Goal: Contribute content: Contribute content

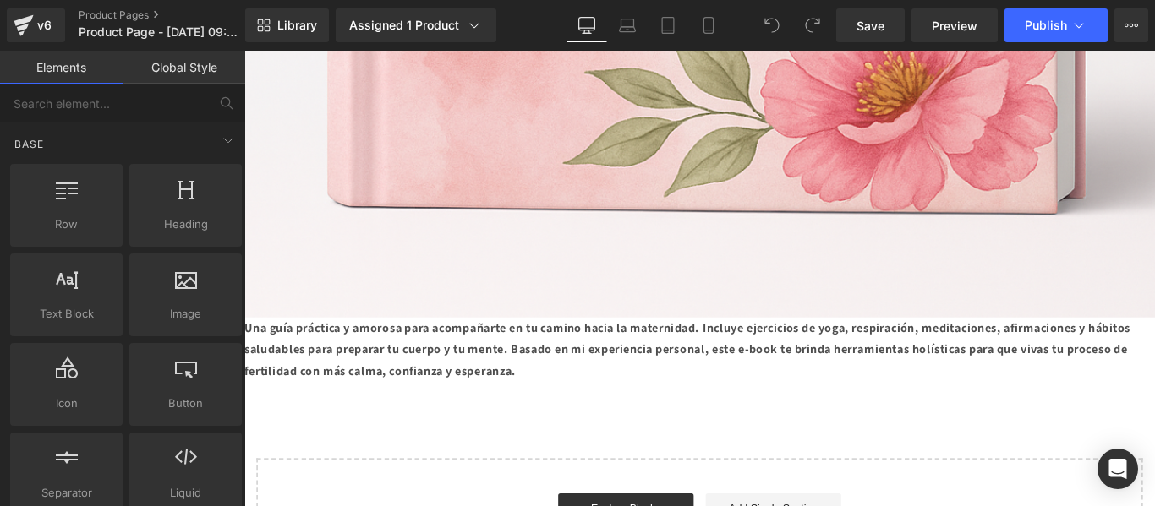
scroll to position [6171, 0]
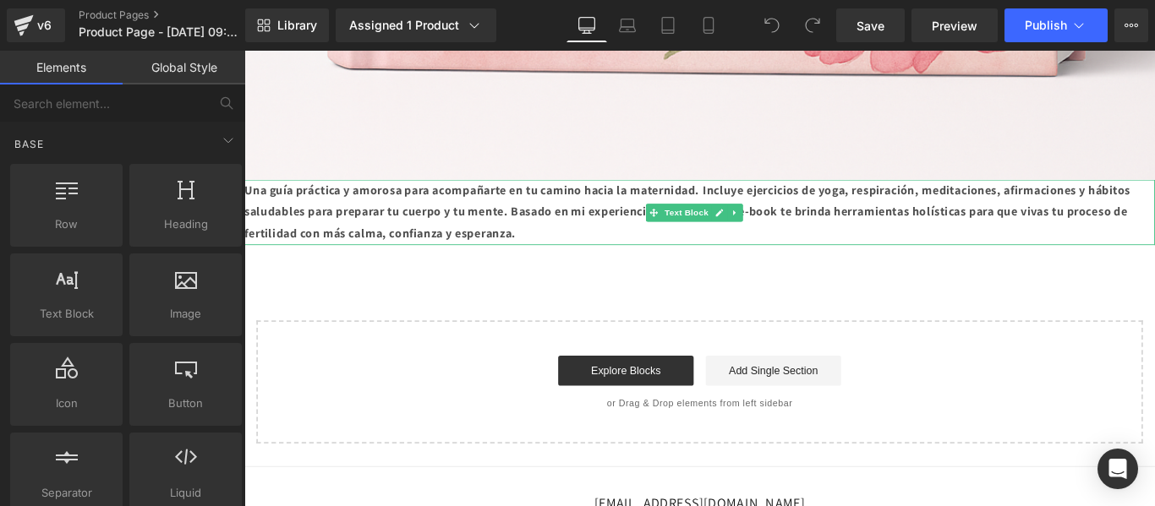
click at [249, 199] on strong "Una guía práctica y amorosa para acompañarte en tu camino hacia la maternidad. …" at bounding box center [742, 232] width 996 height 67
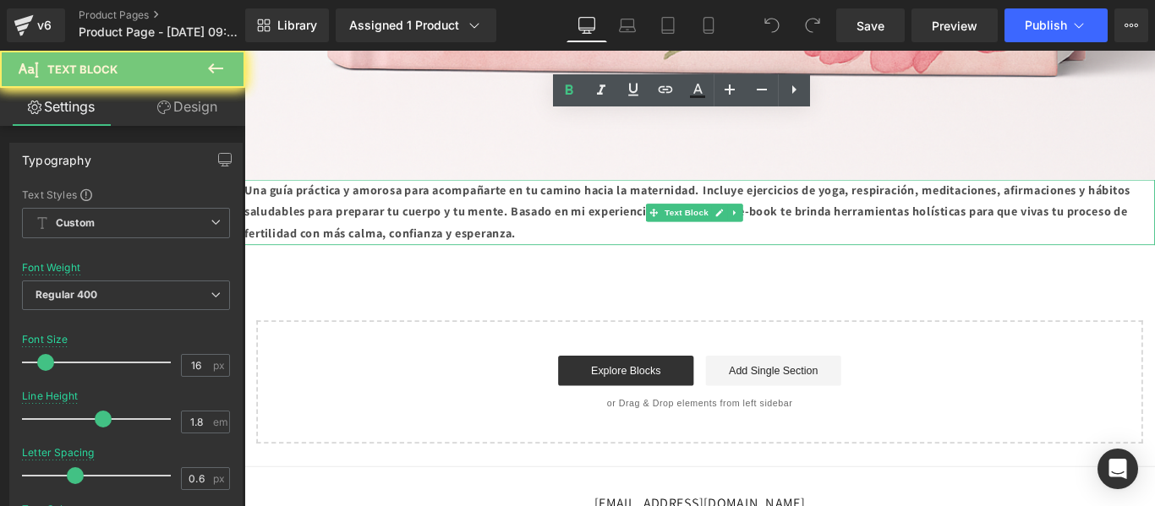
click at [249, 199] on strong "Una guía práctica y amorosa para acompañarte en tu camino hacia la maternidad. …" at bounding box center [742, 232] width 996 height 67
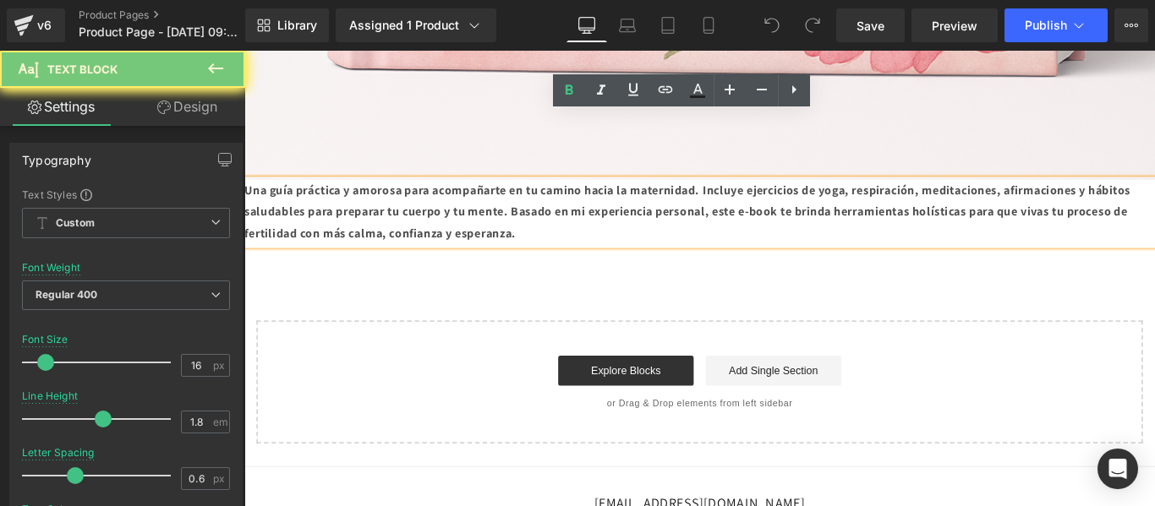
click at [249, 199] on strong "Una guía práctica y amorosa para acompañarte en tu camino hacia la maternidad. …" at bounding box center [742, 232] width 996 height 67
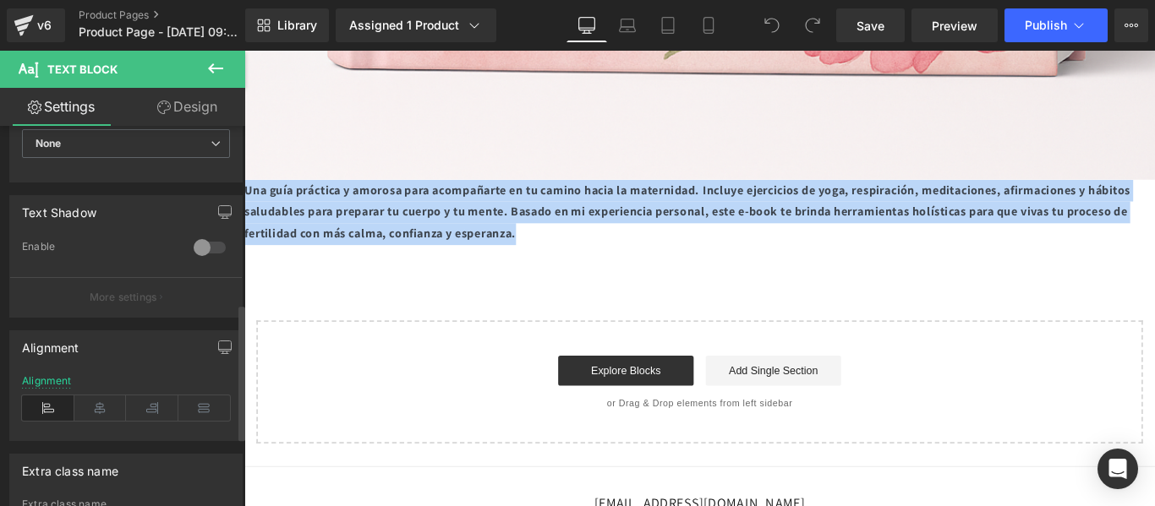
scroll to position [676, 0]
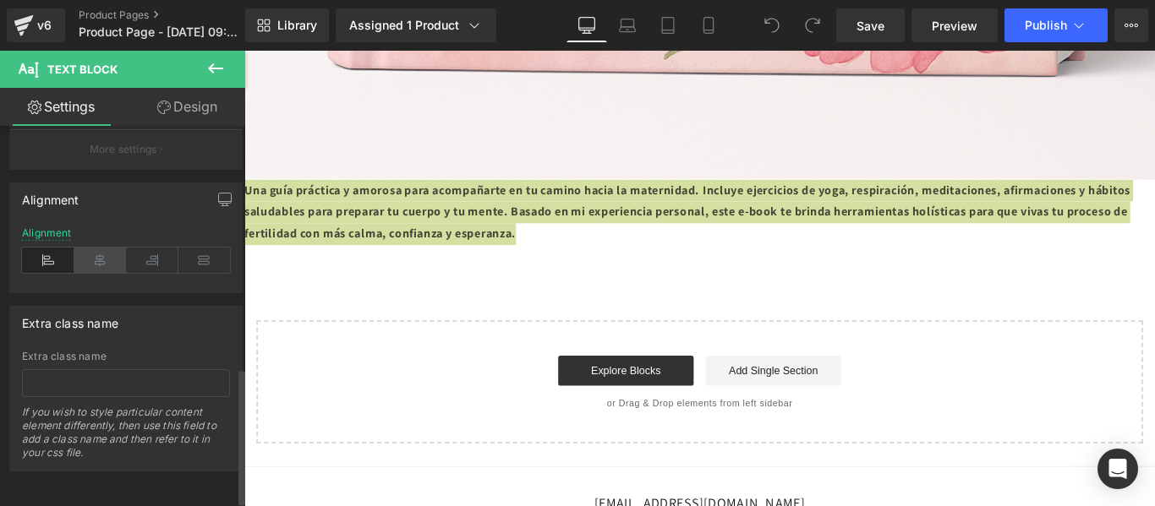
click at [92, 260] on icon at bounding box center [100, 260] width 52 height 25
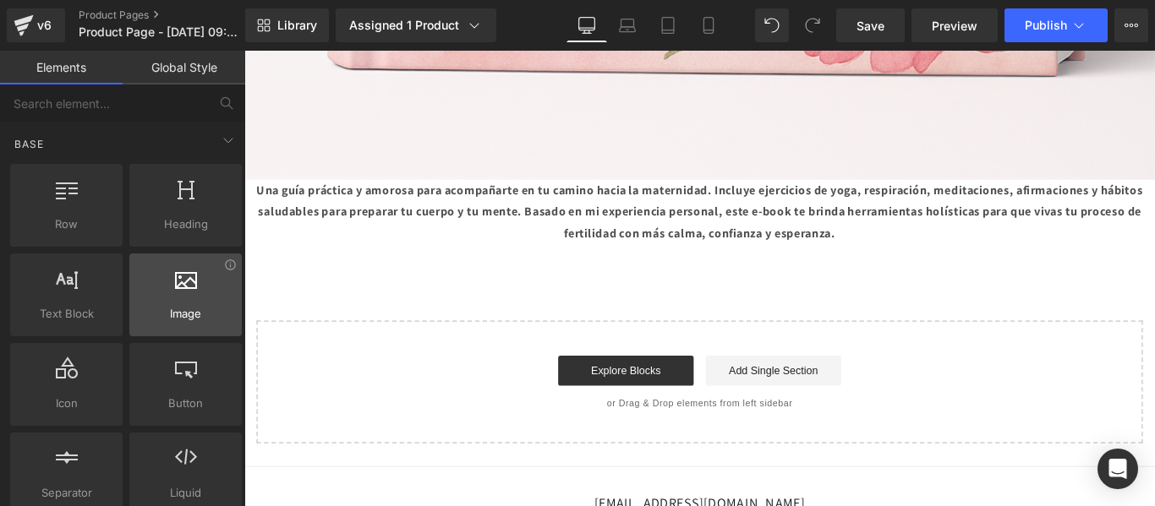
click at [189, 298] on div at bounding box center [185, 286] width 102 height 38
click at [189, 314] on span "Image" at bounding box center [185, 314] width 102 height 18
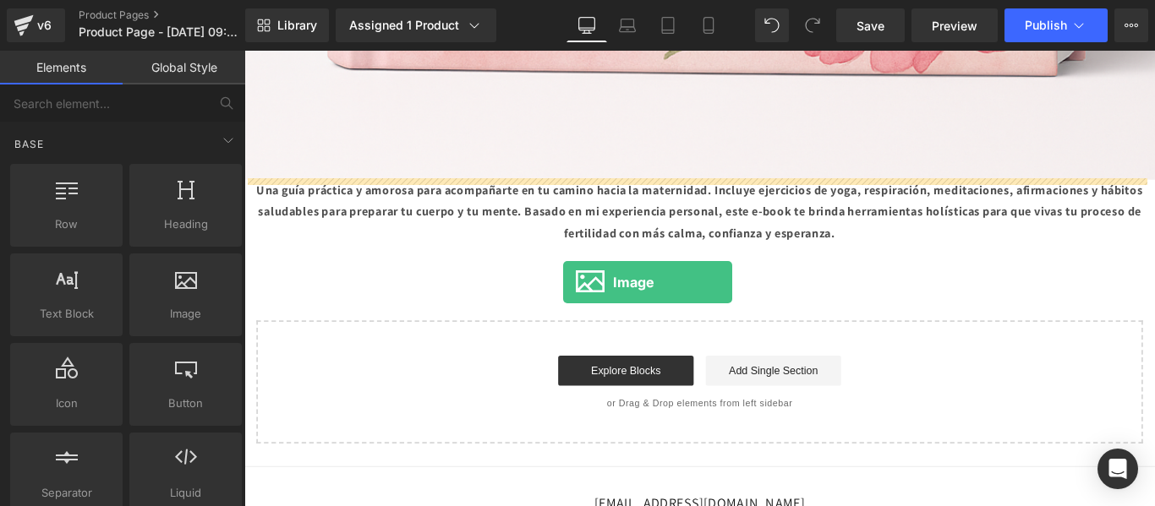
drag, startPoint x: 464, startPoint y: 350, endPoint x: 604, endPoint y: 311, distance: 144.8
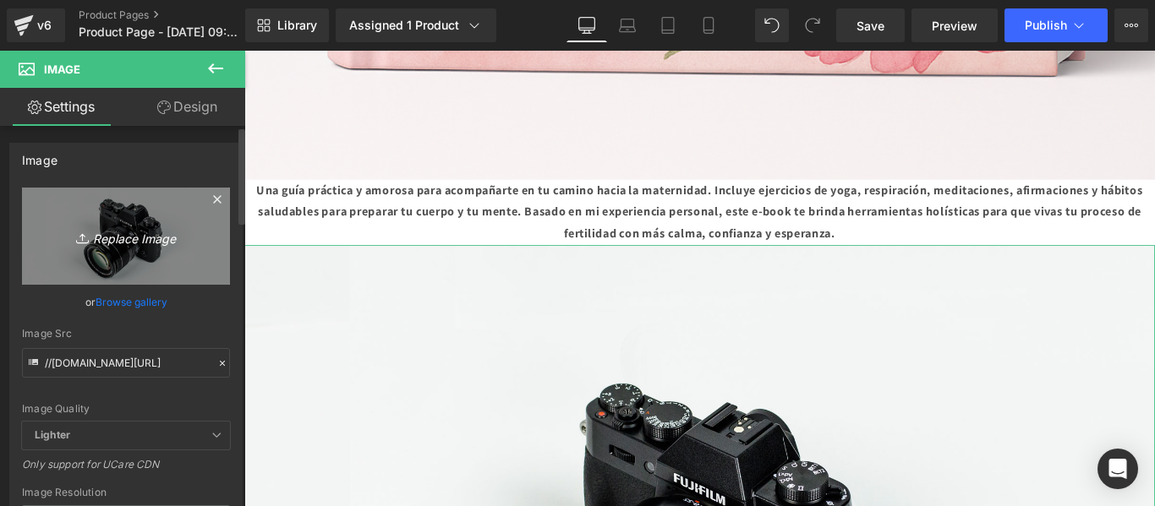
click at [143, 241] on icon "Replace Image" at bounding box center [125, 236] width 135 height 21
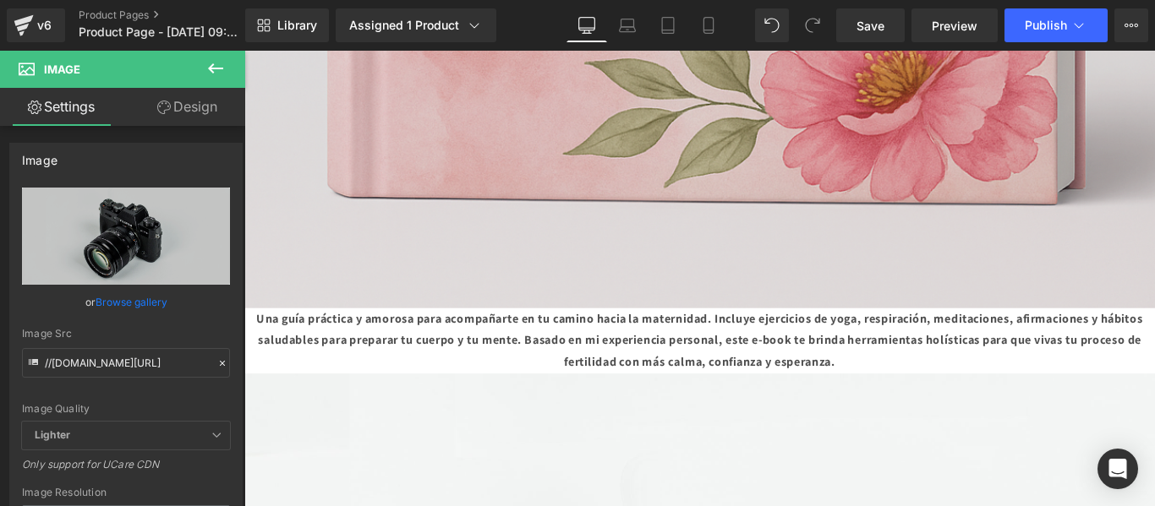
scroll to position [6171, 0]
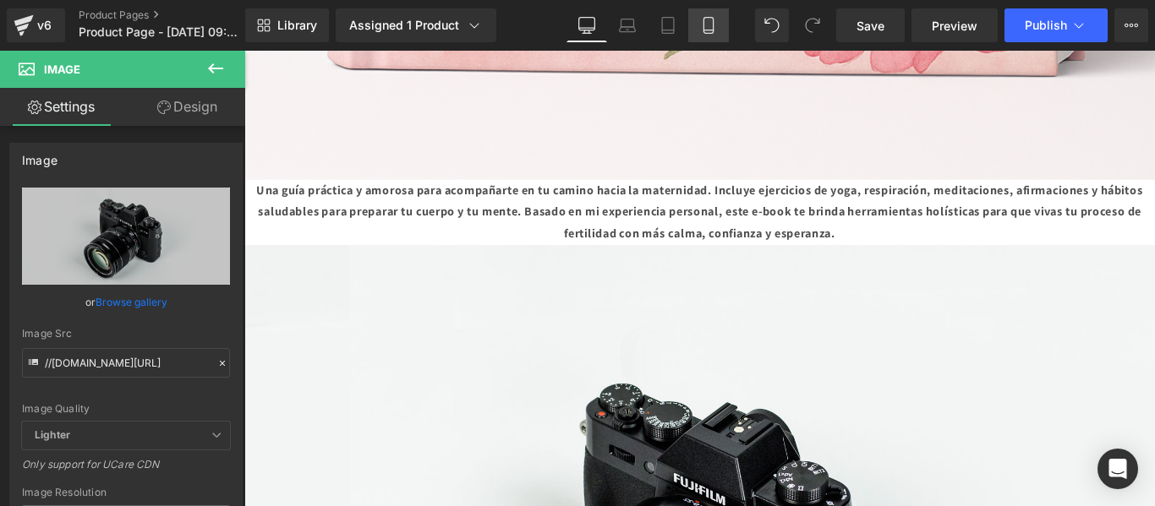
click at [710, 19] on icon at bounding box center [708, 25] width 17 height 17
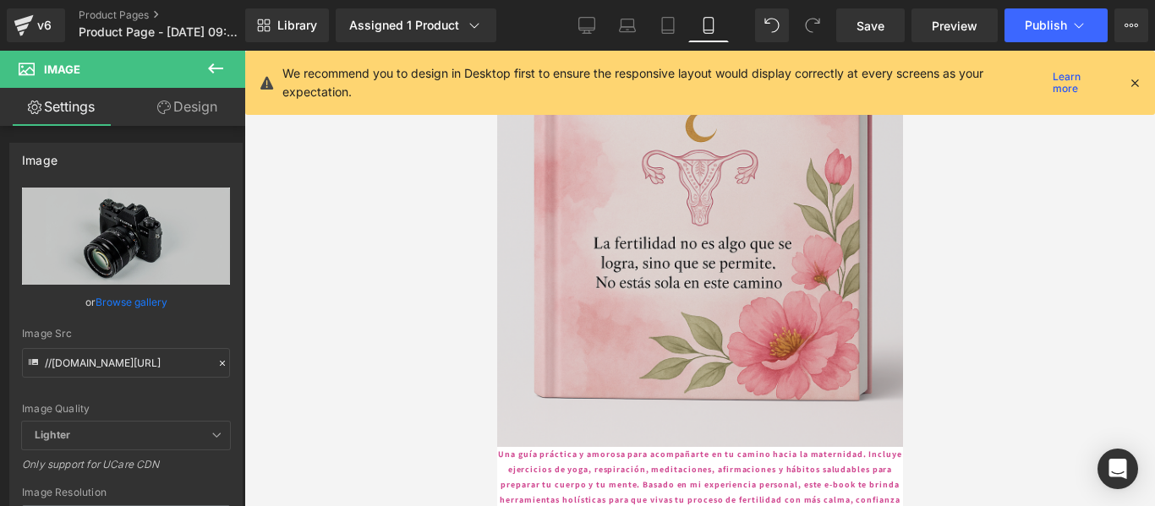
scroll to position [1930, 0]
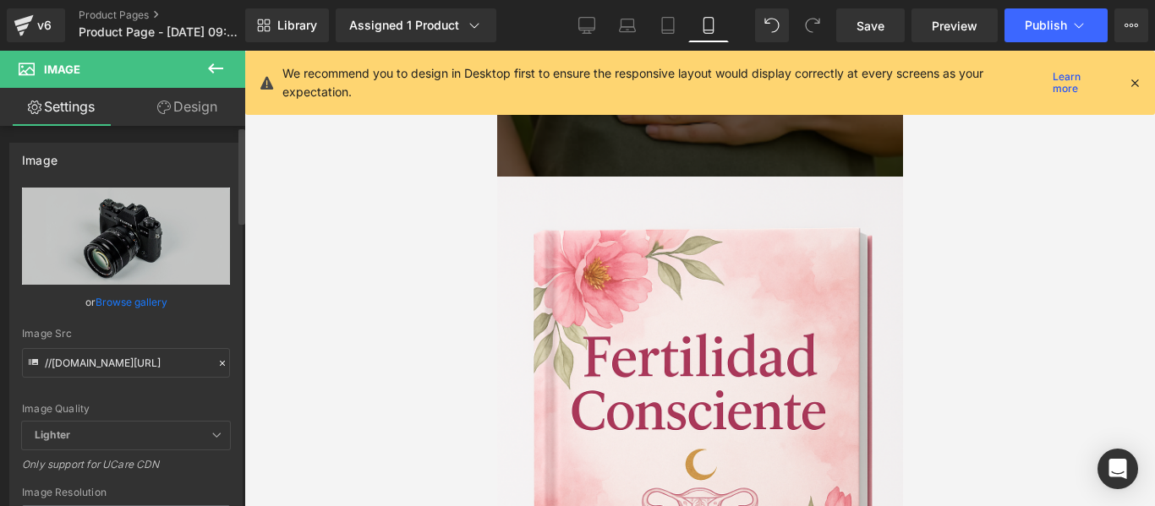
click at [151, 298] on link "Browse gallery" at bounding box center [132, 302] width 72 height 30
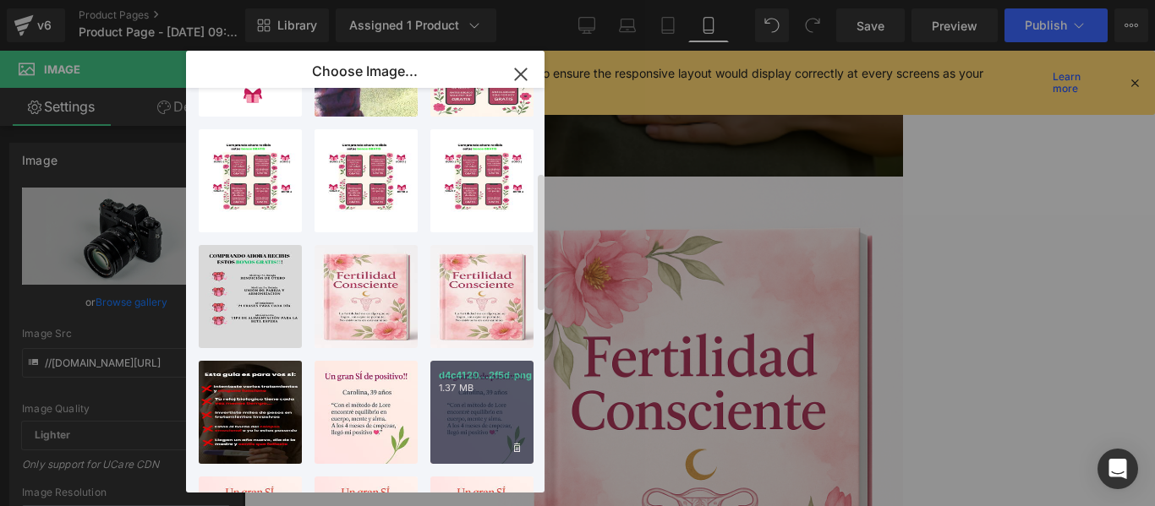
scroll to position [254, 0]
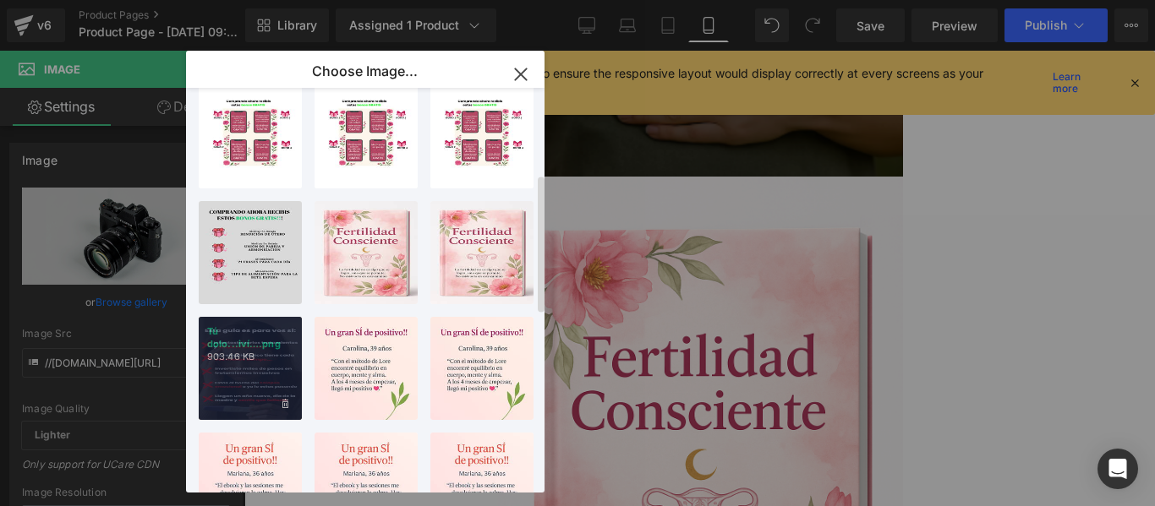
click at [279, 354] on div "Tú dolo...iví….png 903.46 KB" at bounding box center [250, 368] width 103 height 103
type input "[URL][DOMAIN_NAME]"
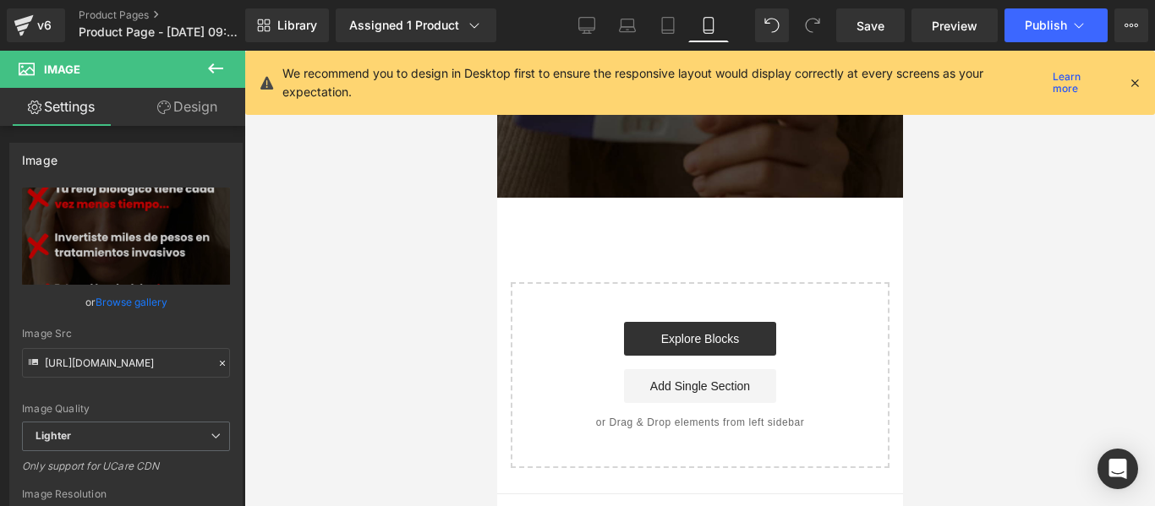
scroll to position [3123, 0]
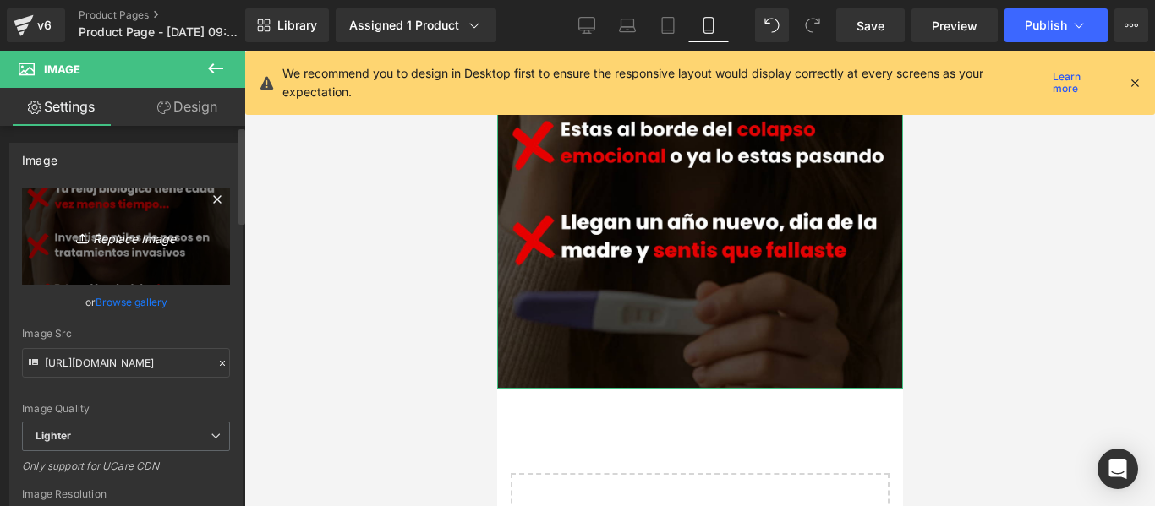
click at [128, 237] on icon "Replace Image" at bounding box center [125, 236] width 135 height 21
type input "C:\fakepath\BONO 1 (1).png"
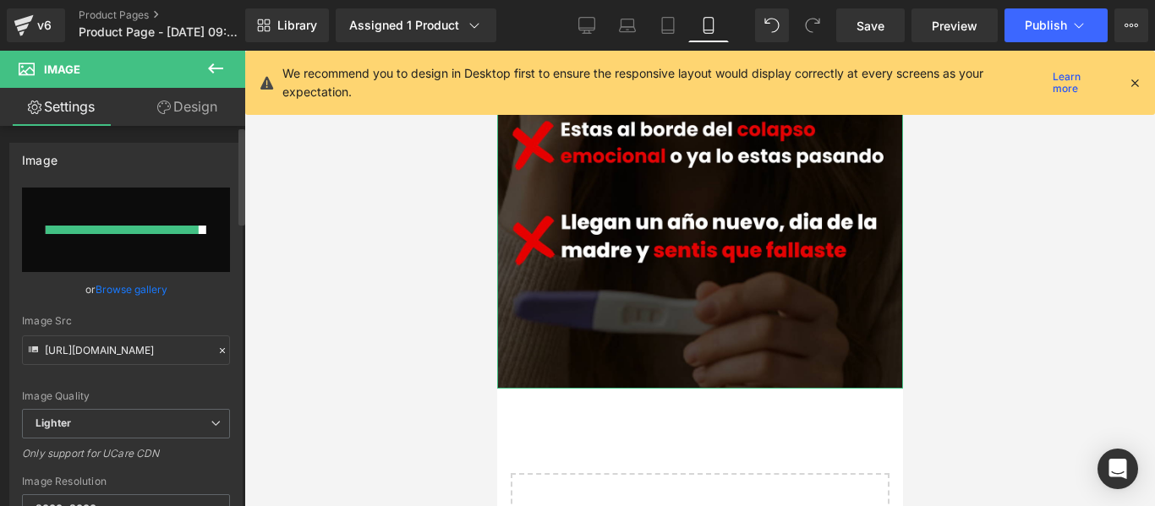
type input "https://ucarecdn.com/1c1c0ce7-5f6d-4814-8dcc-e9ca636d4825/-/format/auto/-/previ…"
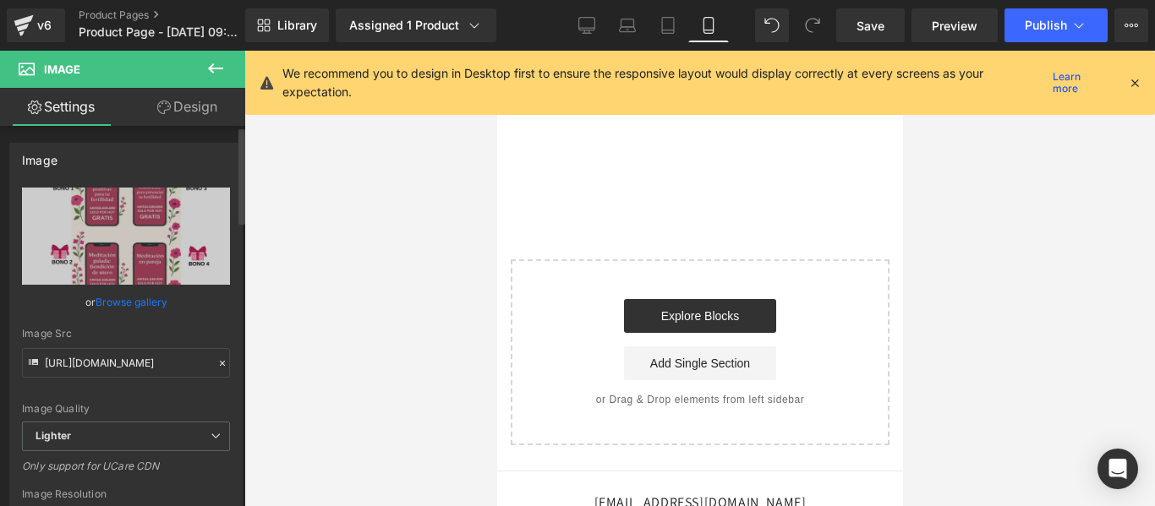
click at [1137, 75] on icon at bounding box center [1134, 82] width 15 height 15
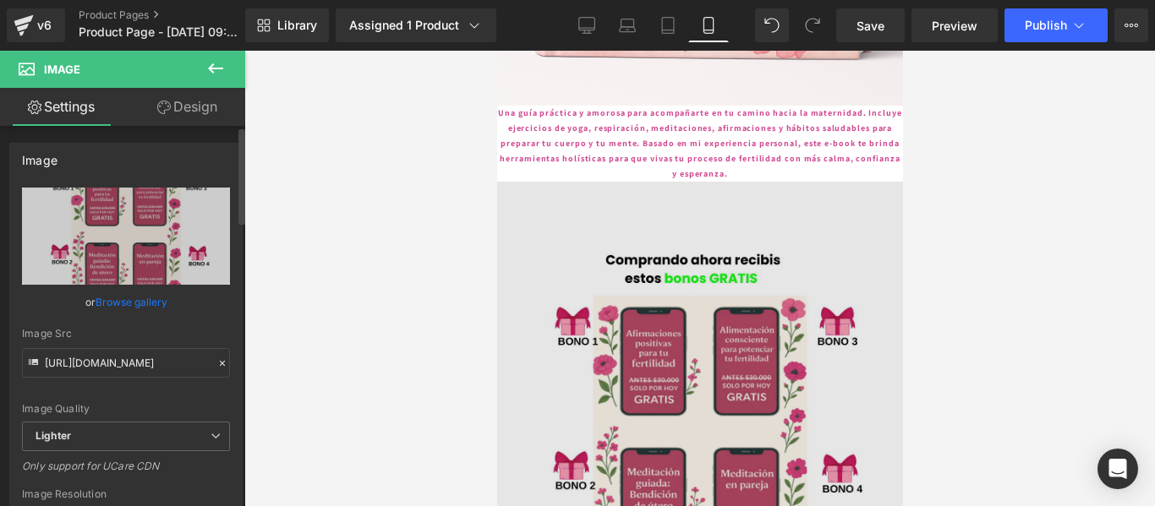
scroll to position [2532, 0]
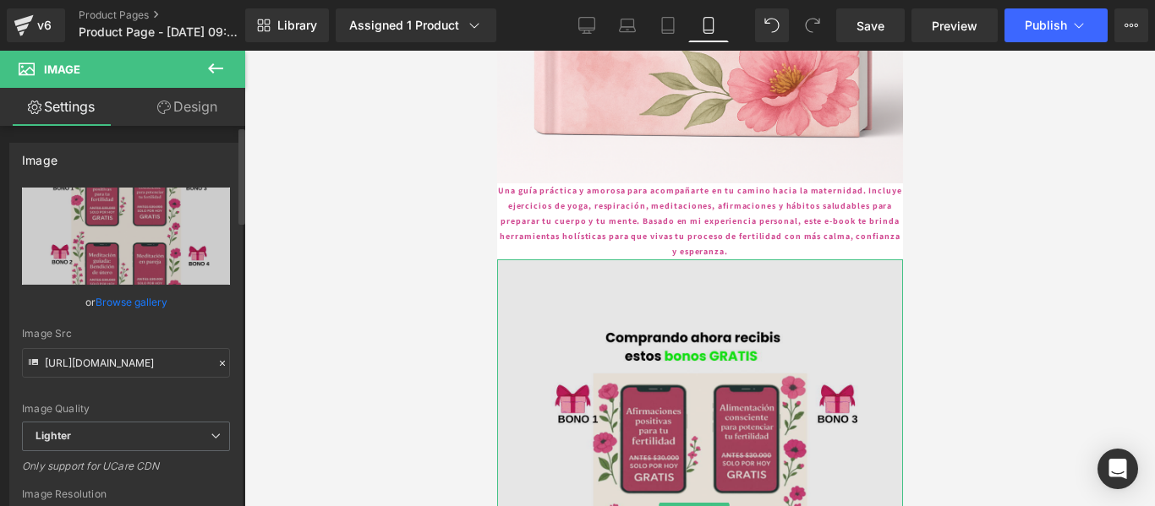
click at [665, 309] on img at bounding box center [699, 513] width 406 height 507
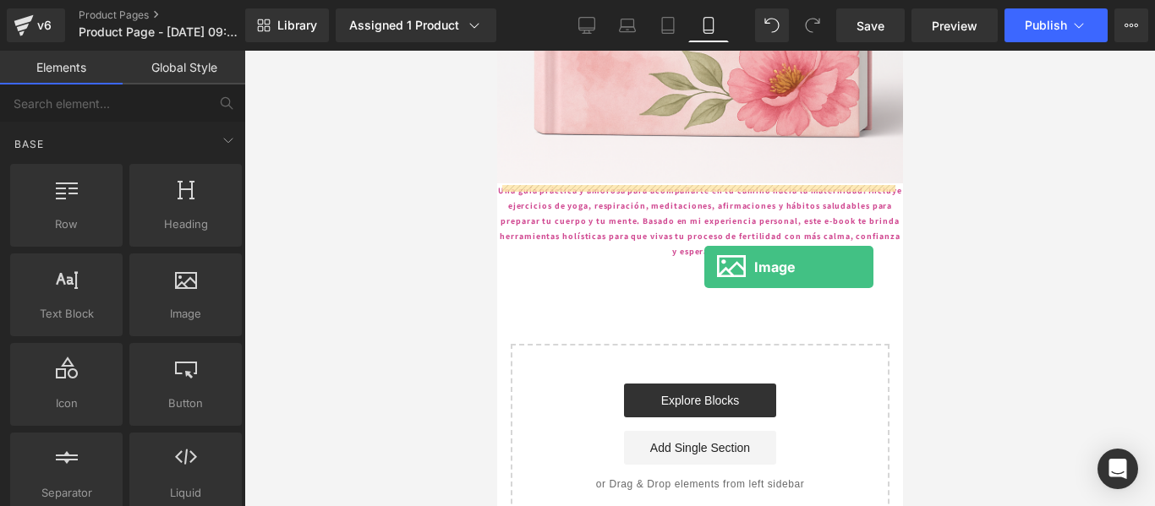
drag, startPoint x: 686, startPoint y: 340, endPoint x: 703, endPoint y: 267, distance: 74.6
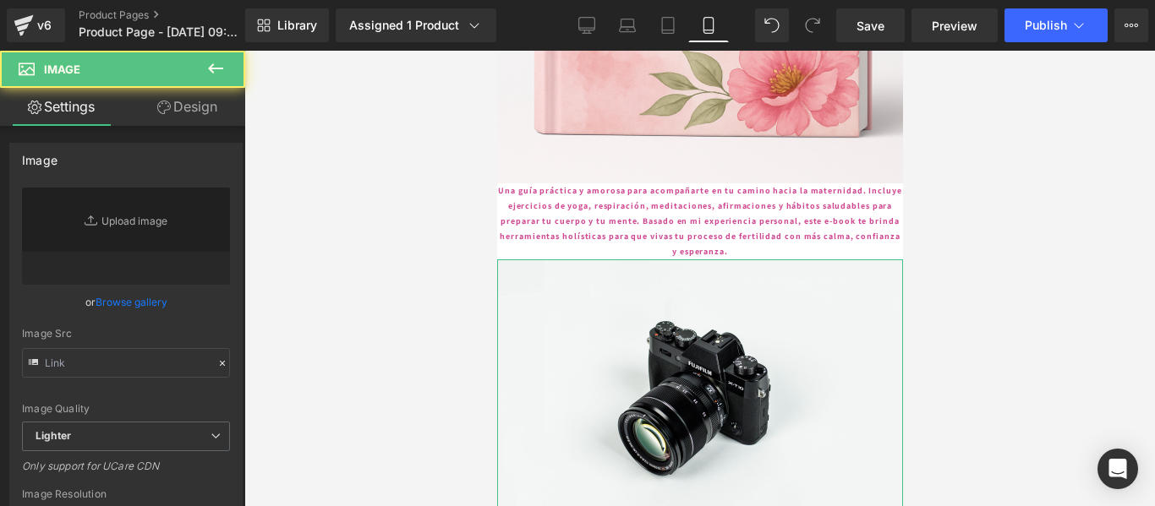
type input "//[DOMAIN_NAME][URL]"
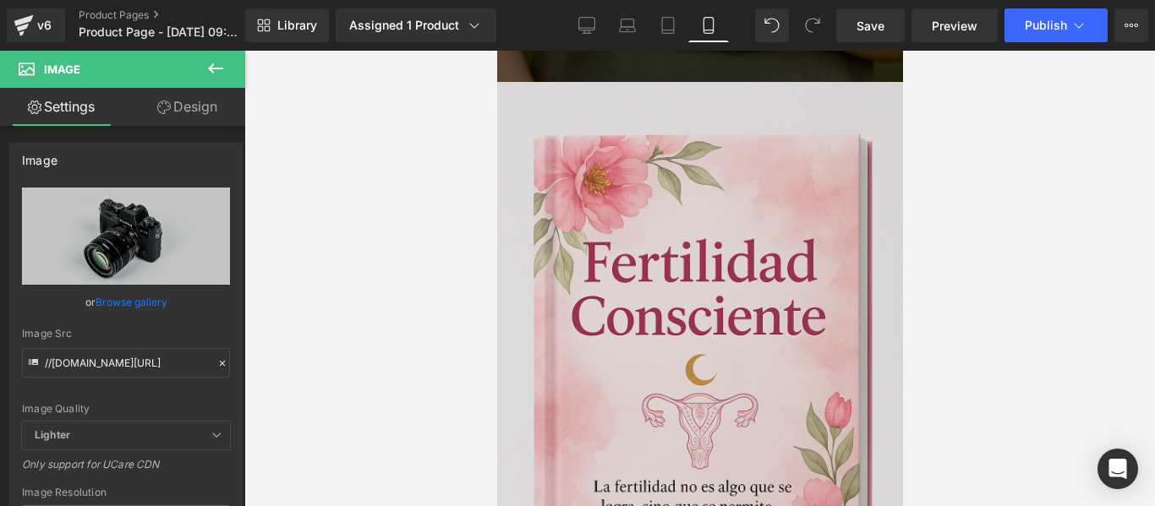
scroll to position [1602, 0]
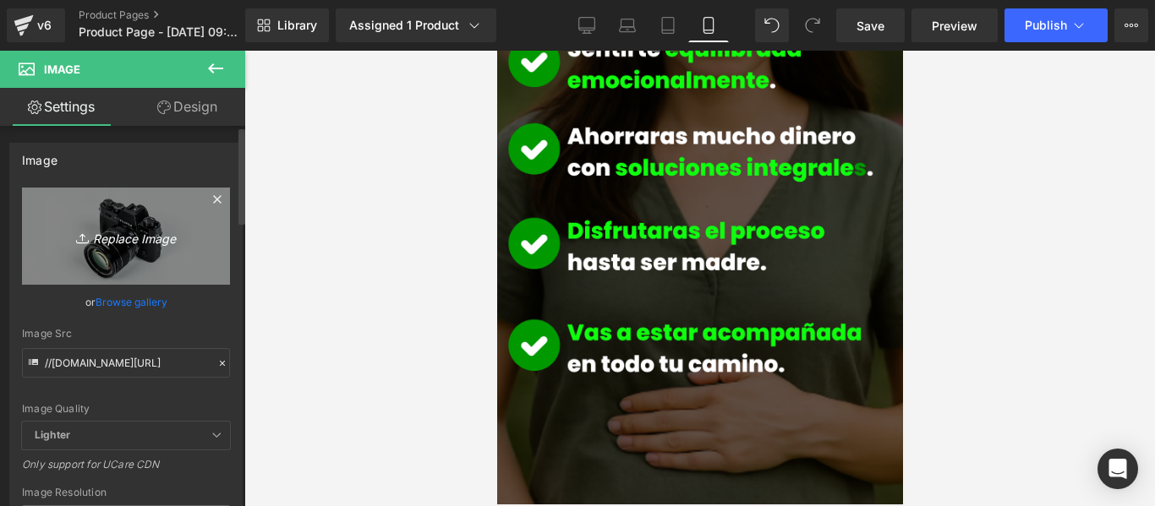
click at [133, 243] on icon "Replace Image" at bounding box center [125, 236] width 135 height 21
type input "C:\fakepath\ChatGPT Image 11 oct 2025, 09_40_08 a.m..png"
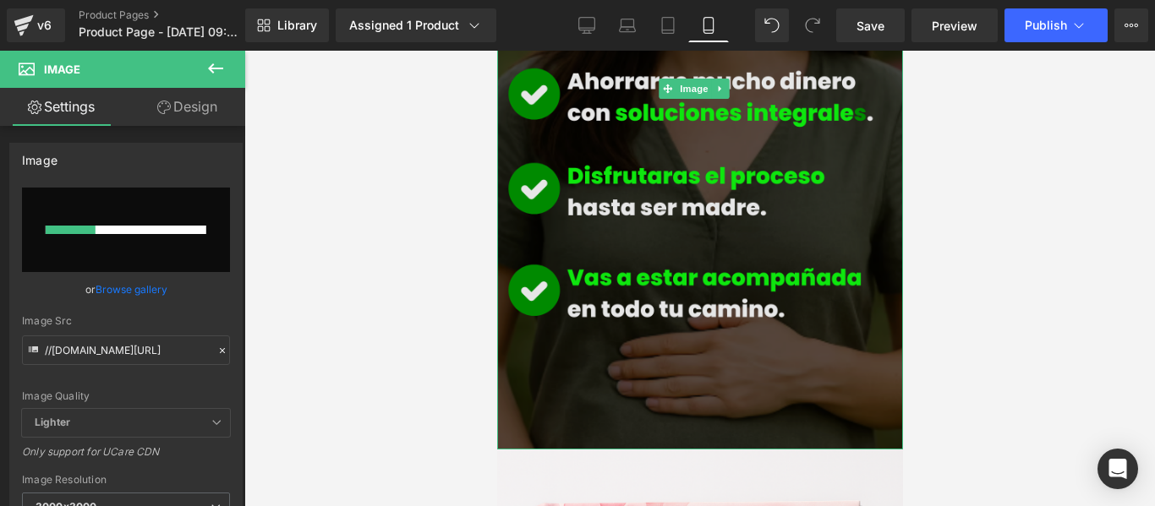
scroll to position [1686, 0]
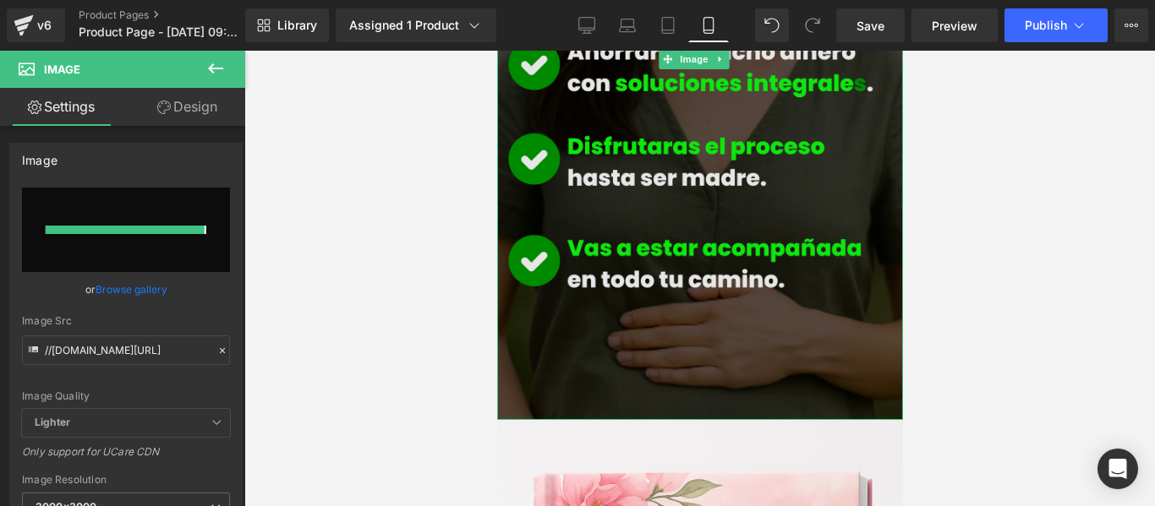
type input "https://ucarecdn.com/2a2a9947-50f5-46f5-8052-bd44b2a74f7f/-/format/auto/-/previ…"
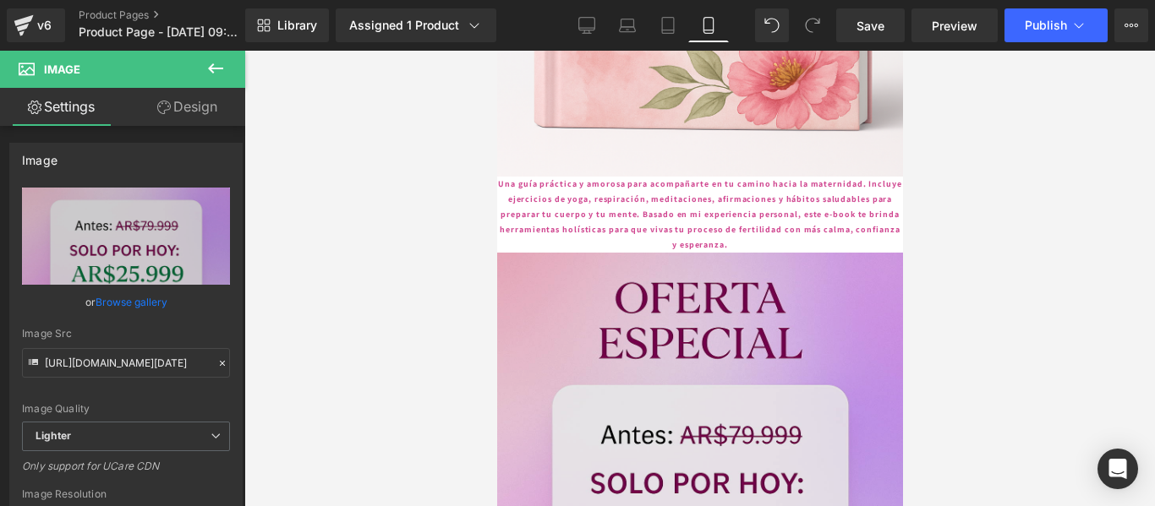
scroll to position [2363, 0]
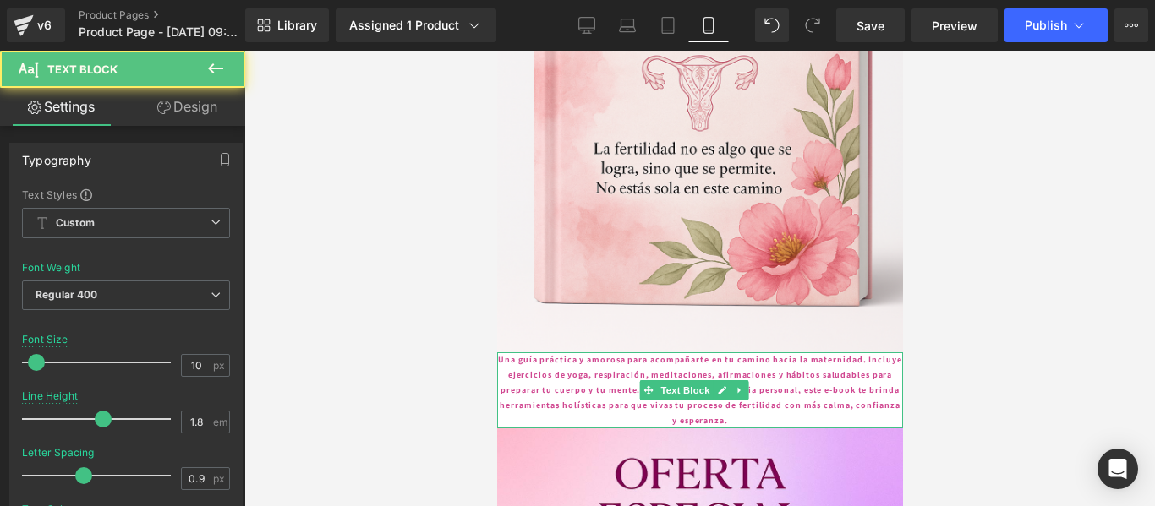
click at [543, 352] on p "Una guía práctica y amorosa para acompañarte en tu camino hacia la maternidad. …" at bounding box center [699, 390] width 406 height 76
click at [544, 352] on p "Una guía práctica y amorosa para acompañarte en tu camino hacia la maternidad. …" at bounding box center [699, 390] width 406 height 76
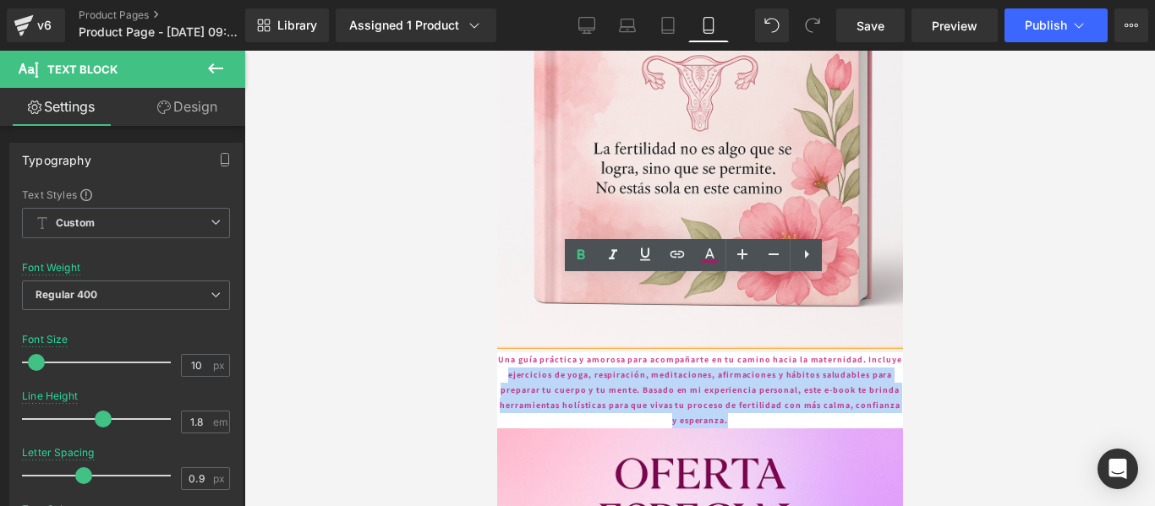
click at [497, 352] on p "Una guía práctica y amorosa para acompañarte en tu camino hacia la maternidad. …" at bounding box center [699, 390] width 406 height 76
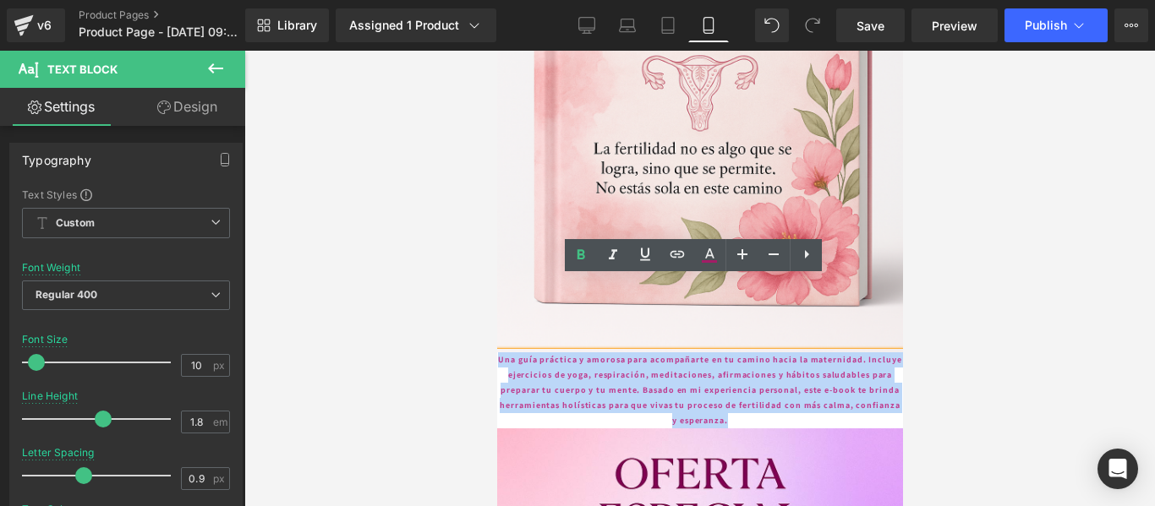
drag, startPoint x: 500, startPoint y: 285, endPoint x: 842, endPoint y: 348, distance: 348.2
click at [842, 352] on p "Una guía práctica y amorosa para acompañarte en tu camino hacia la maternidad. …" at bounding box center [699, 390] width 406 height 76
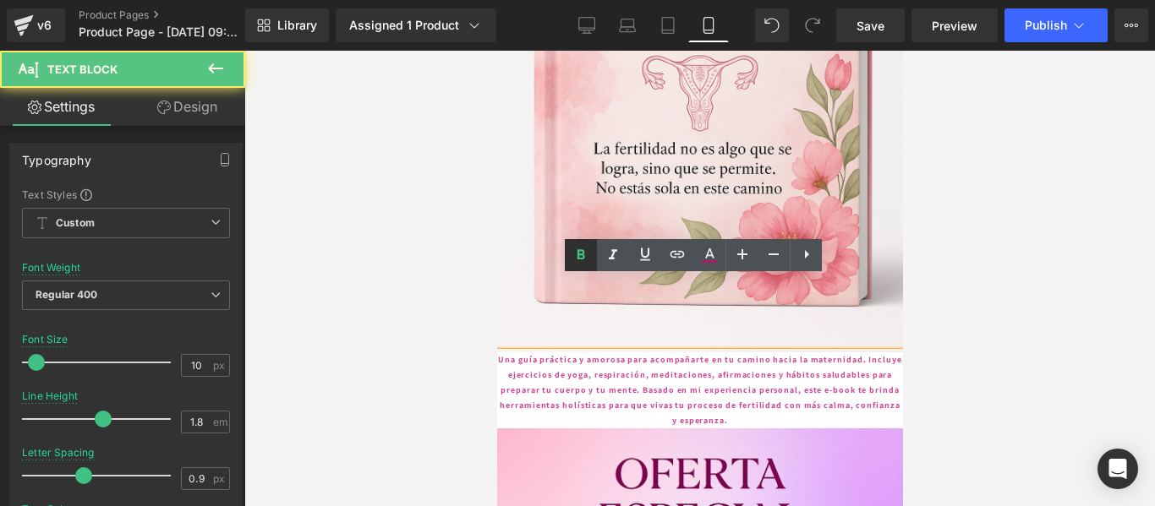
click at [574, 250] on icon at bounding box center [581, 255] width 20 height 20
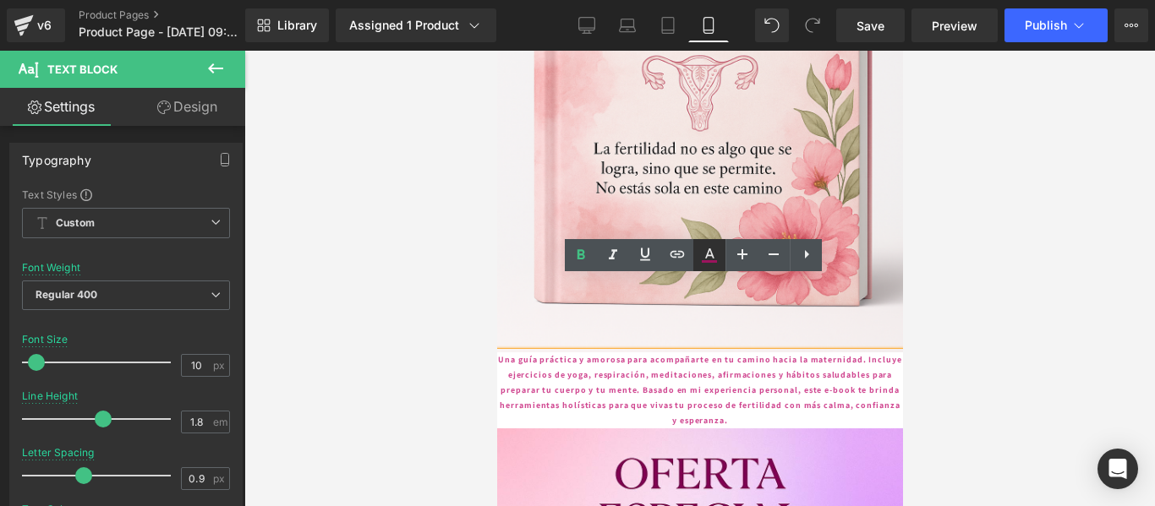
click at [715, 249] on icon at bounding box center [709, 255] width 20 height 20
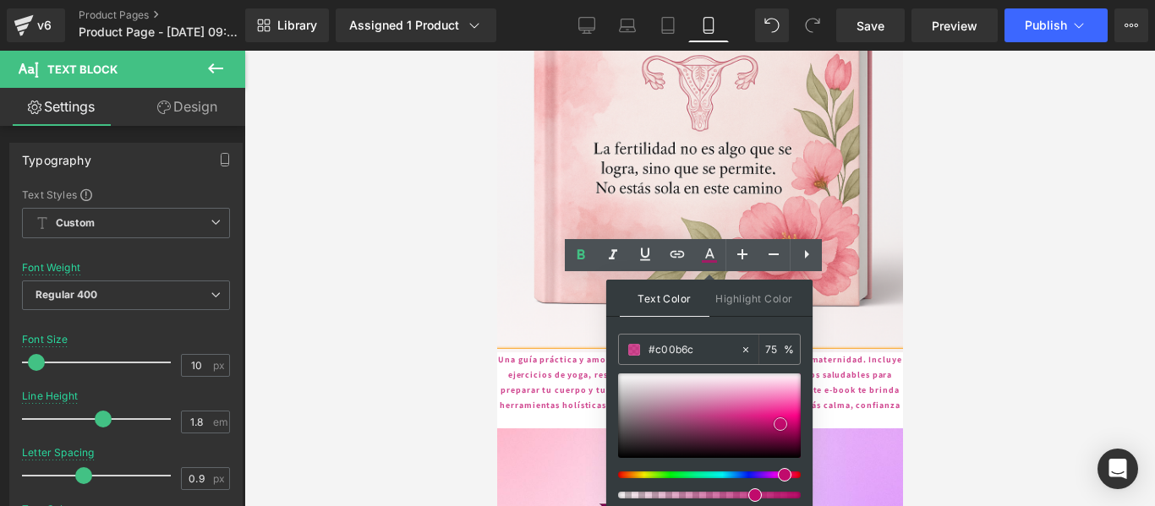
type input "#b61a6d"
click at [756, 423] on div at bounding box center [709, 416] width 183 height 85
click at [833, 352] on p "Una guía práctica y amorosa para acompañarte en tu camino hacia la maternidad. …" at bounding box center [699, 390] width 406 height 76
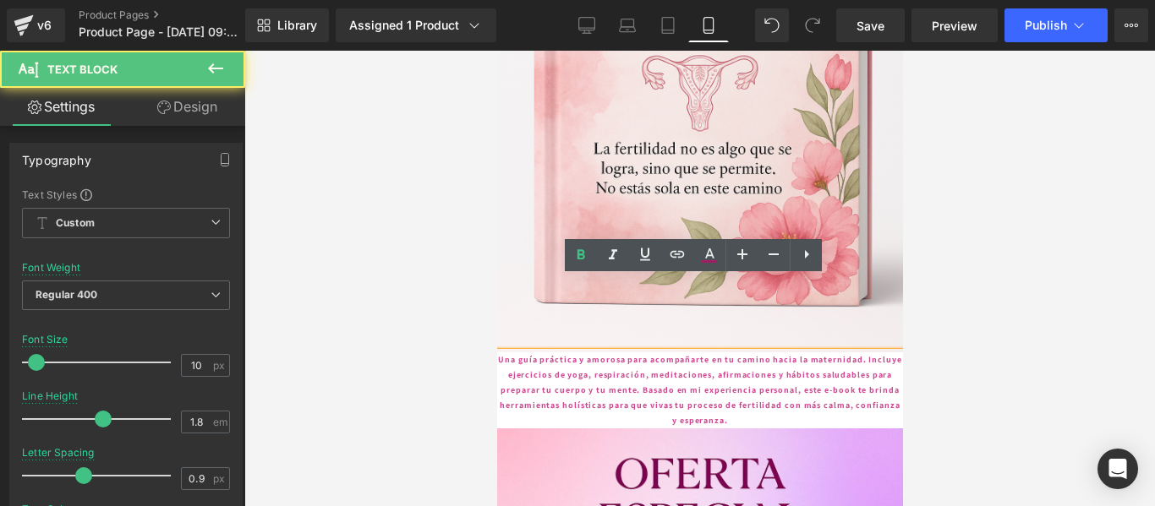
click at [574, 352] on p "Una guía práctica y amorosa para acompañarte en tu camino hacia la maternidad. …" at bounding box center [699, 390] width 406 height 76
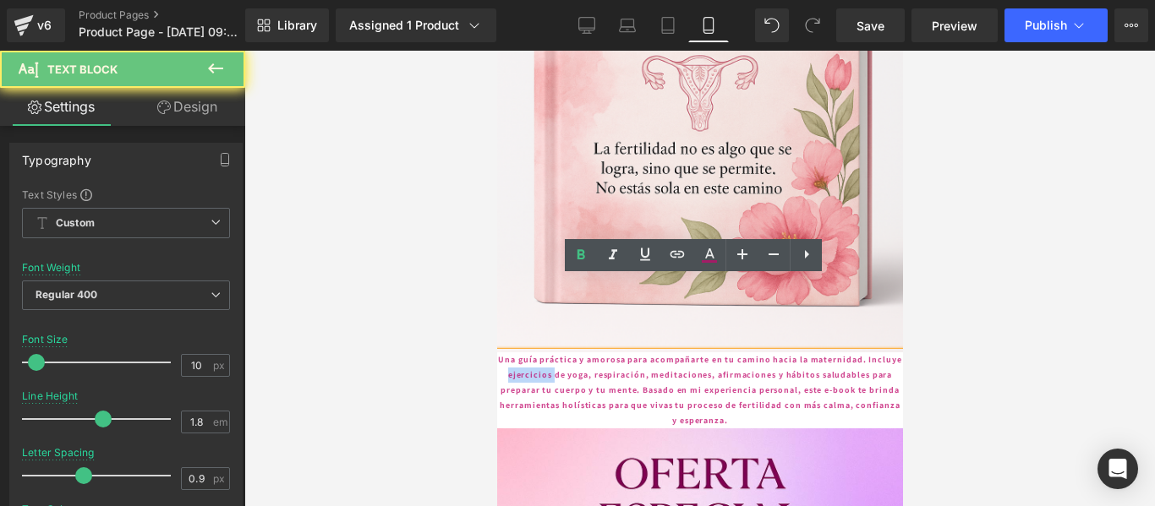
click at [574, 352] on p "Una guía práctica y amorosa para acompañarte en tu camino hacia la maternidad. …" at bounding box center [699, 390] width 406 height 76
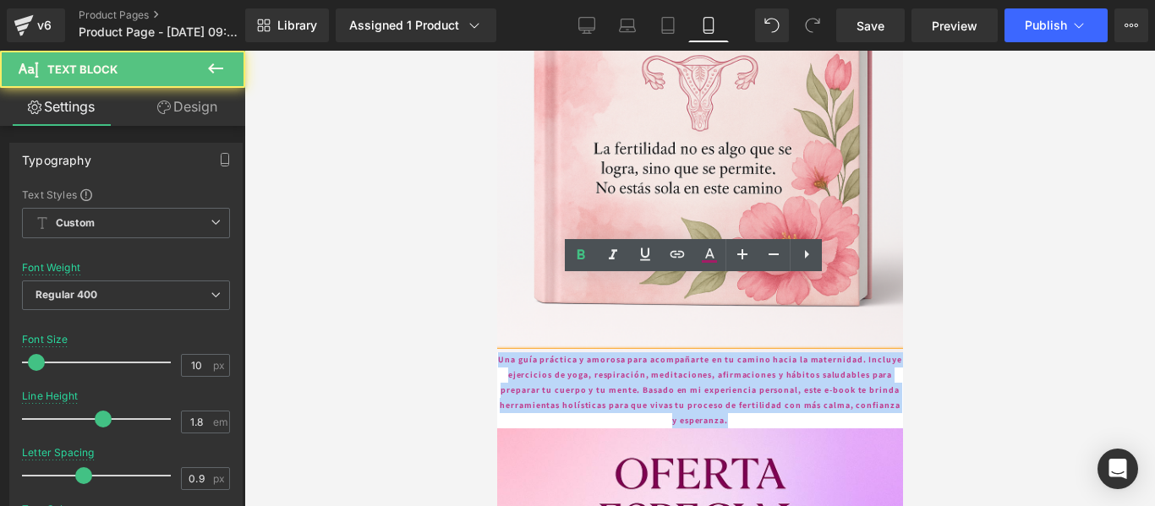
click at [574, 352] on p "Una guía práctica y amorosa para acompañarte en tu camino hacia la maternidad. …" at bounding box center [699, 390] width 406 height 76
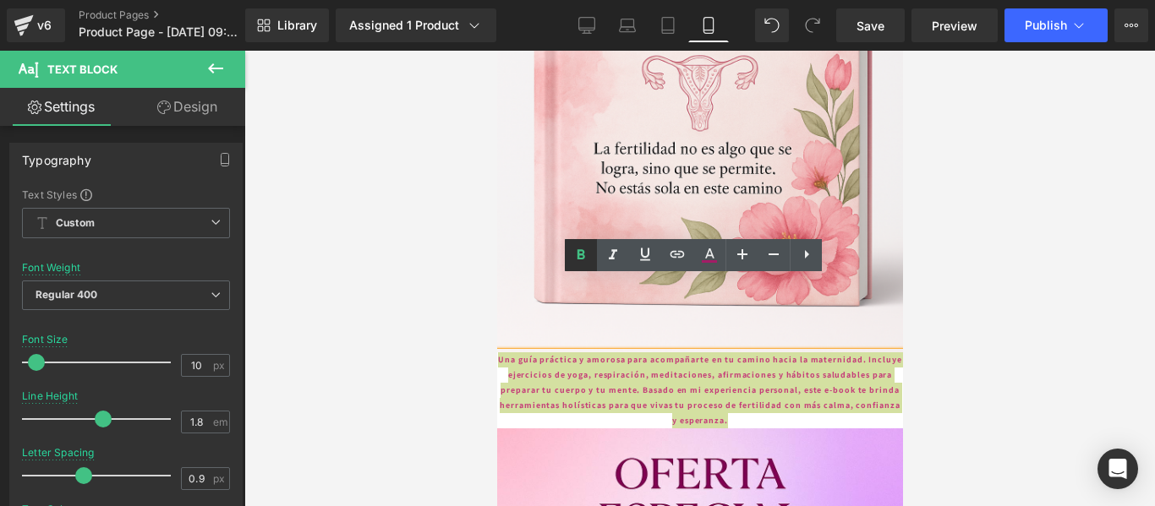
click at [579, 258] on icon at bounding box center [581, 254] width 8 height 10
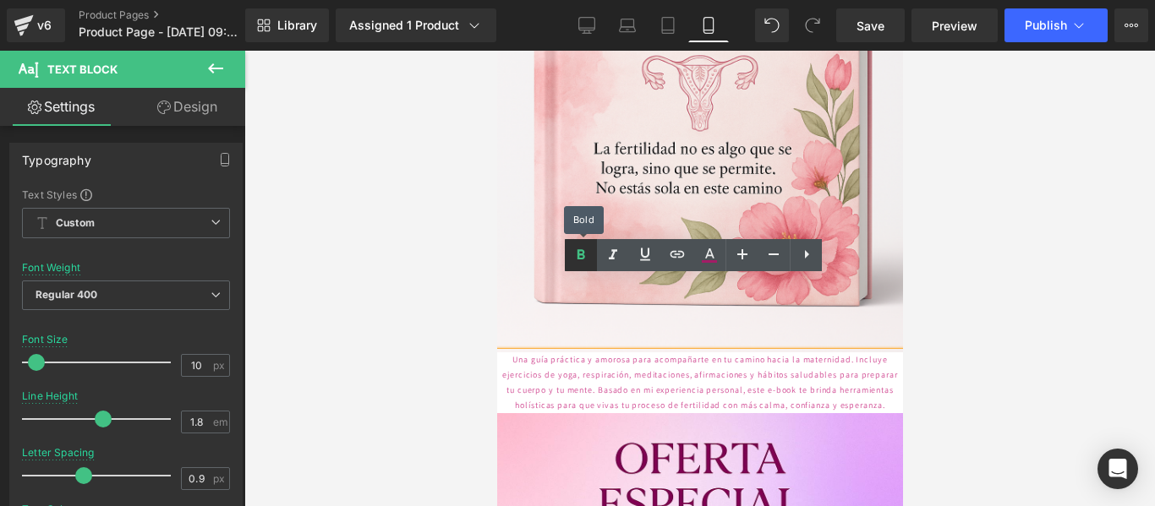
click at [579, 258] on icon at bounding box center [581, 254] width 8 height 10
click at [575, 352] on p "Una guía práctica y amorosa para acompañarte en tu camino hacia la maternidad. …" at bounding box center [699, 382] width 406 height 61
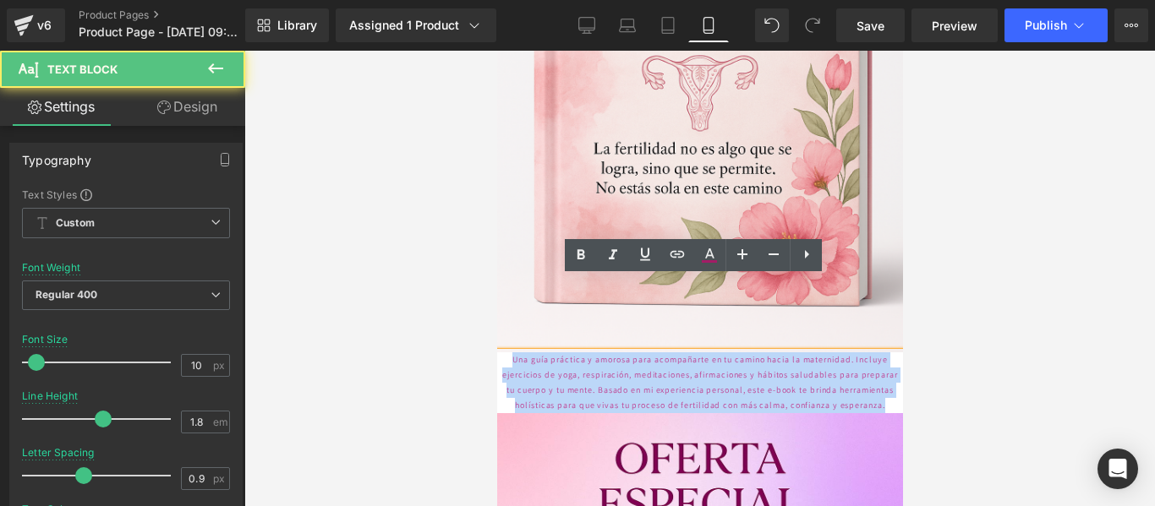
drag, startPoint x: 509, startPoint y: 284, endPoint x: 794, endPoint y: 352, distance: 292.8
click at [794, 352] on p "Una guía práctica y amorosa para acompañarte en tu camino hacia la maternidad. …" at bounding box center [699, 382] width 406 height 61
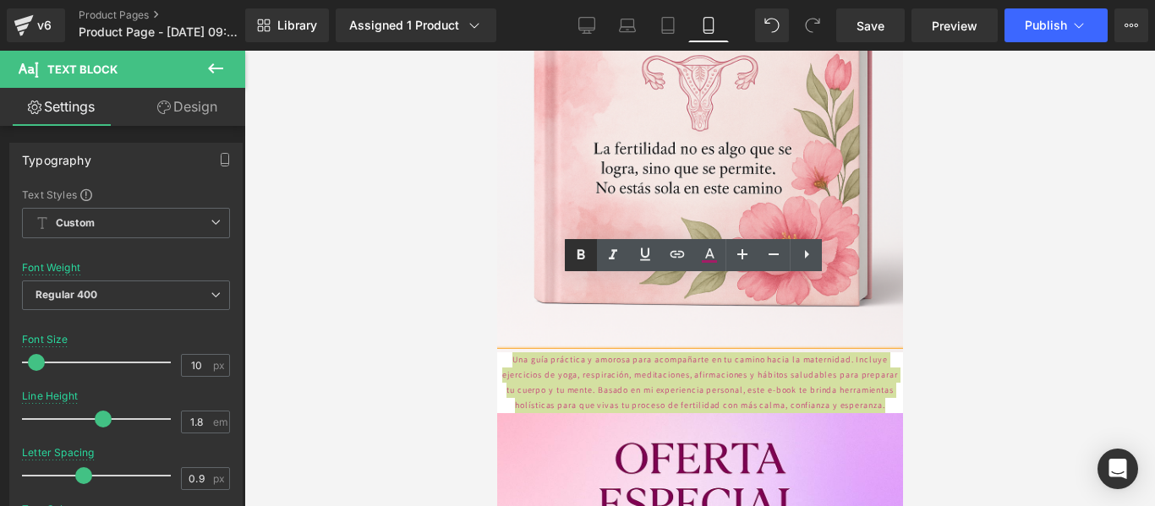
click at [576, 259] on icon at bounding box center [581, 255] width 20 height 20
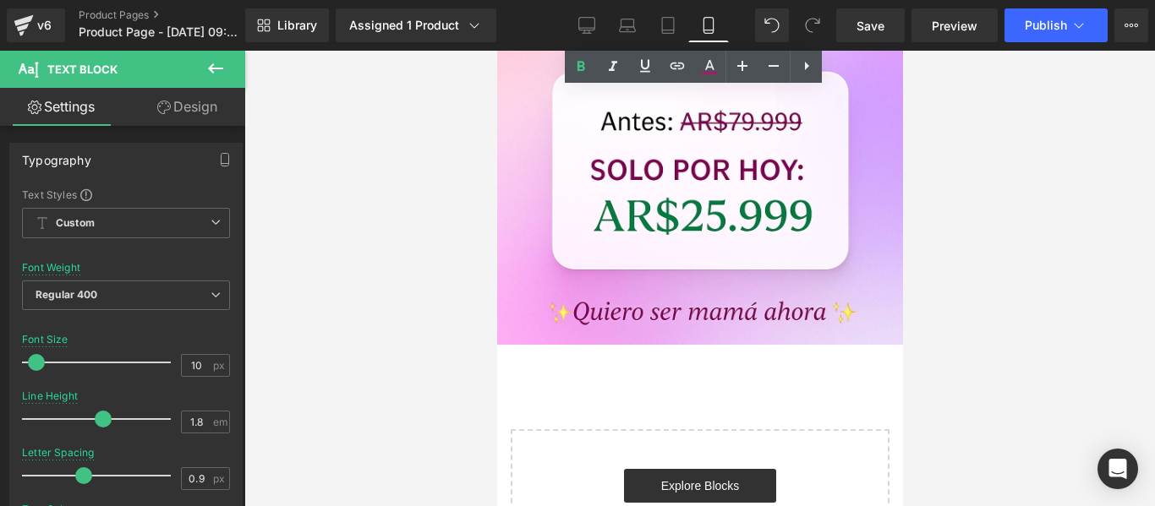
scroll to position [3039, 0]
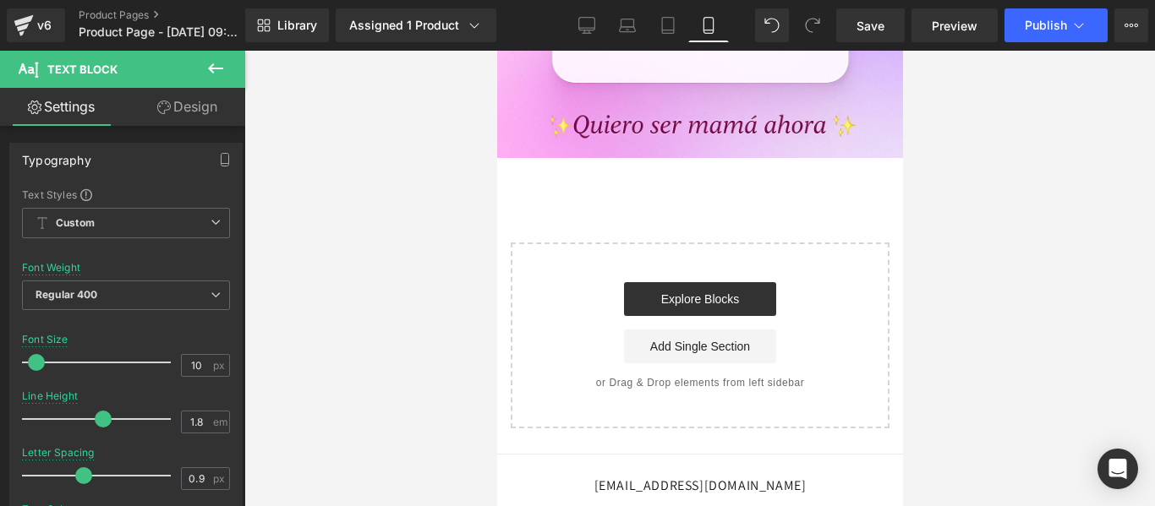
click at [221, 66] on icon at bounding box center [215, 68] width 20 height 20
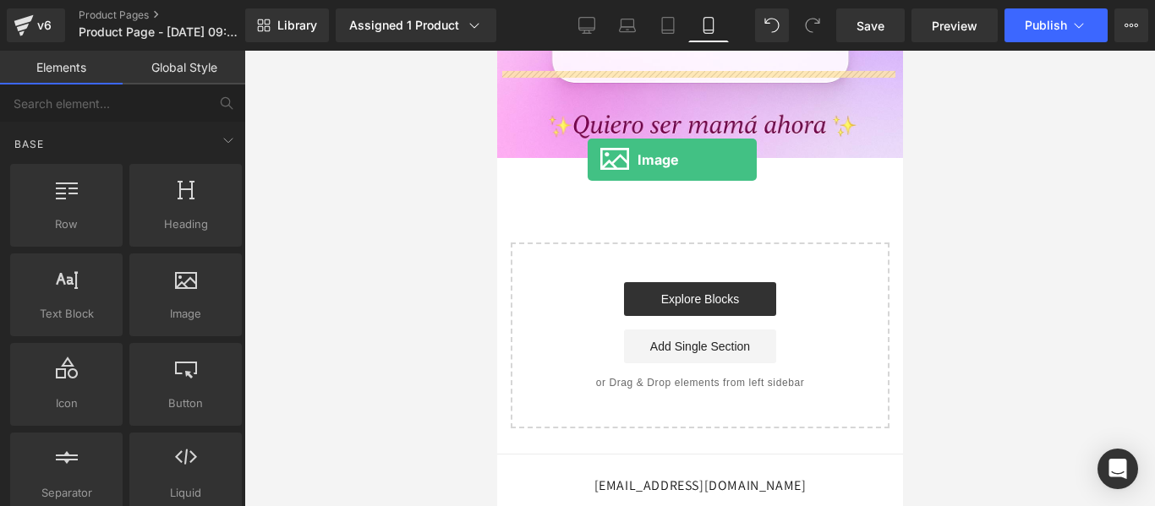
drag, startPoint x: 686, startPoint y: 343, endPoint x: 587, endPoint y: 160, distance: 208.4
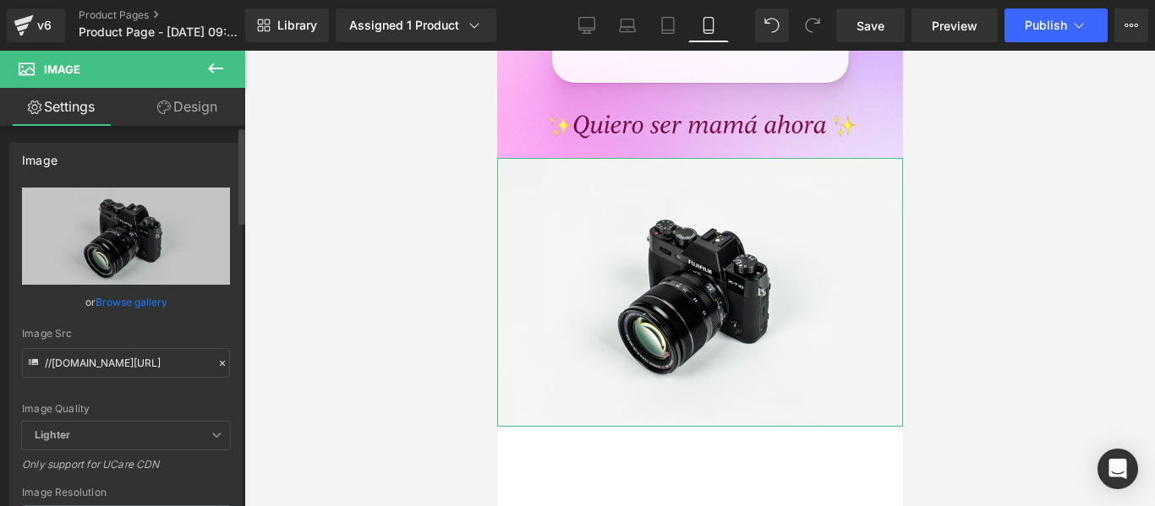
click at [136, 298] on link "Browse gallery" at bounding box center [132, 302] width 72 height 30
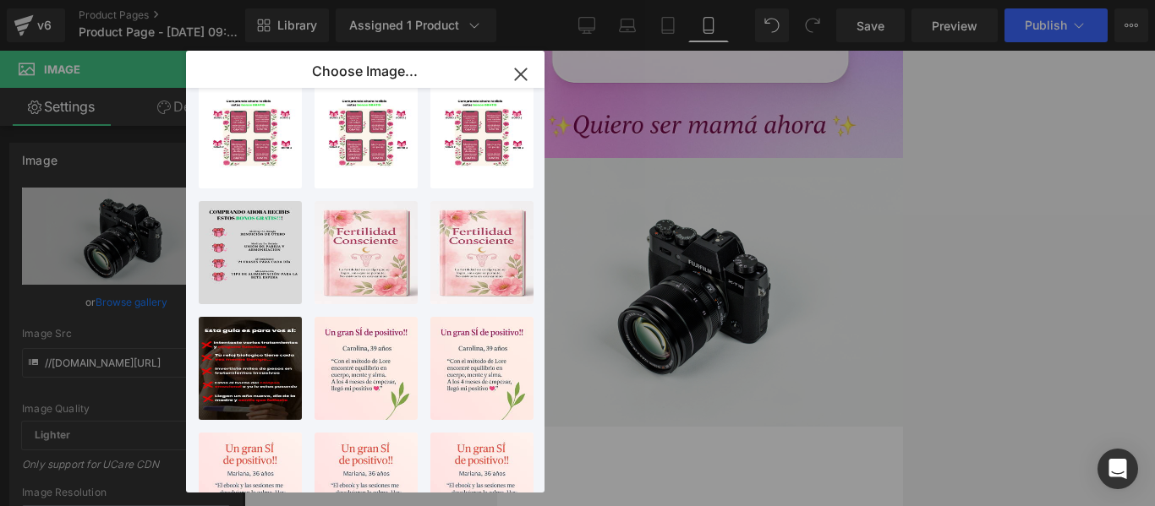
click at [0, 0] on p "Tú dolo...iví….png" at bounding box center [0, 0] width 0 height 0
type input "[URL][DOMAIN_NAME]"
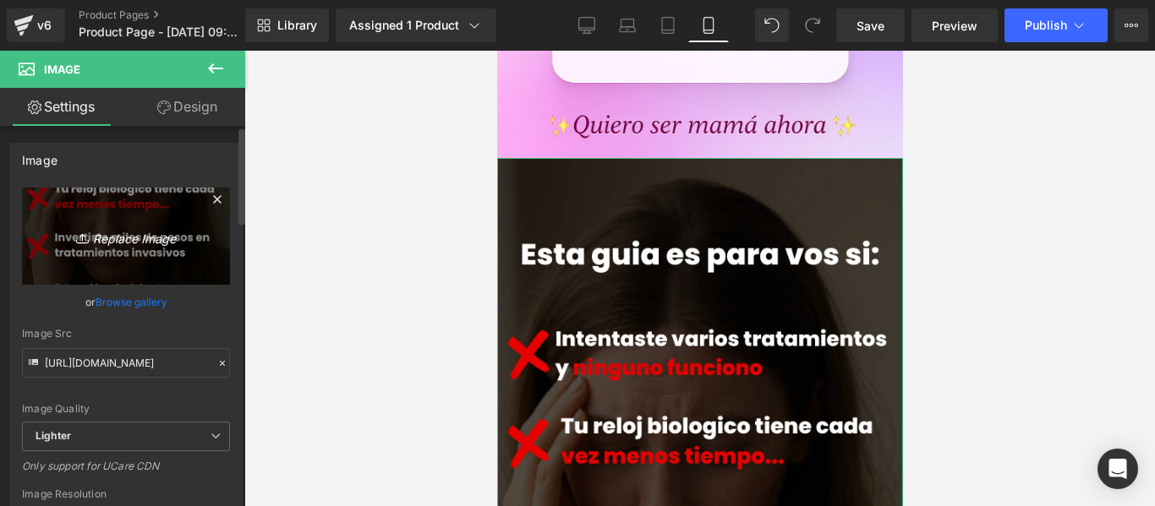
click at [134, 238] on icon "Replace Image" at bounding box center [125, 236] width 135 height 21
type input "C:\fakepath\BONO 1 (1).png"
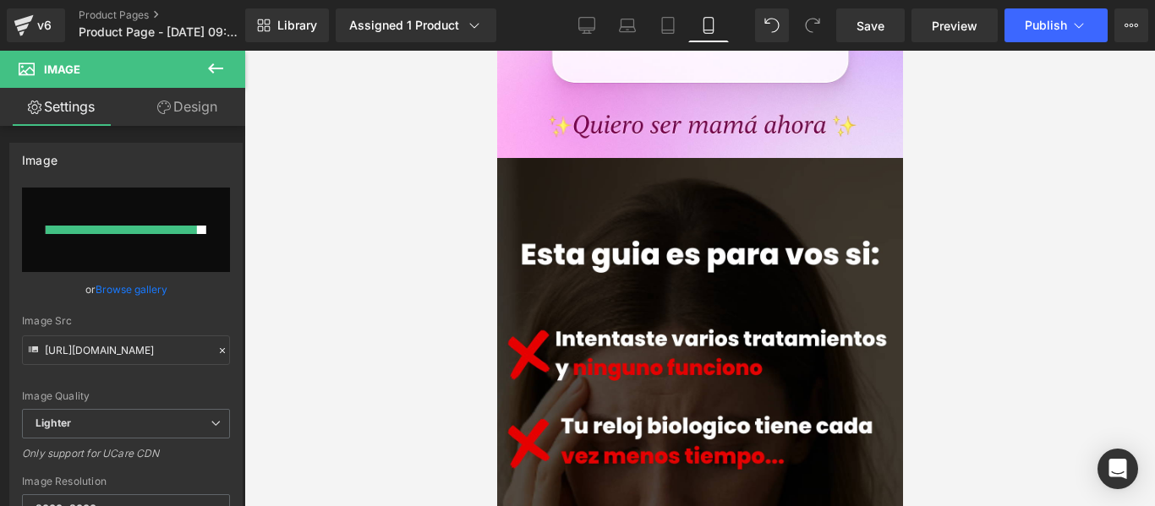
type input "[URL][DOMAIN_NAME]"
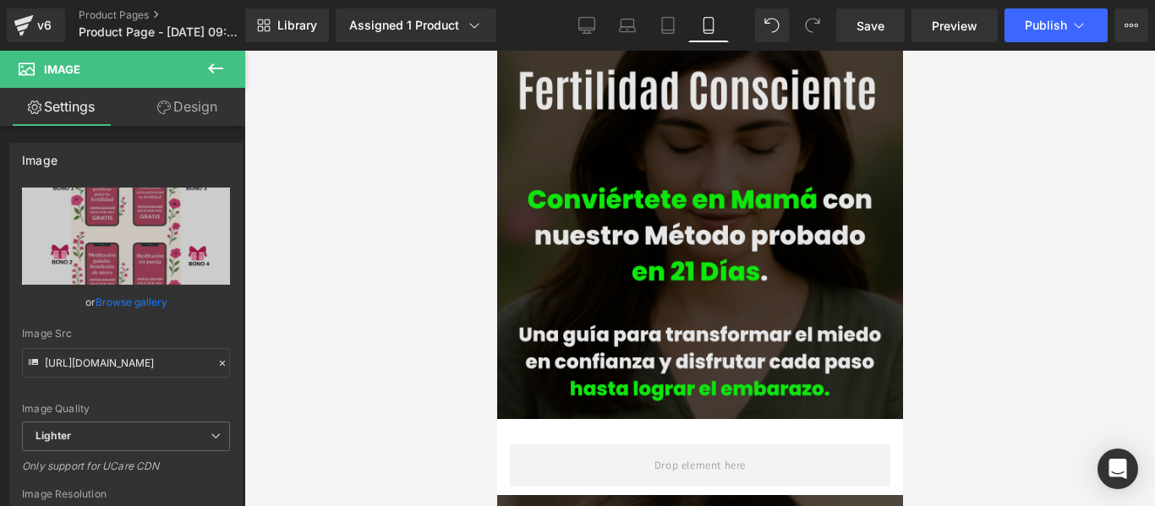
scroll to position [0, 0]
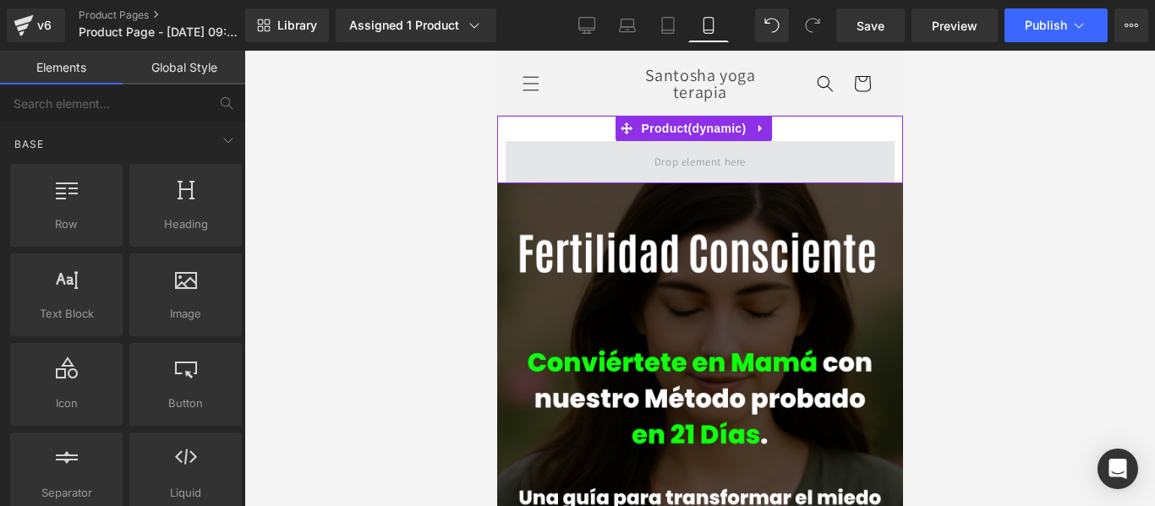
click at [726, 163] on span at bounding box center [698, 162] width 103 height 28
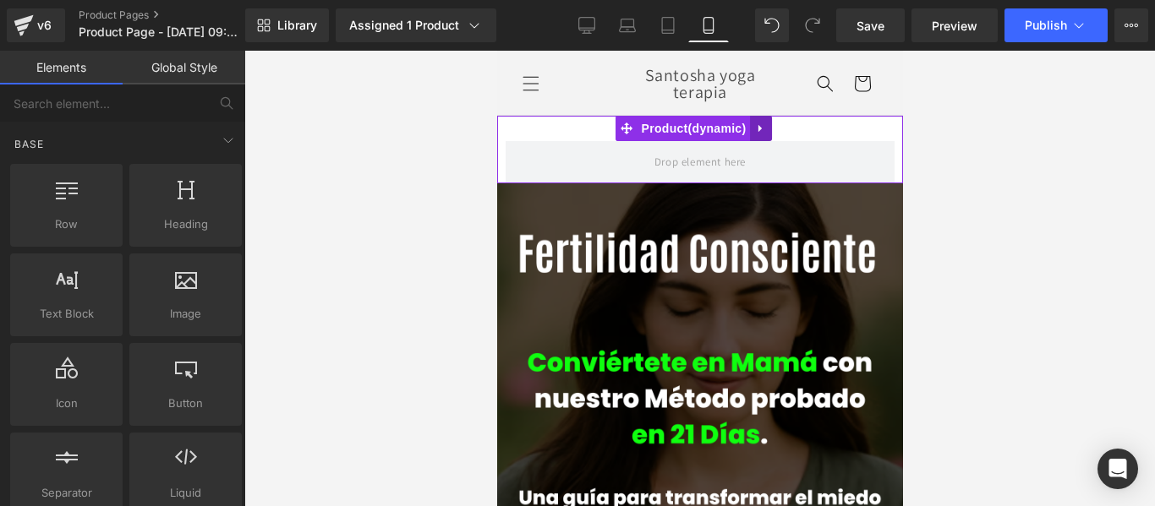
click at [760, 123] on icon at bounding box center [760, 129] width 12 height 13
click at [776, 130] on icon at bounding box center [771, 129] width 12 height 12
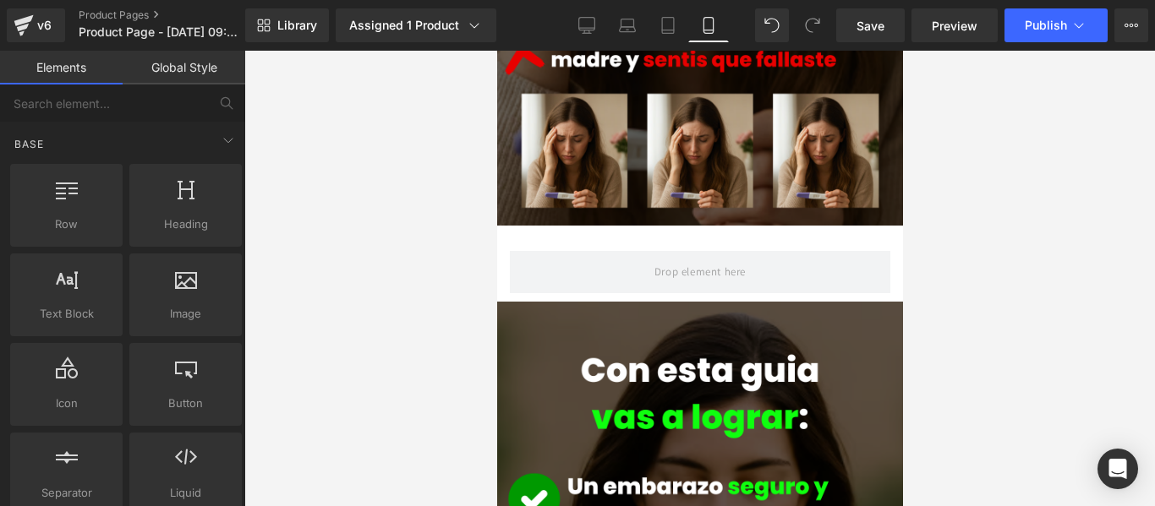
scroll to position [1014, 0]
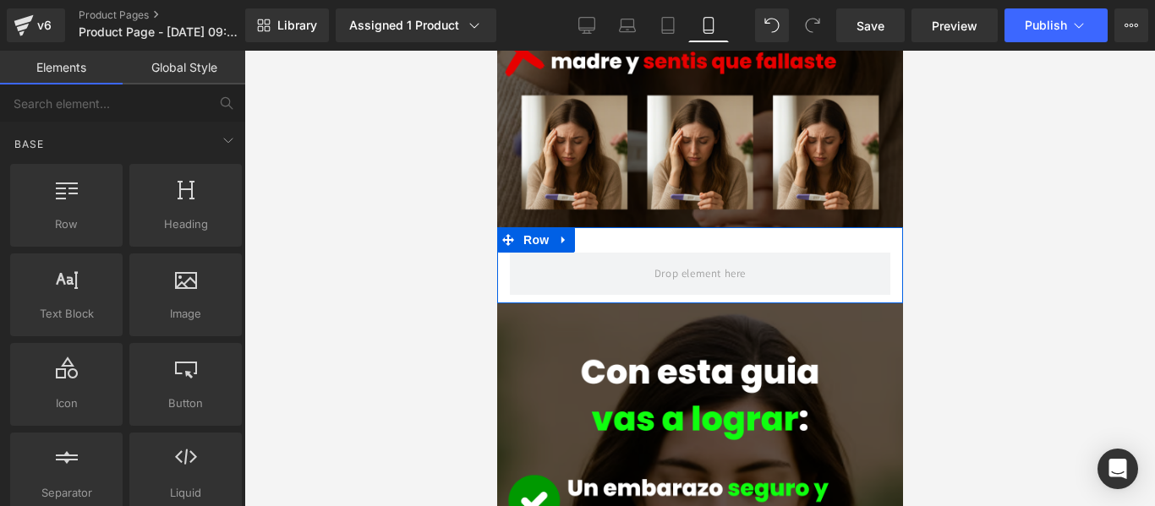
click at [560, 227] on link at bounding box center [563, 239] width 22 height 25
click at [606, 233] on icon at bounding box center [607, 239] width 12 height 13
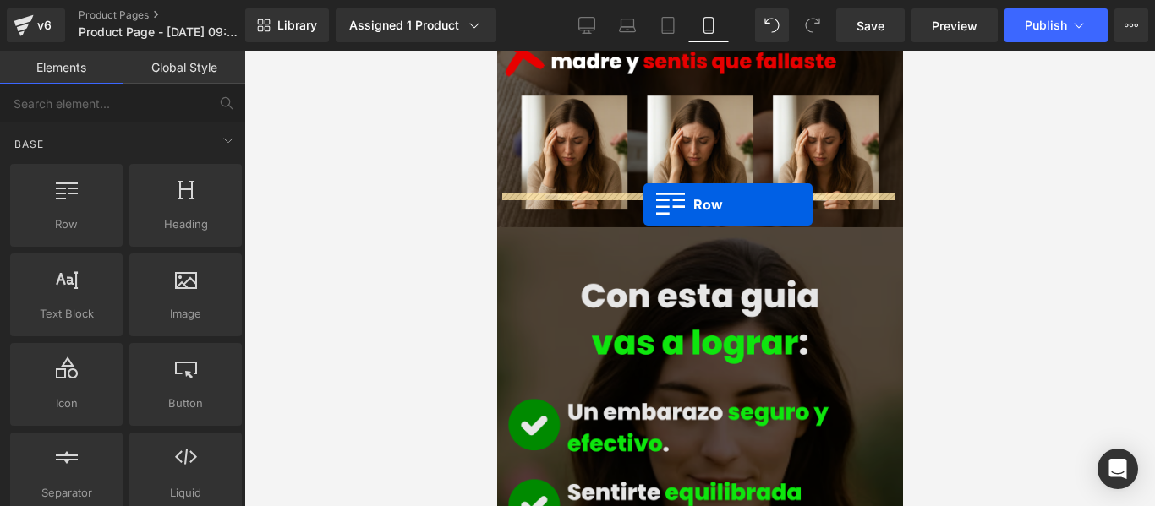
drag, startPoint x: 593, startPoint y: 266, endPoint x: 642, endPoint y: 205, distance: 79.3
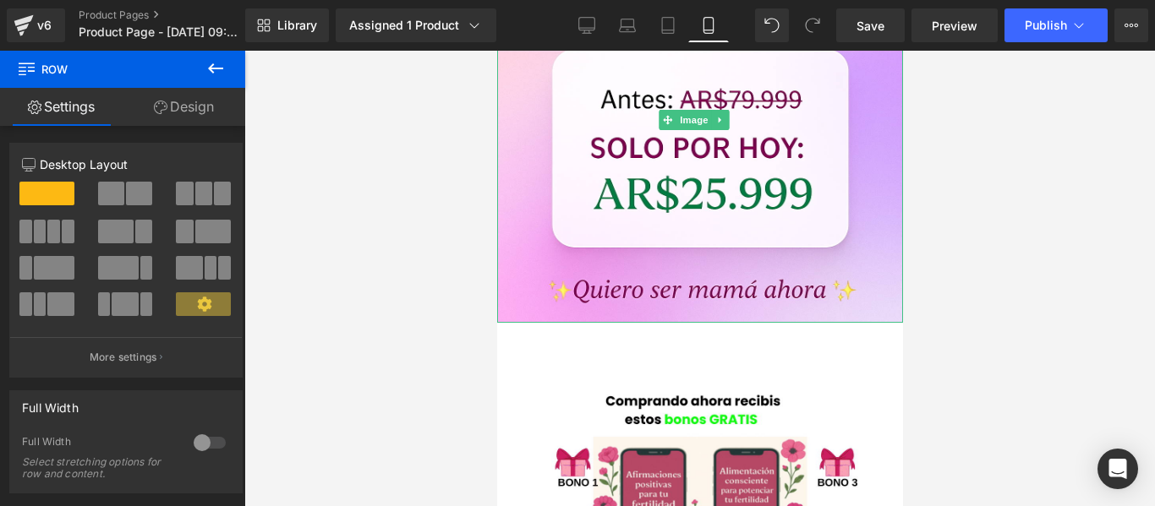
scroll to position [2959, 0]
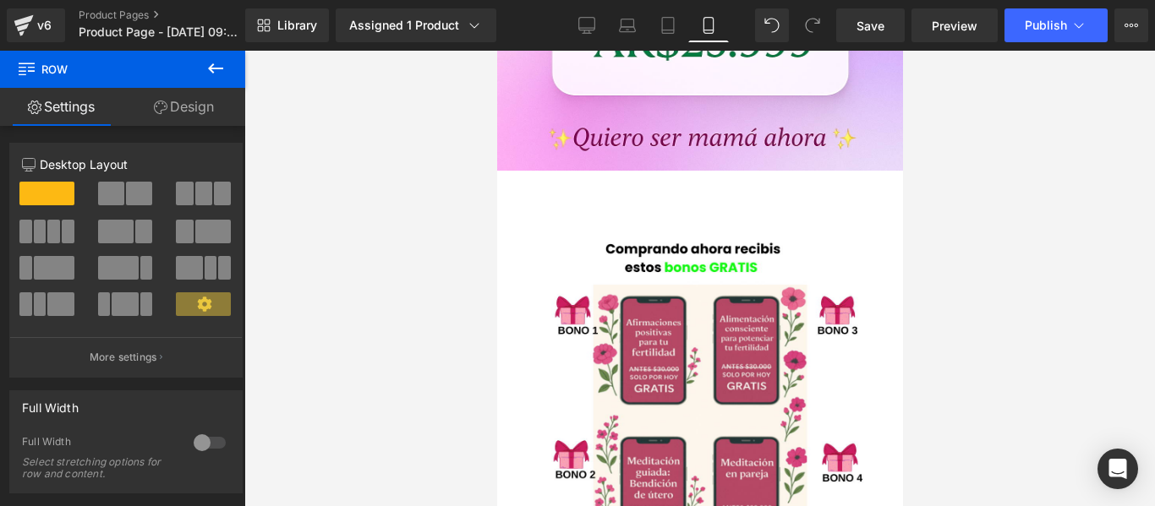
click at [217, 66] on icon at bounding box center [215, 68] width 20 height 20
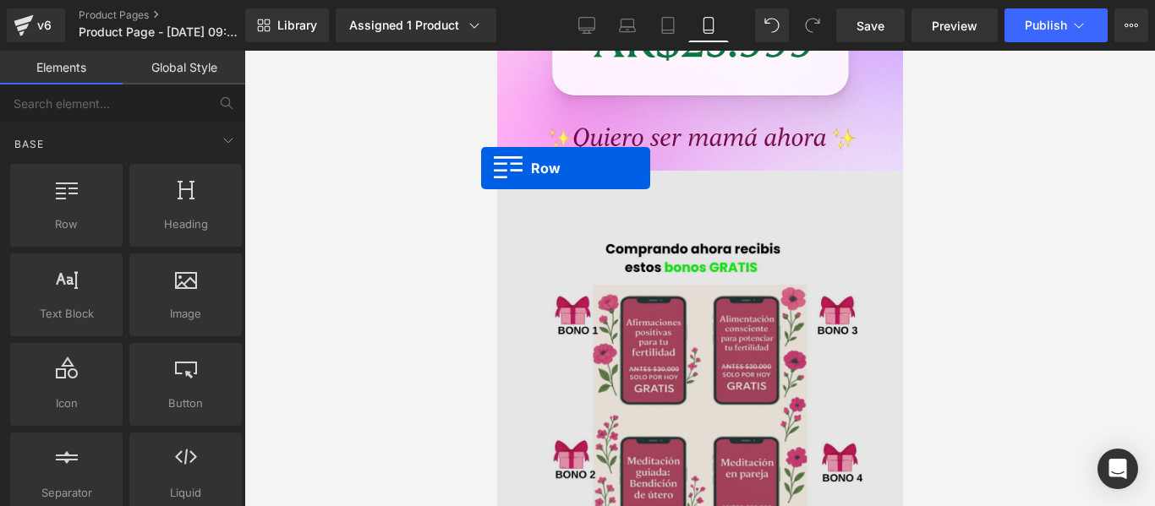
drag, startPoint x: 570, startPoint y: 251, endPoint x: 594, endPoint y: 136, distance: 117.5
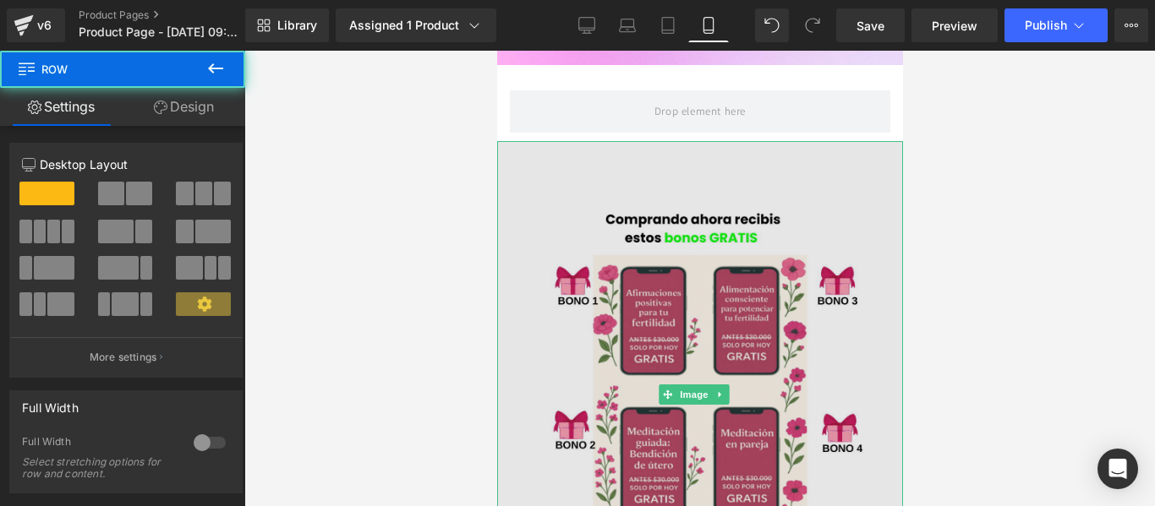
scroll to position [3212, 0]
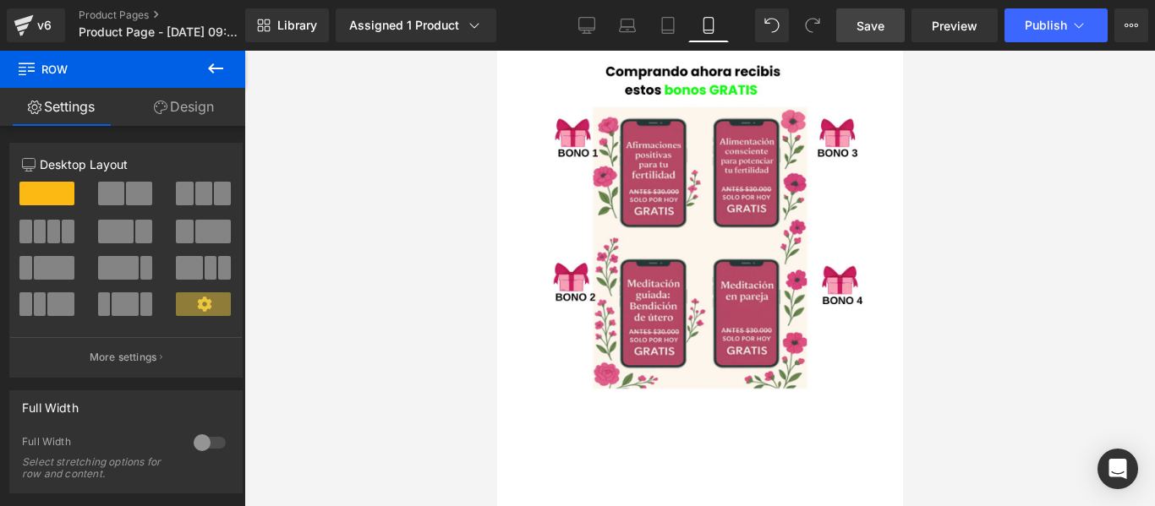
click at [861, 28] on span "Save" at bounding box center [870, 26] width 28 height 18
click at [216, 64] on icon at bounding box center [215, 68] width 20 height 20
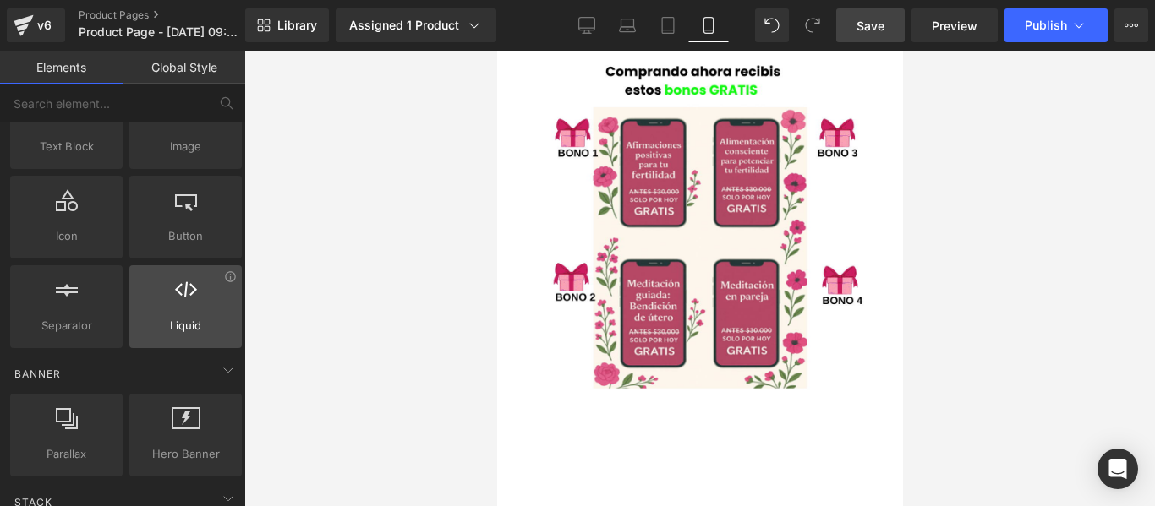
scroll to position [169, 0]
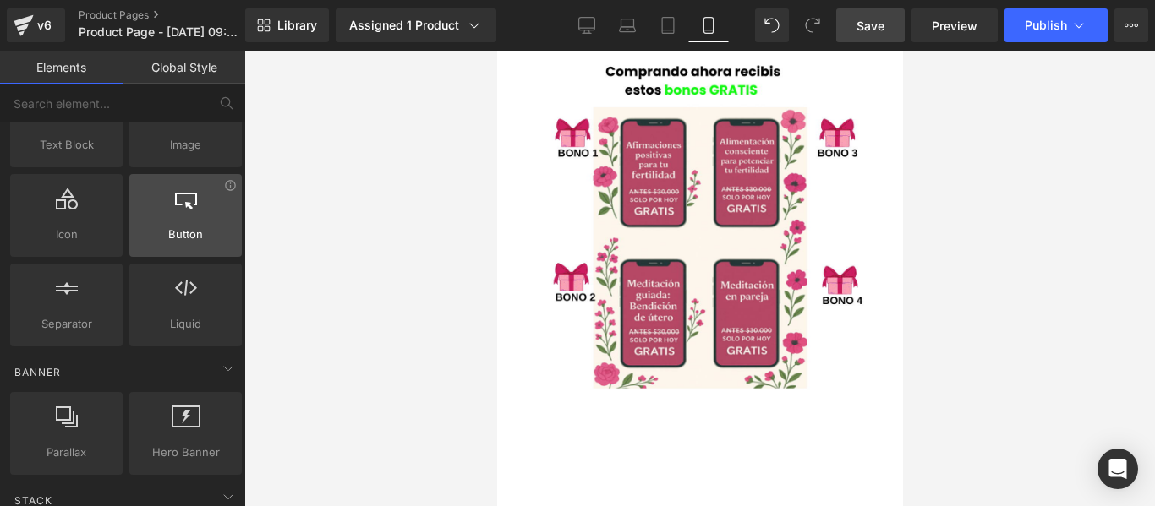
click at [194, 221] on div at bounding box center [185, 207] width 102 height 38
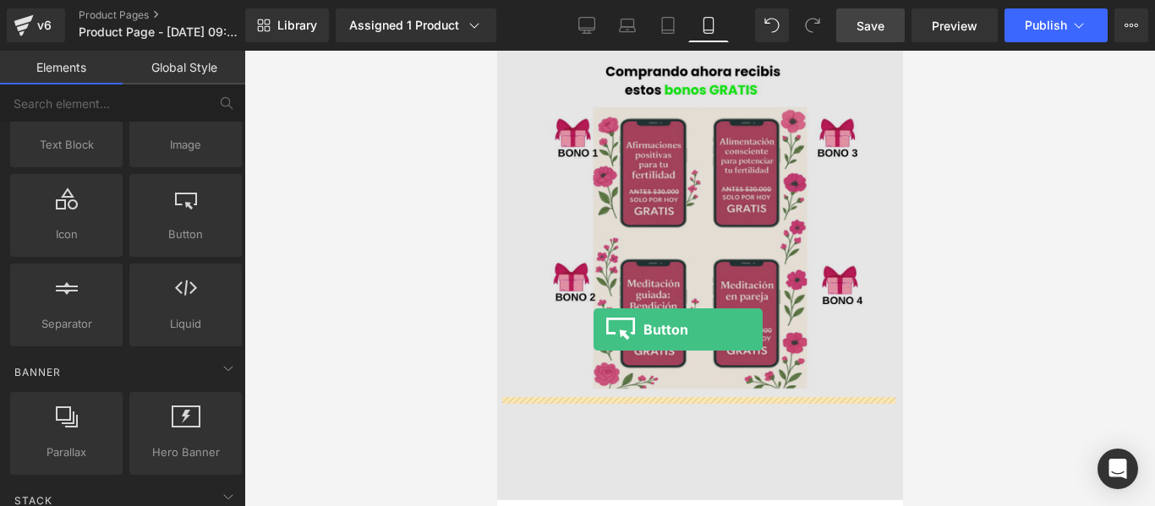
drag, startPoint x: 683, startPoint y: 267, endPoint x: 593, endPoint y: 330, distance: 109.3
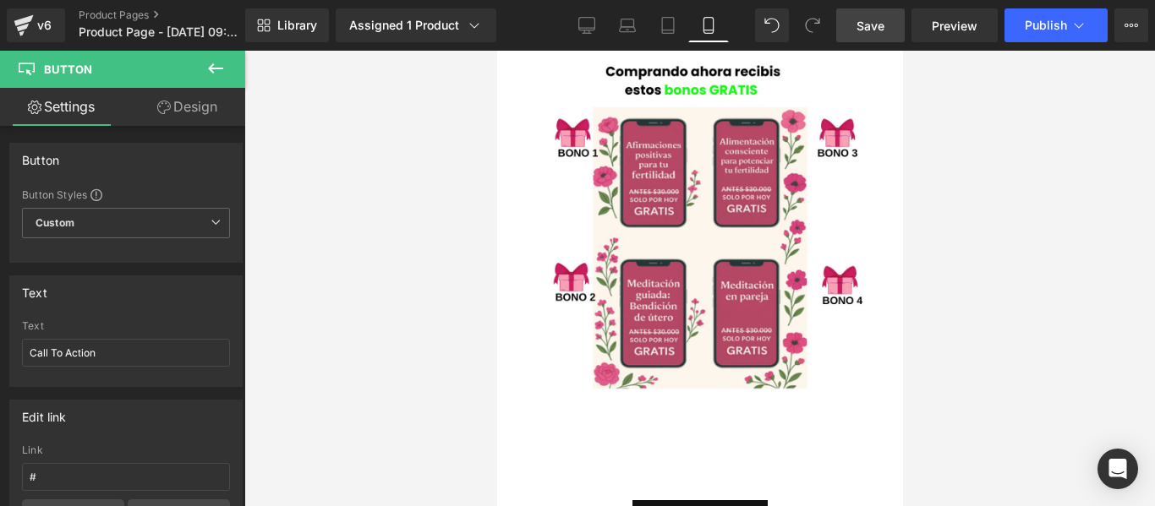
click at [219, 68] on icon at bounding box center [215, 68] width 15 height 10
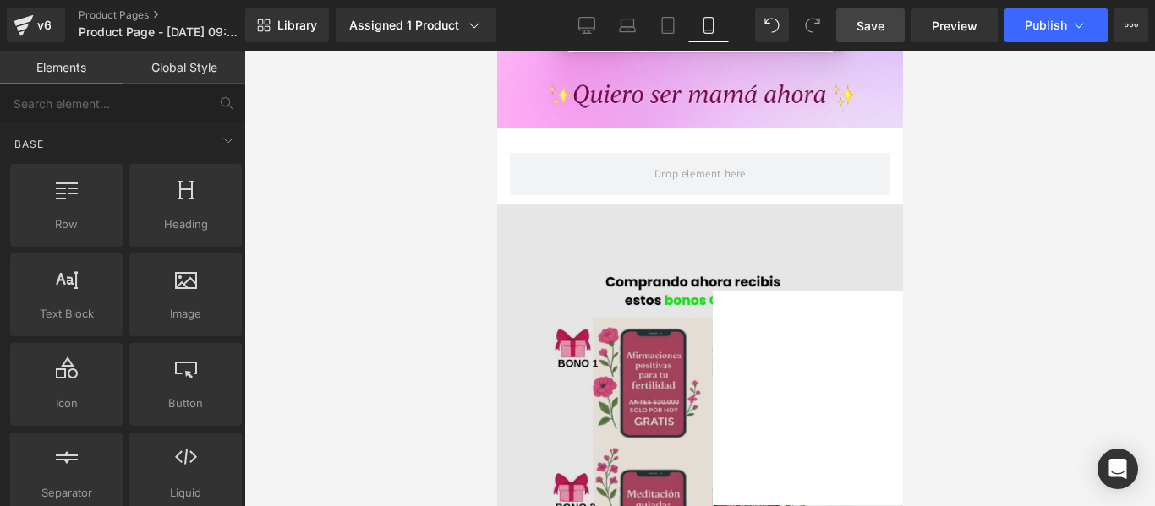
scroll to position [2789, 0]
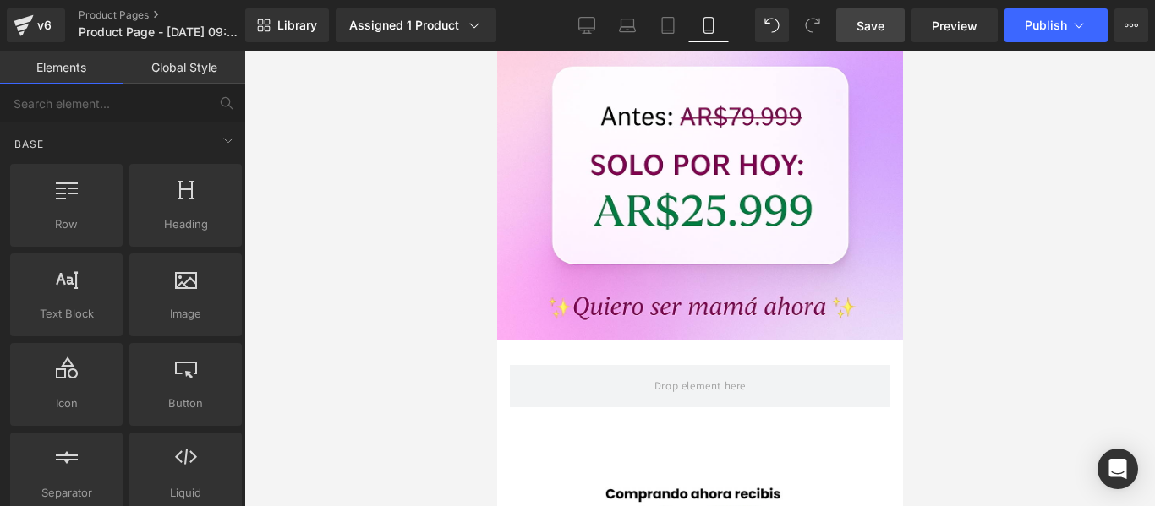
click at [877, 23] on span "Save" at bounding box center [870, 26] width 28 height 18
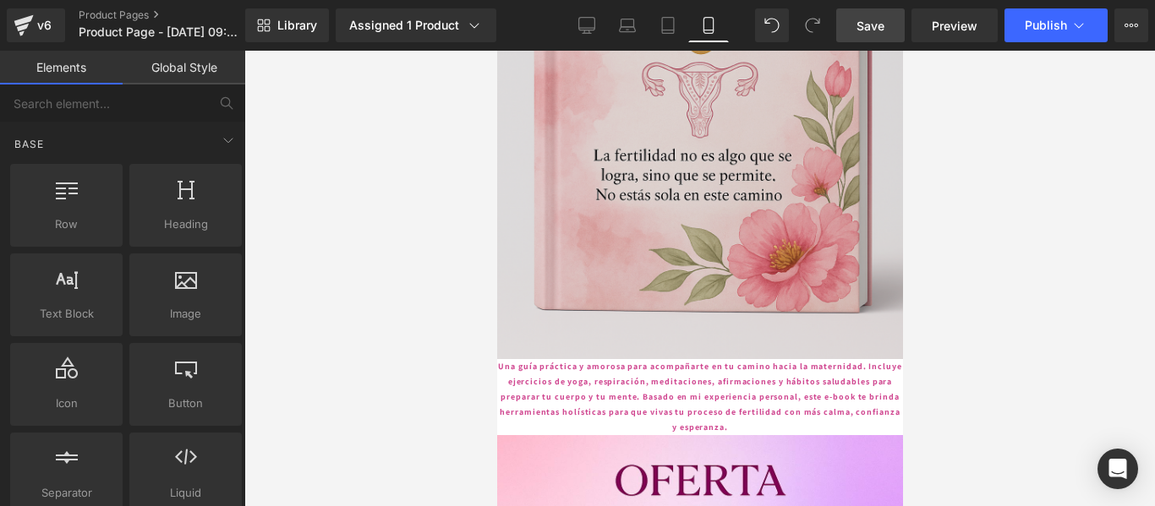
scroll to position [2451, 0]
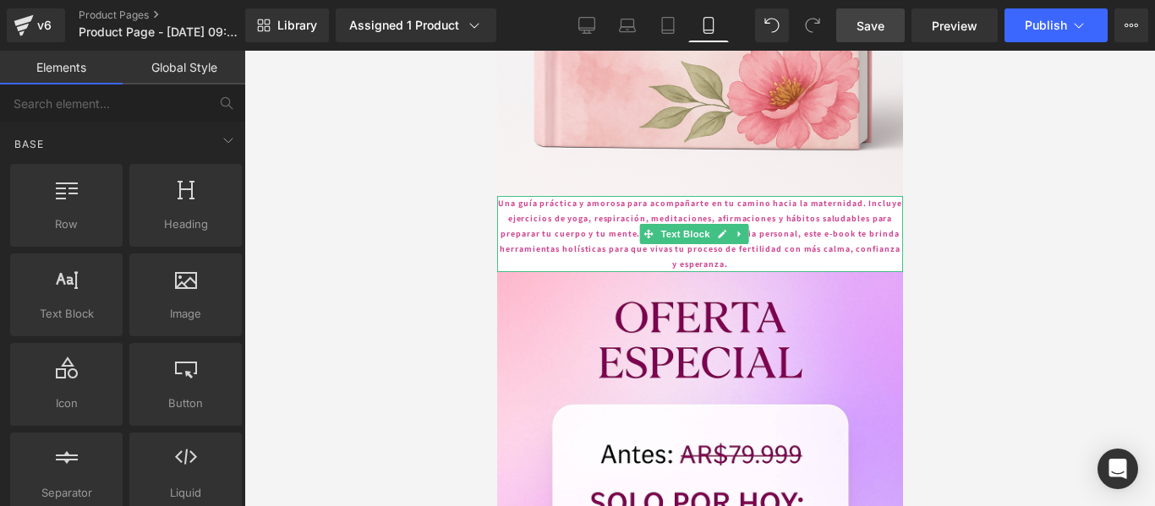
click at [822, 196] on p "Una guía práctica y amorosa para acompañarte en tu camino hacia la maternidad. …" at bounding box center [699, 234] width 406 height 76
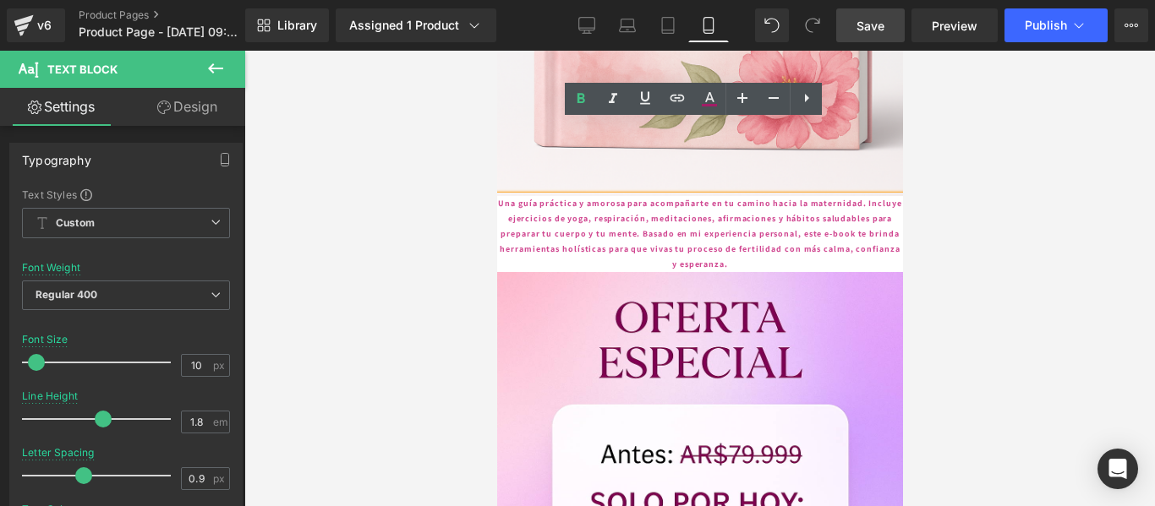
drag, startPoint x: 834, startPoint y: 187, endPoint x: 498, endPoint y: 117, distance: 343.5
click at [498, 196] on div "Una guía práctica y amorosa para acompañarte en tu camino hacia la maternidad. …" at bounding box center [699, 234] width 406 height 76
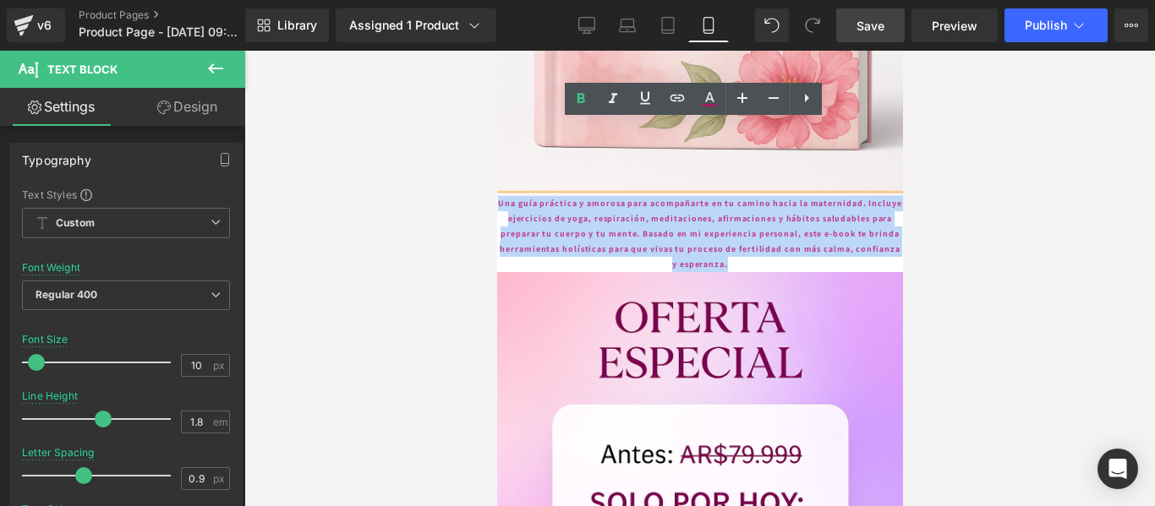
drag, startPoint x: 500, startPoint y: 128, endPoint x: 821, endPoint y: 185, distance: 326.3
click at [821, 196] on p "Una guía práctica y amorosa para acompañarte en tu camino hacia la maternidad. …" at bounding box center [699, 234] width 406 height 76
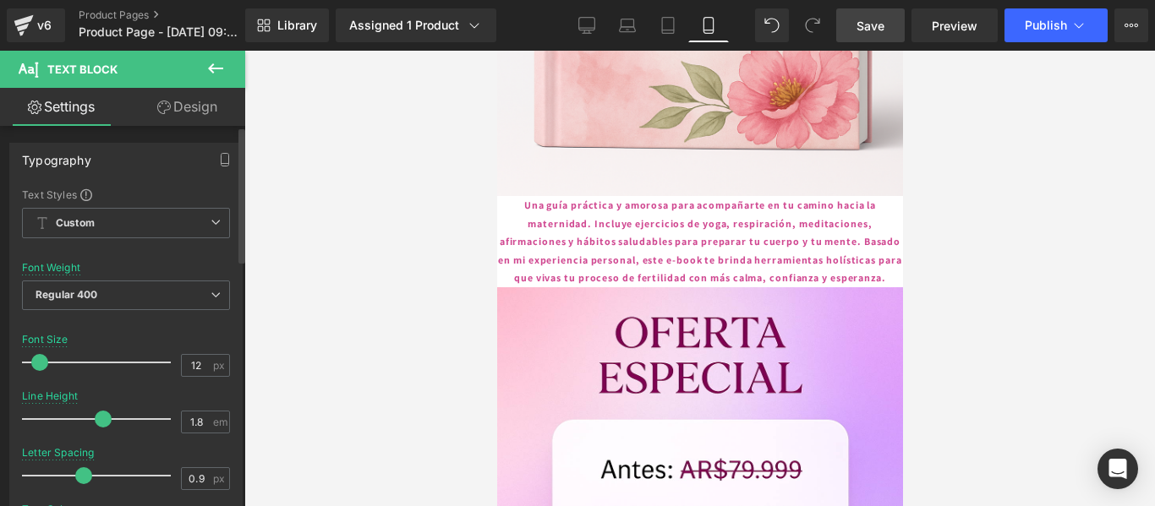
type input "14"
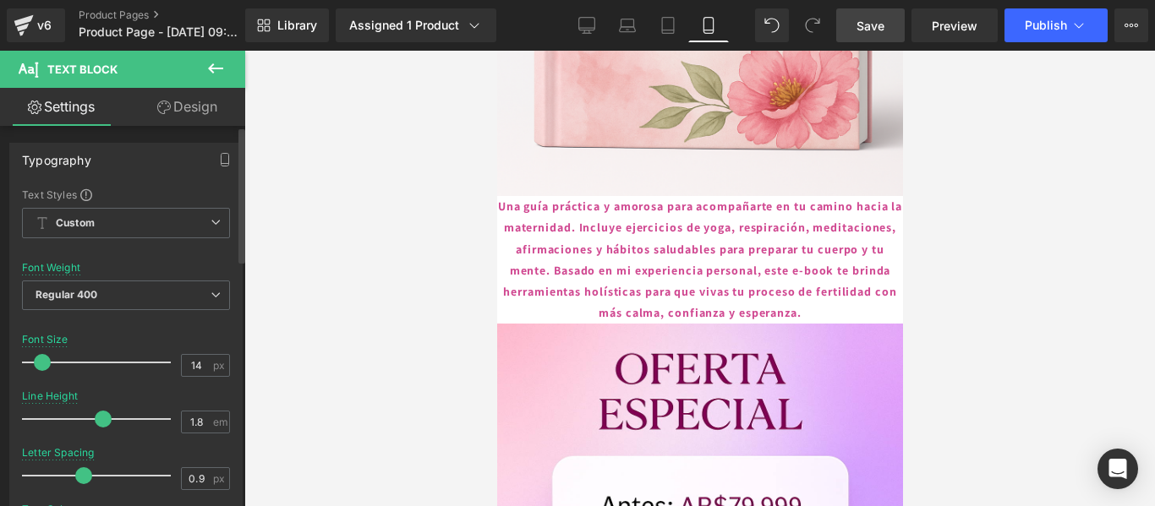
click at [41, 364] on span at bounding box center [42, 362] width 17 height 17
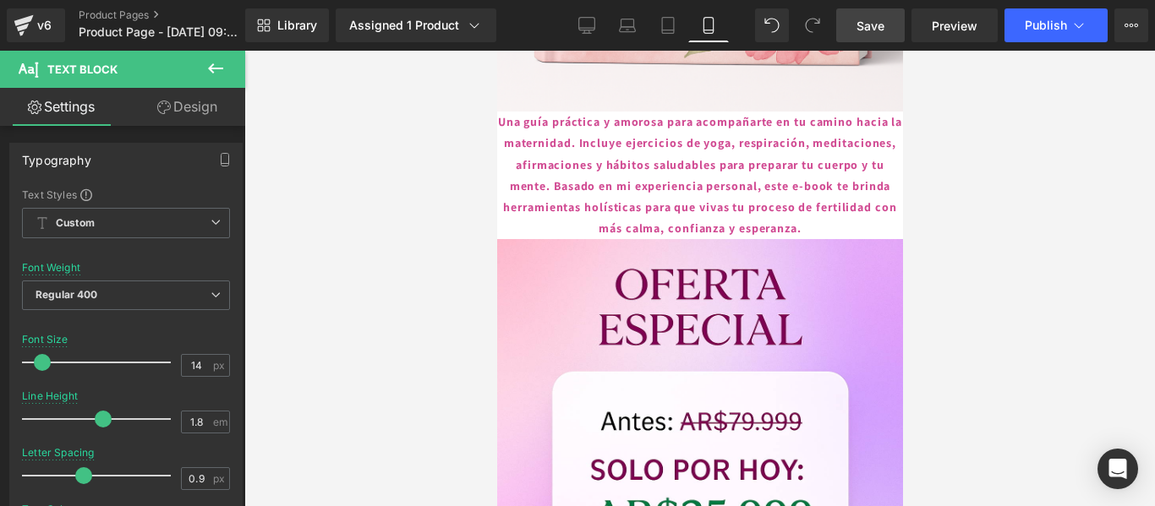
scroll to position [2874, 0]
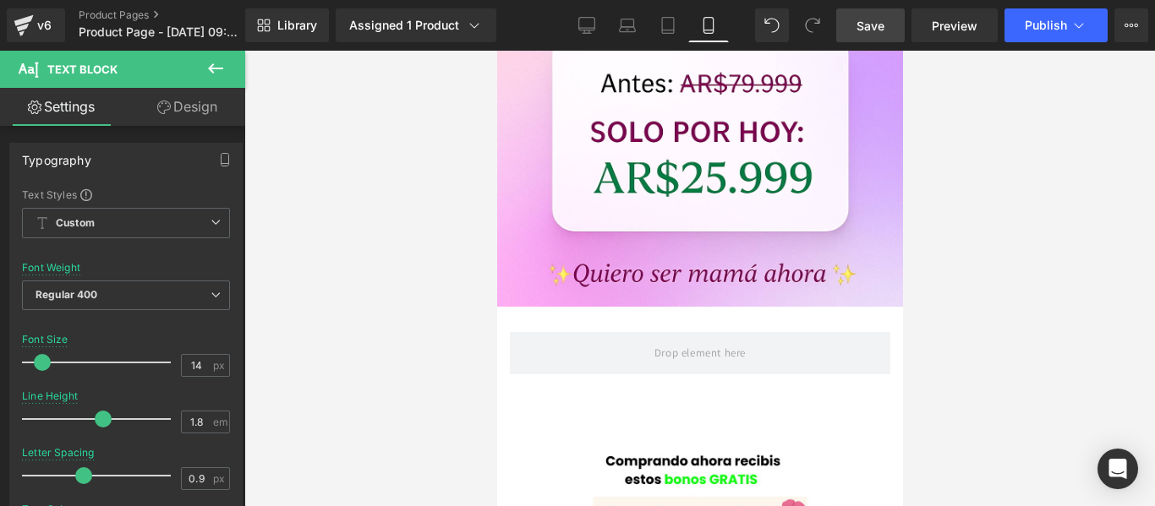
click at [868, 14] on link "Save" at bounding box center [870, 25] width 68 height 34
click at [871, 21] on span "Save" at bounding box center [870, 26] width 28 height 18
click at [865, 23] on span "Save" at bounding box center [870, 26] width 28 height 18
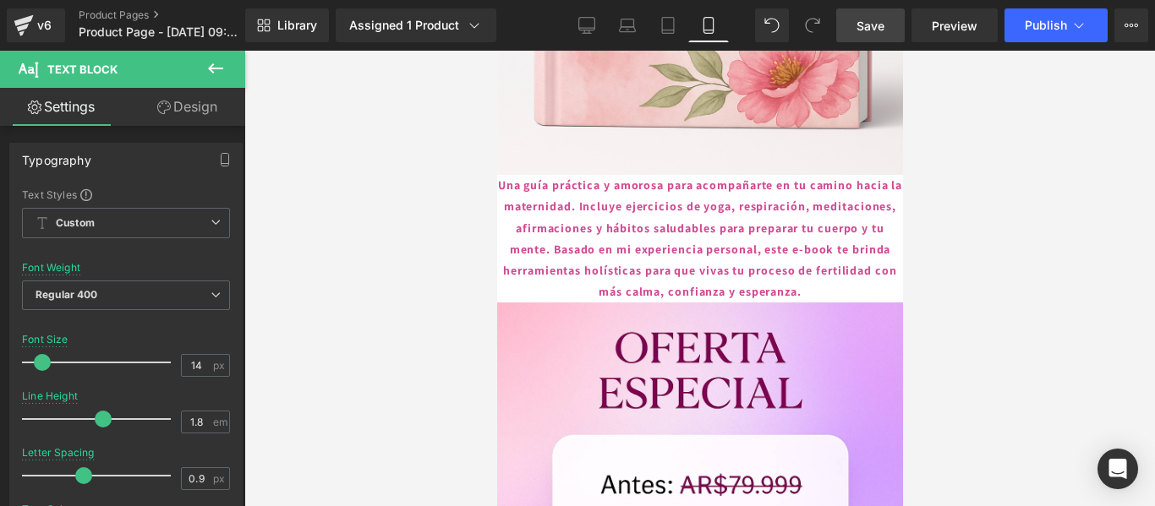
scroll to position [2451, 0]
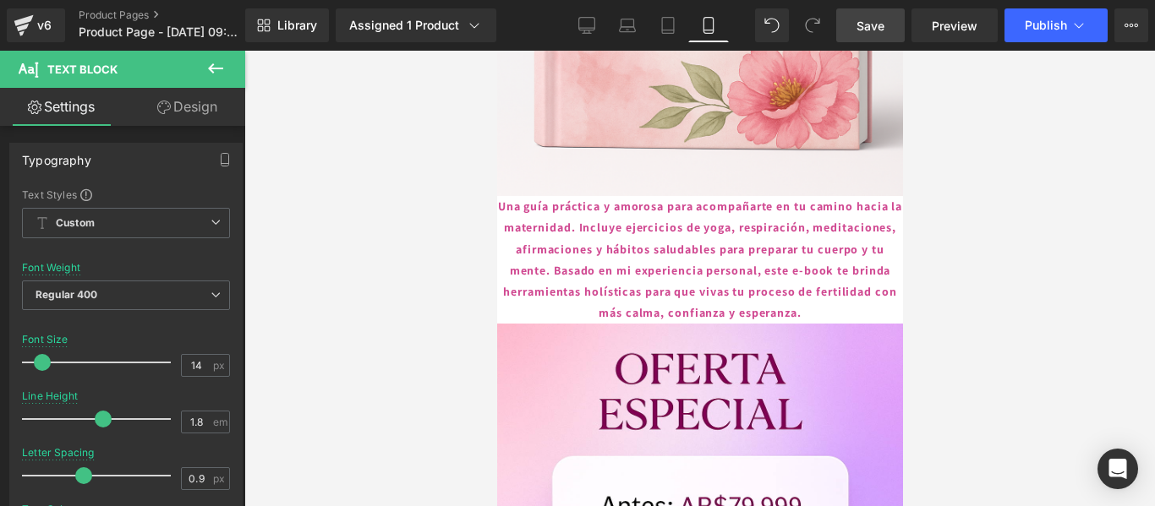
click at [877, 22] on span "Save" at bounding box center [870, 26] width 28 height 18
click at [883, 25] on span "Save" at bounding box center [870, 26] width 28 height 18
click at [1051, 23] on span "Publish" at bounding box center [1046, 26] width 42 height 14
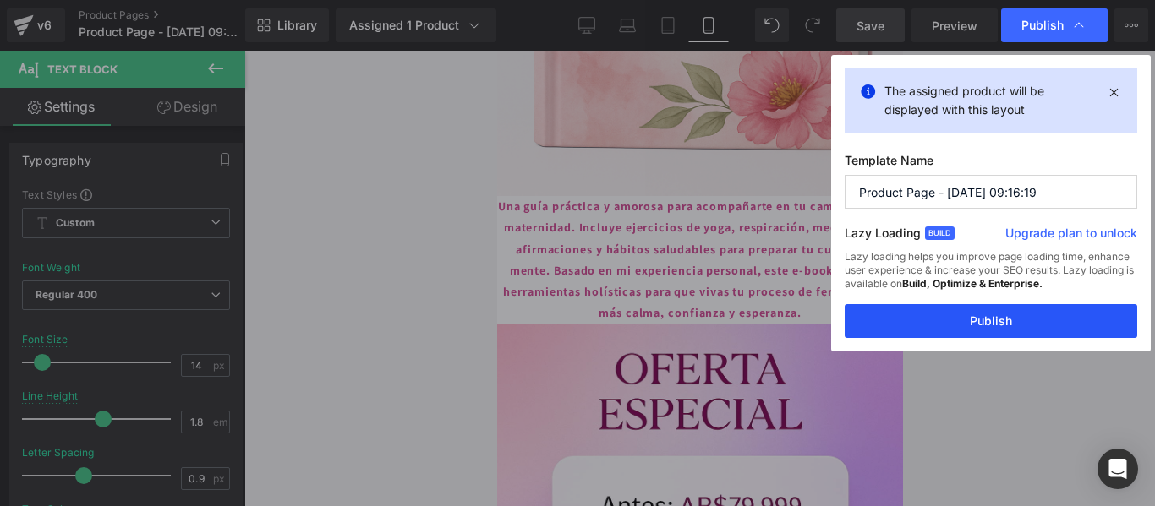
click at [965, 327] on button "Publish" at bounding box center [990, 321] width 292 height 34
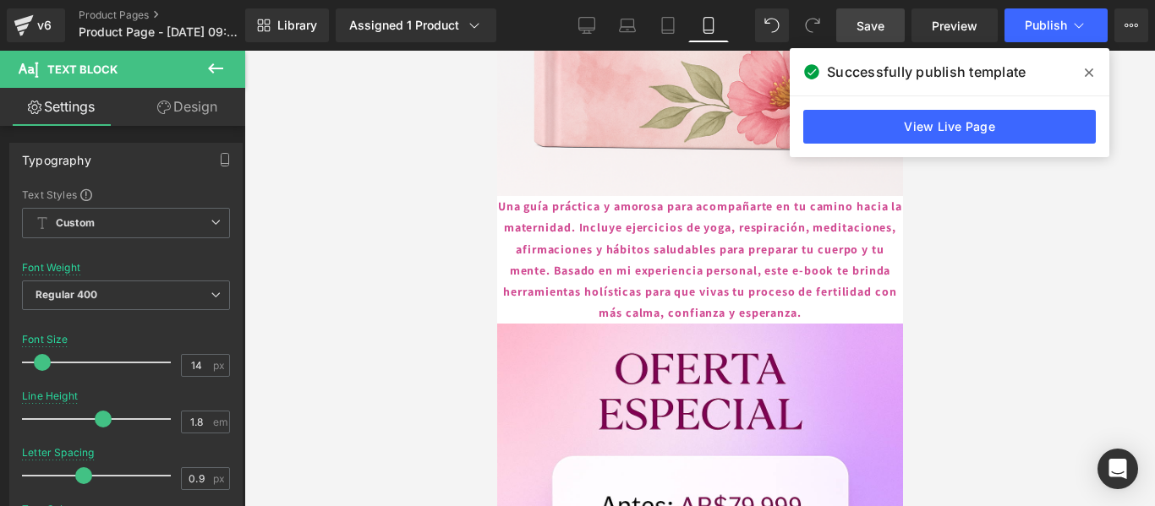
click at [1091, 71] on icon at bounding box center [1089, 72] width 8 height 8
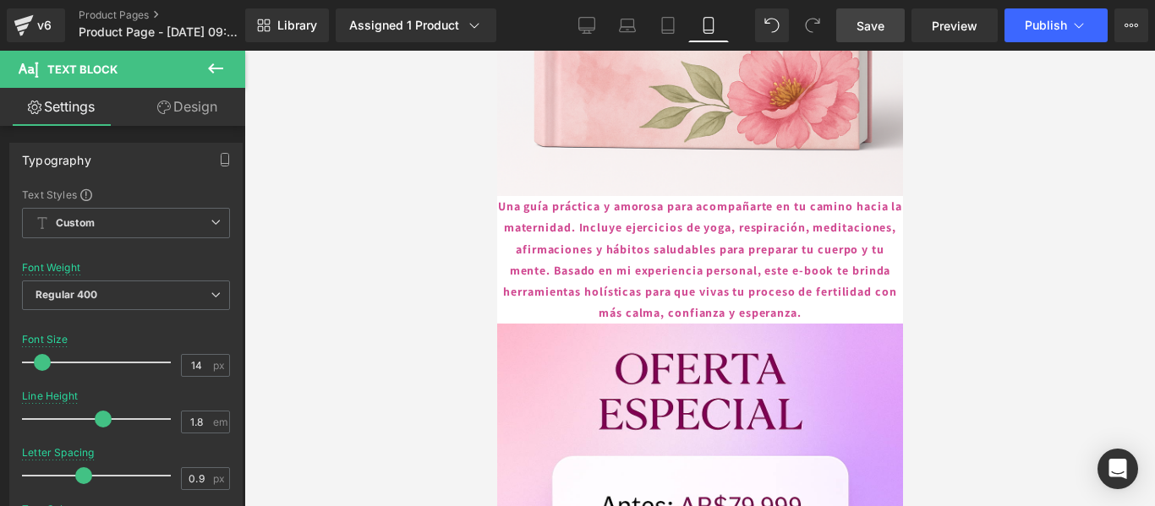
click at [880, 25] on span "Save" at bounding box center [870, 26] width 28 height 18
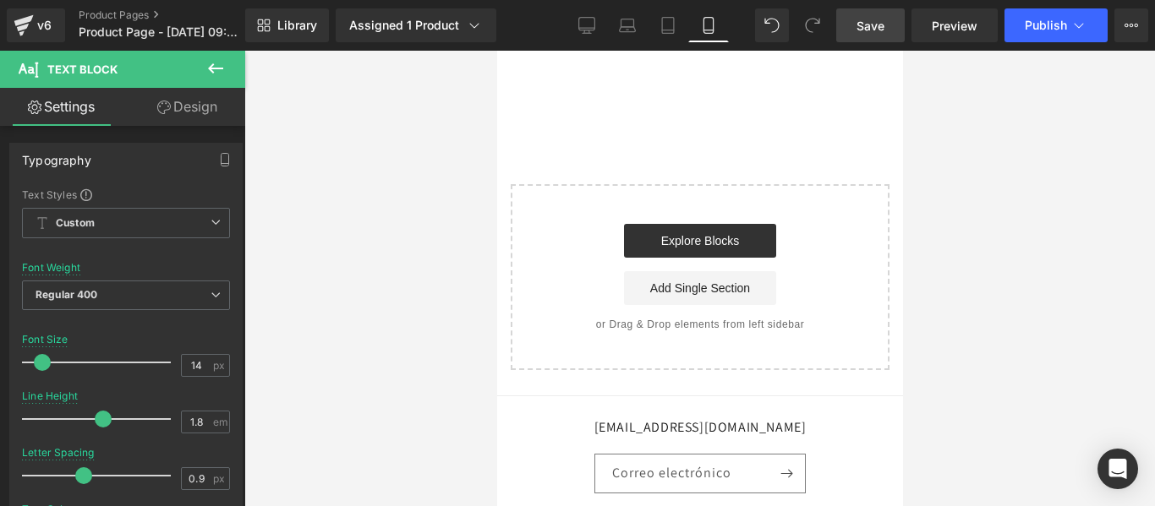
scroll to position [3635, 0]
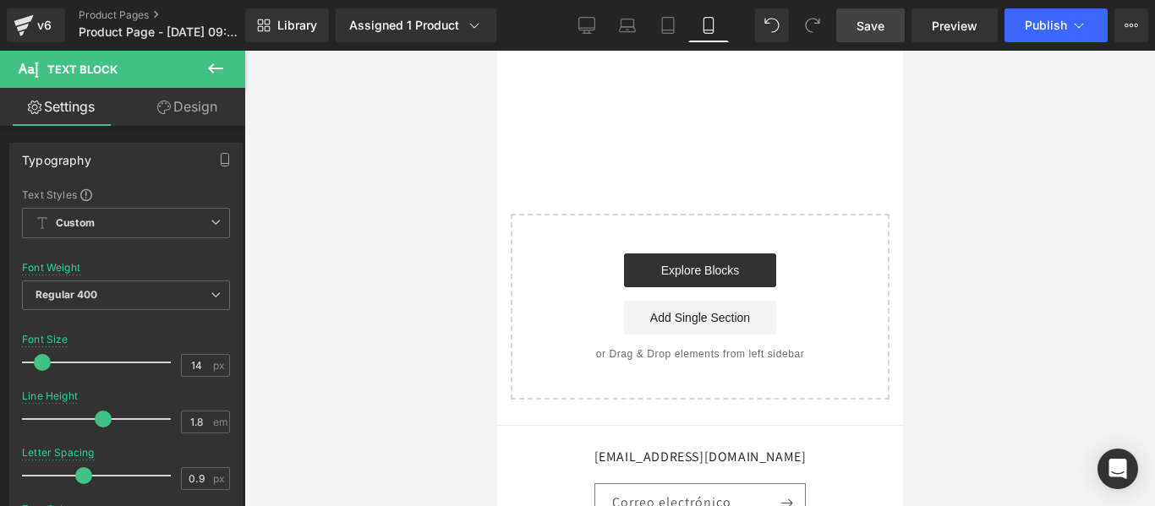
click at [210, 63] on icon at bounding box center [215, 68] width 20 height 20
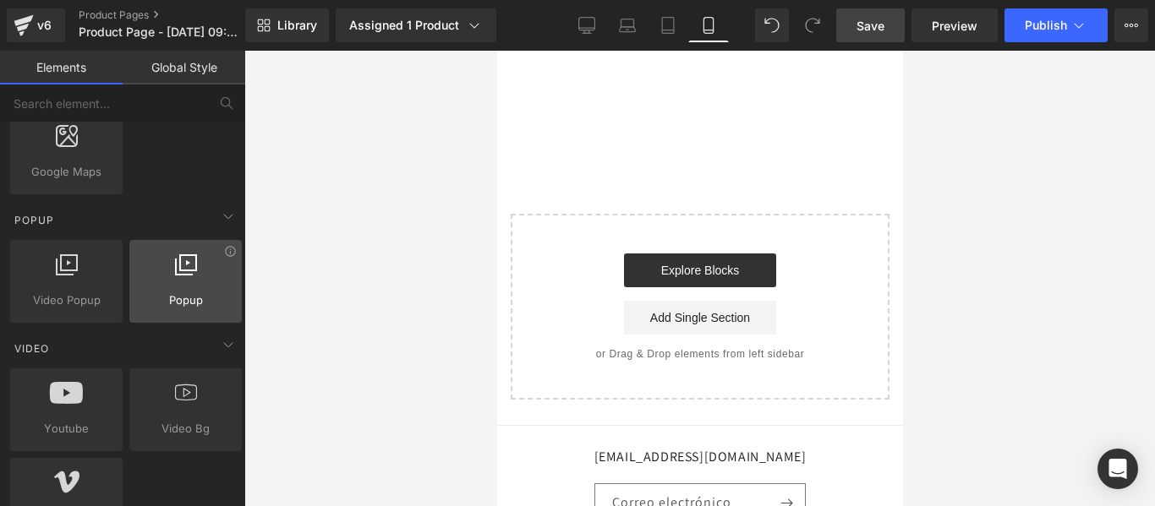
scroll to position [930, 0]
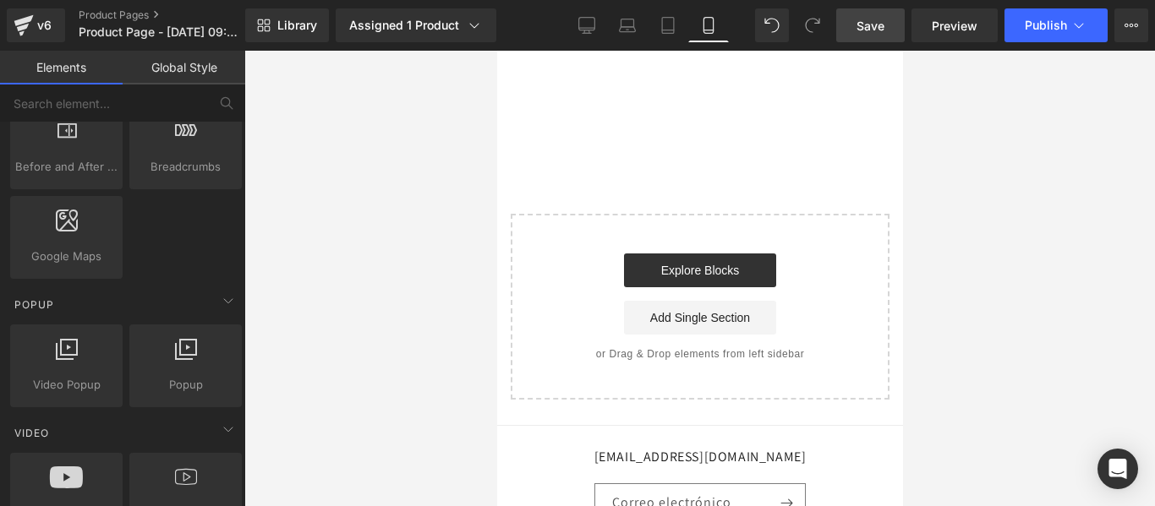
click at [882, 23] on span "Save" at bounding box center [870, 26] width 28 height 18
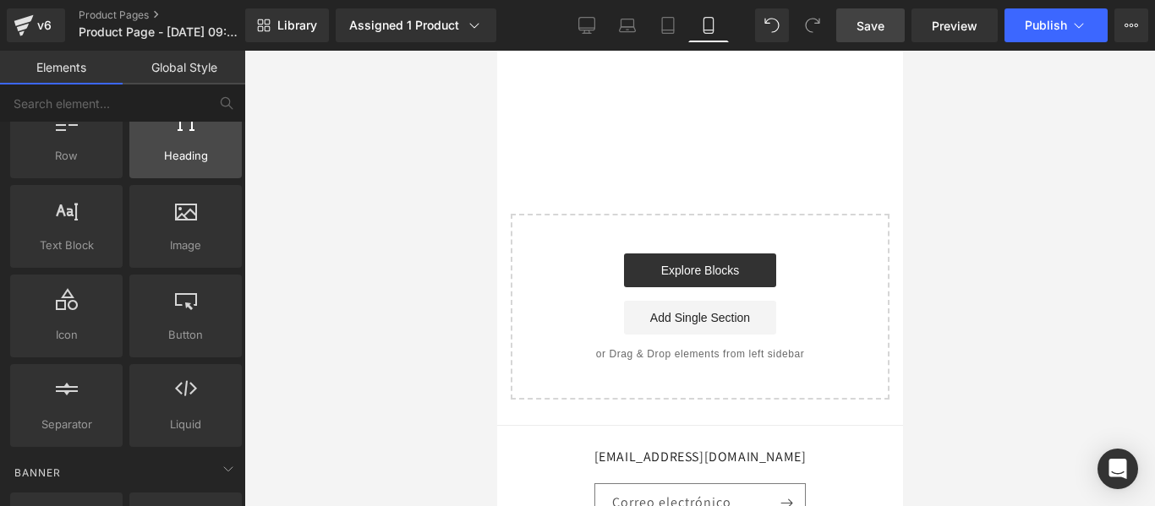
scroll to position [0, 0]
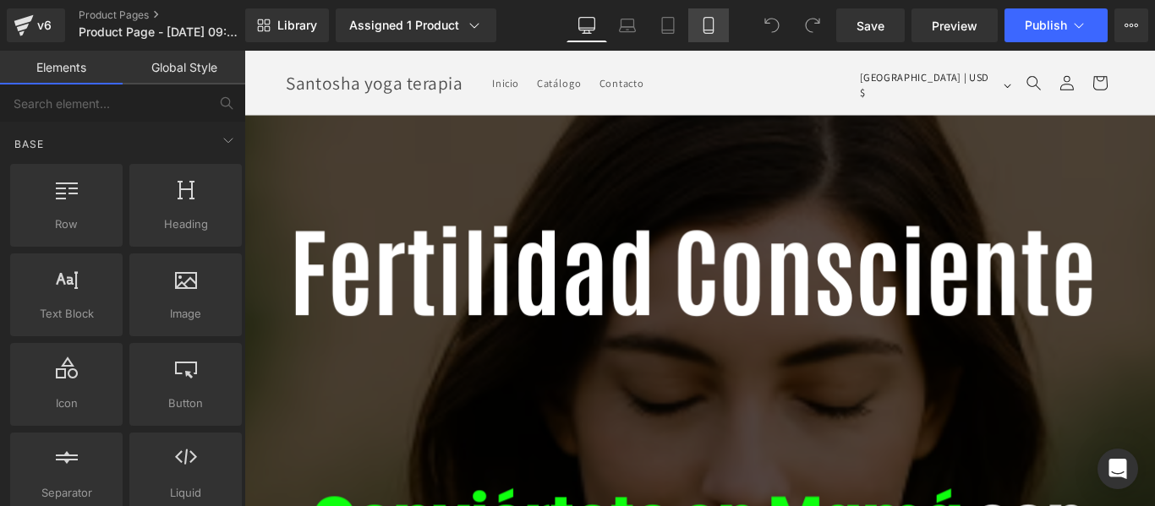
click at [713, 26] on icon at bounding box center [707, 26] width 9 height 16
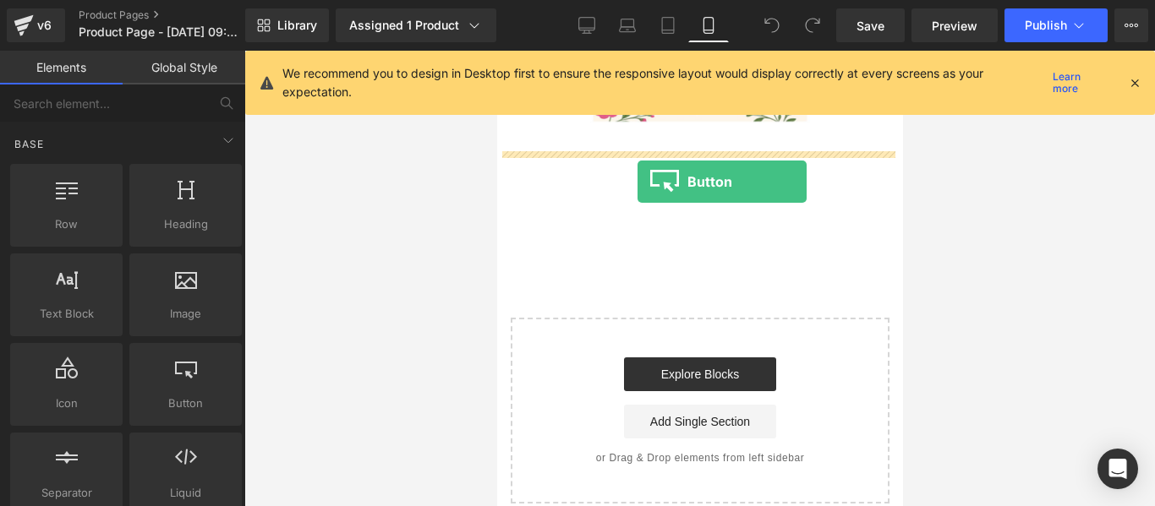
drag, startPoint x: 685, startPoint y: 426, endPoint x: 637, endPoint y: 182, distance: 249.0
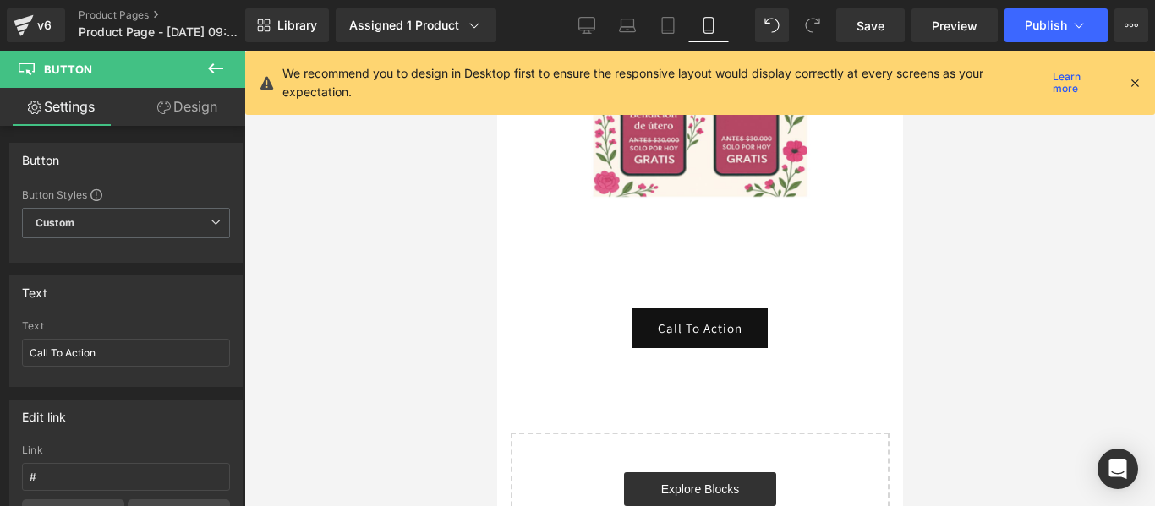
scroll to position [3446, 0]
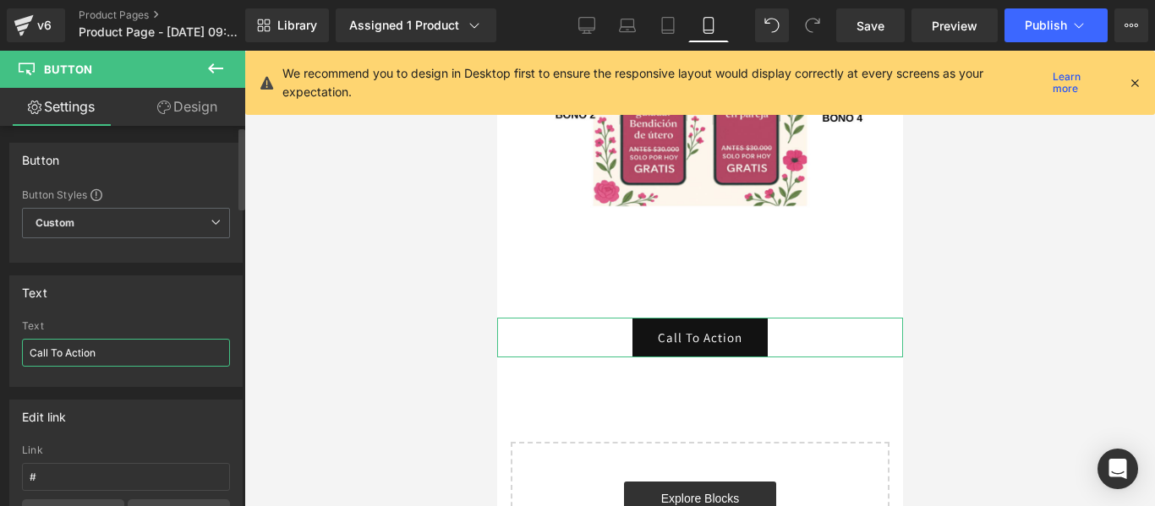
click at [161, 352] on input "Call To Action" at bounding box center [126, 353] width 208 height 28
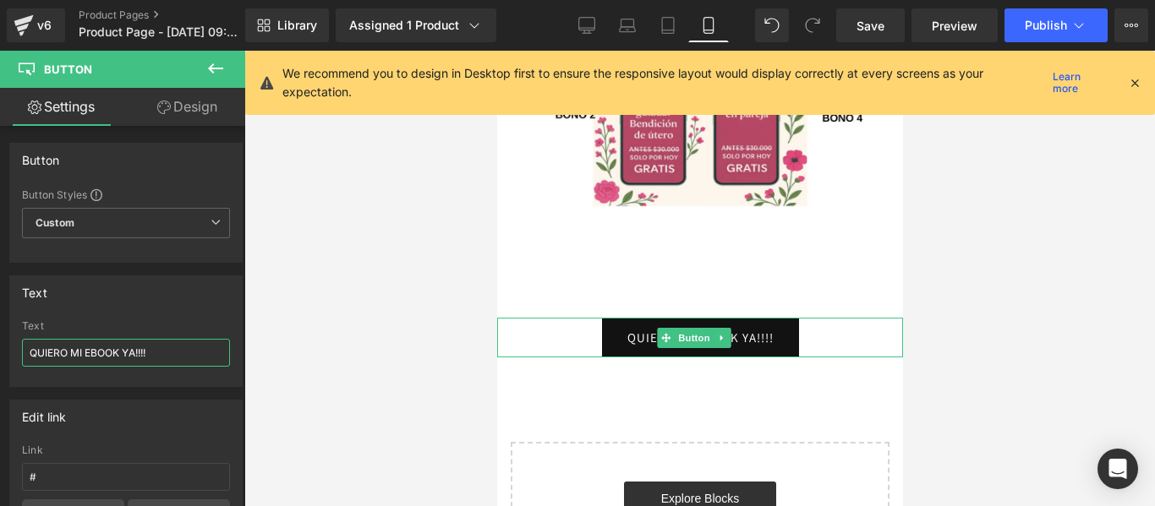
type input "QUIERO MI EBOOK YA!!!!"
click at [794, 318] on link "QUIERO MI EBOOK YA!!!!" at bounding box center [699, 338] width 197 height 40
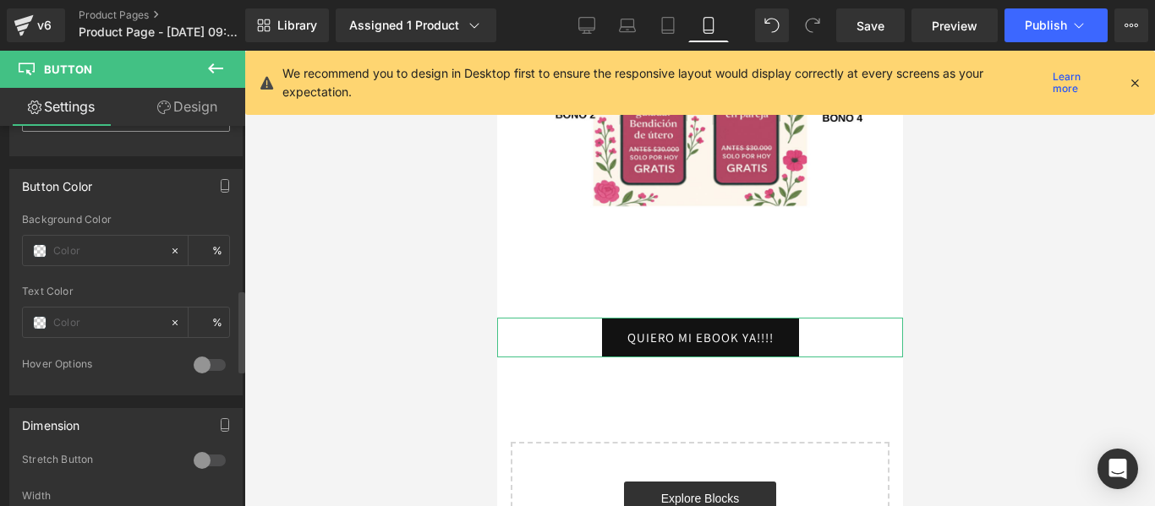
scroll to position [845, 0]
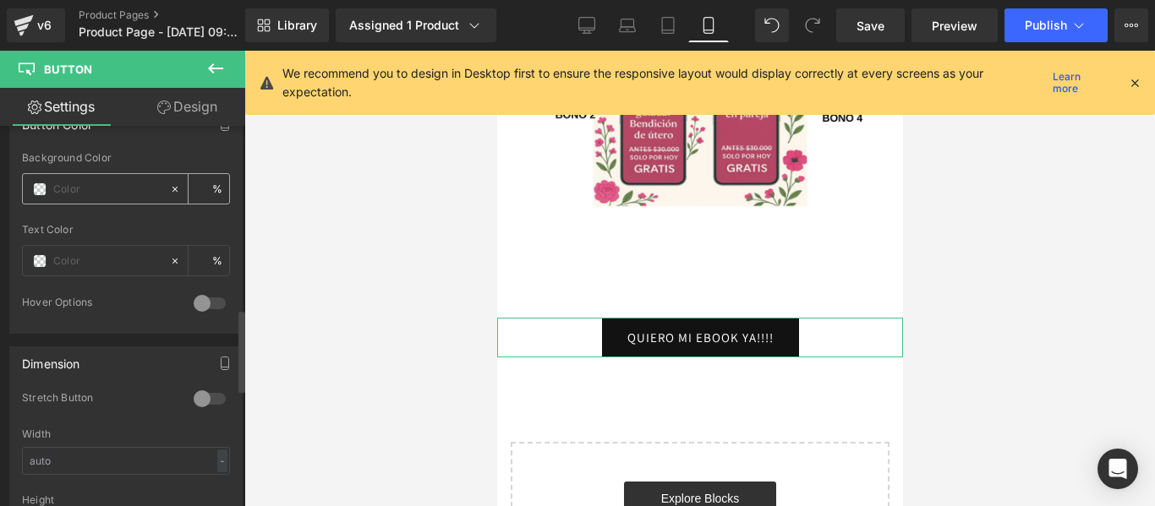
click at [38, 190] on span at bounding box center [40, 190] width 14 height 14
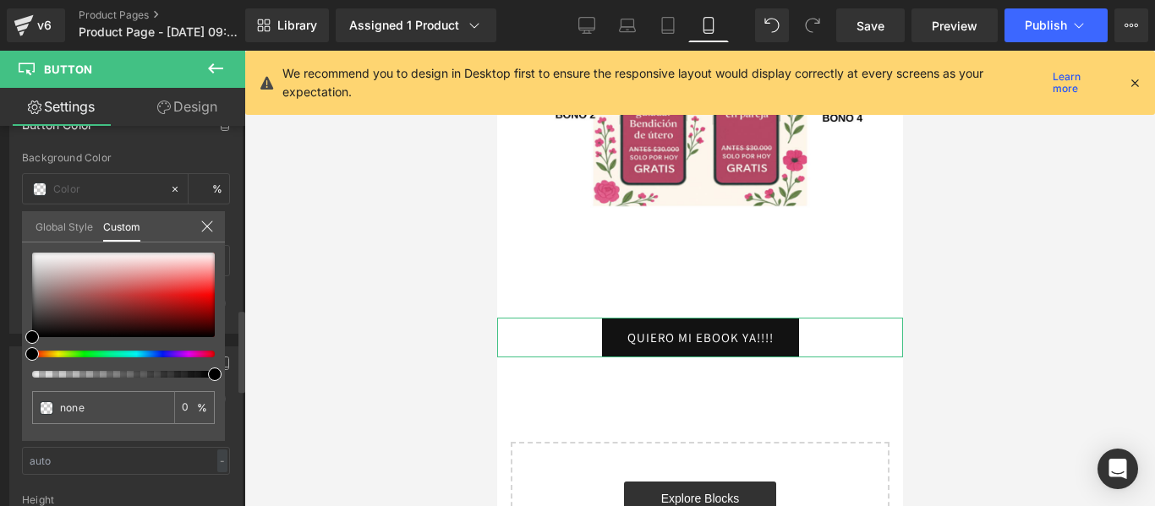
type input "#000000"
type input "100"
type input "#000000"
type input "100"
click at [190, 353] on div at bounding box center [116, 354] width 183 height 7
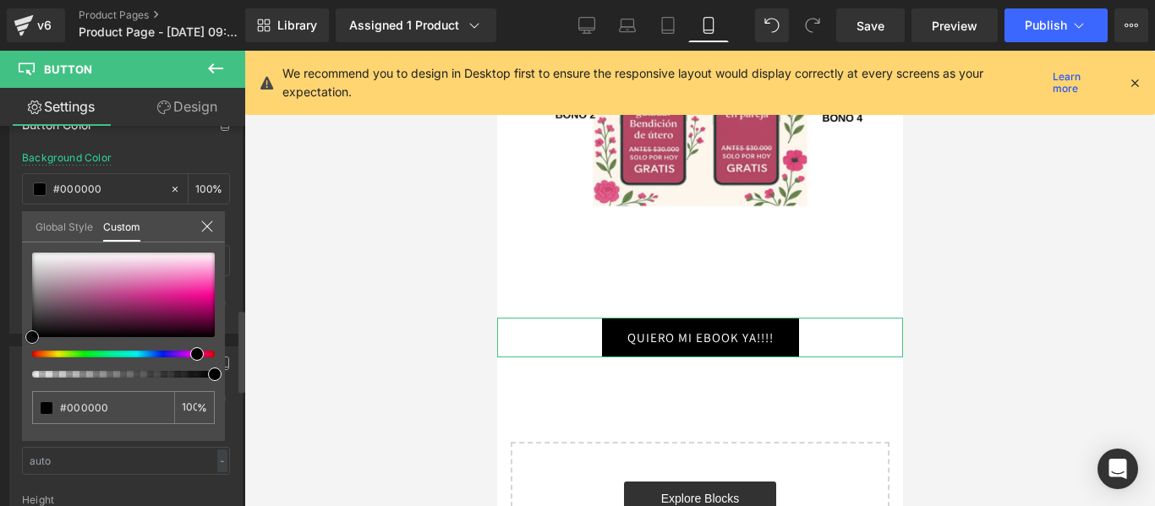
type input "#e42f98"
click at [173, 292] on div at bounding box center [123, 295] width 183 height 85
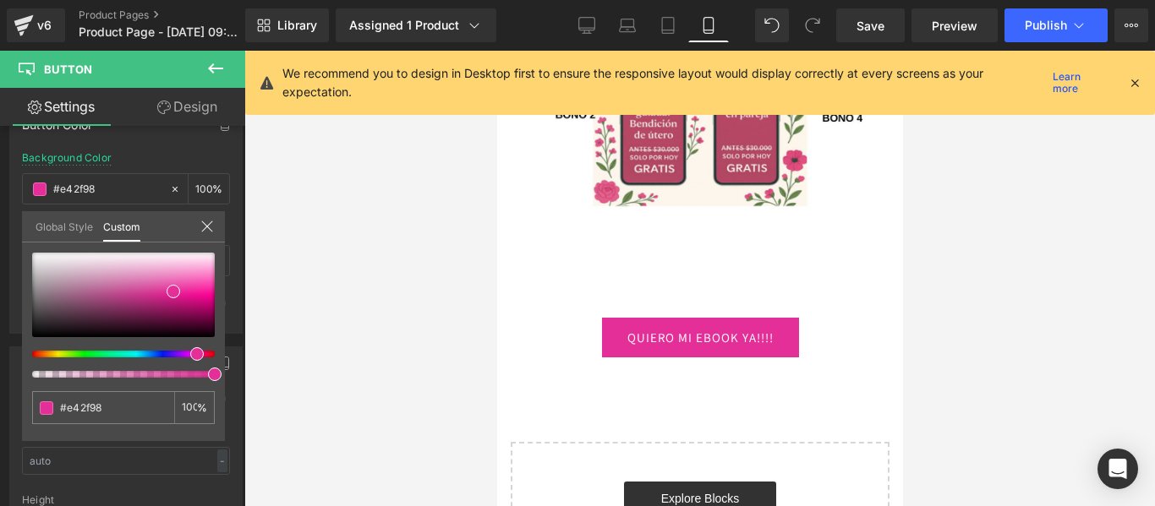
click at [363, 262] on div at bounding box center [699, 279] width 910 height 456
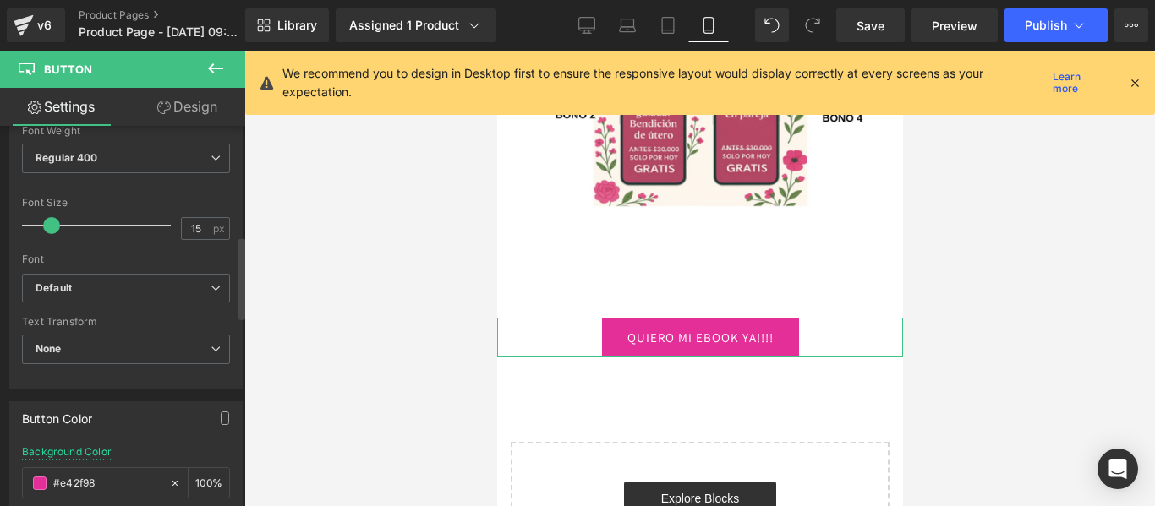
scroll to position [507, 0]
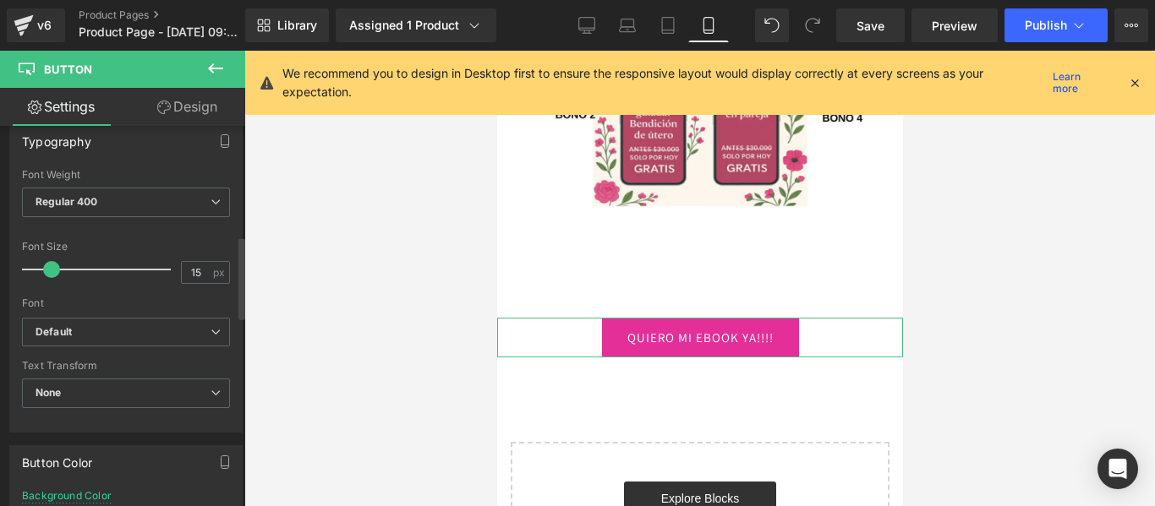
drag, startPoint x: 49, startPoint y: 272, endPoint x: 68, endPoint y: 270, distance: 19.5
drag, startPoint x: 51, startPoint y: 272, endPoint x: 76, endPoint y: 270, distance: 25.4
click at [74, 270] on span at bounding box center [65, 269] width 17 height 17
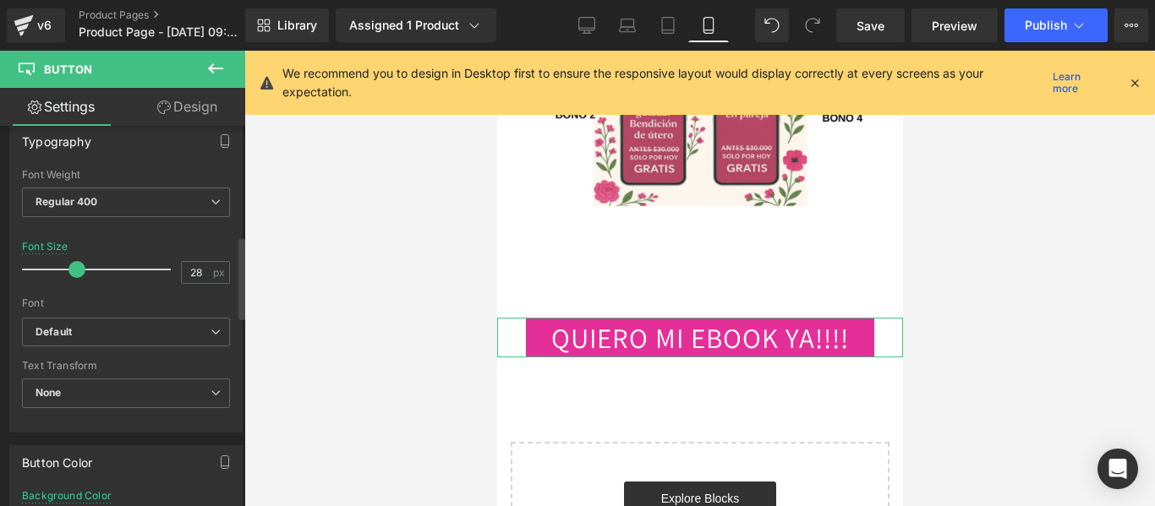
type input "27"
click at [68, 270] on span at bounding box center [68, 269] width 17 height 17
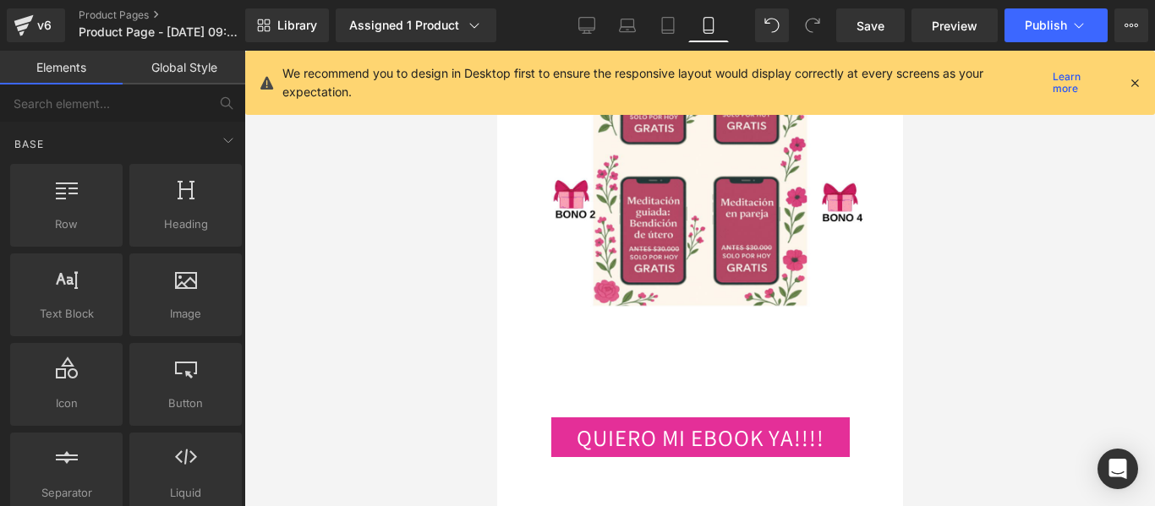
scroll to position [3193, 0]
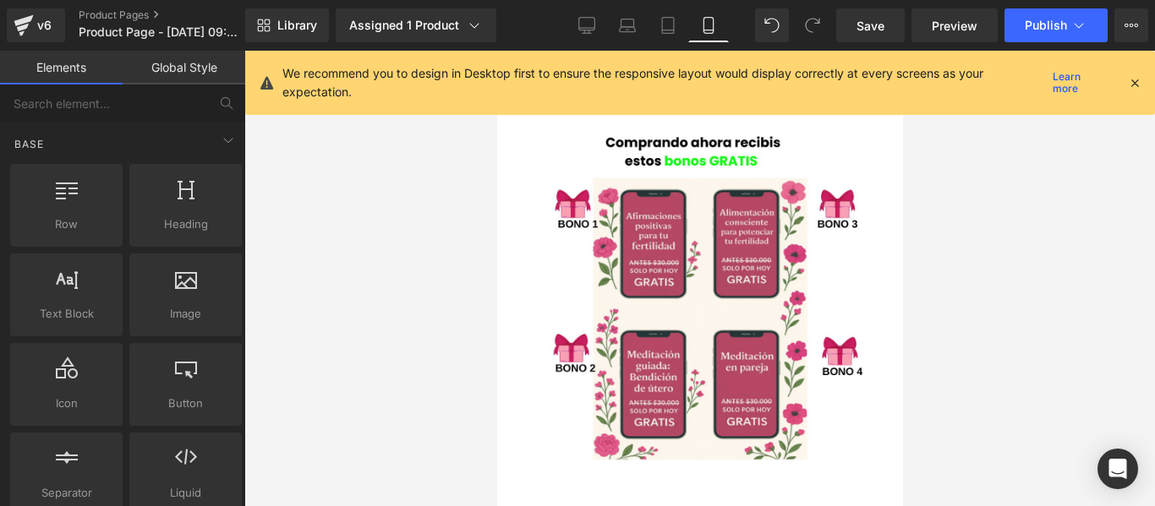
click at [1133, 84] on icon at bounding box center [1134, 82] width 15 height 15
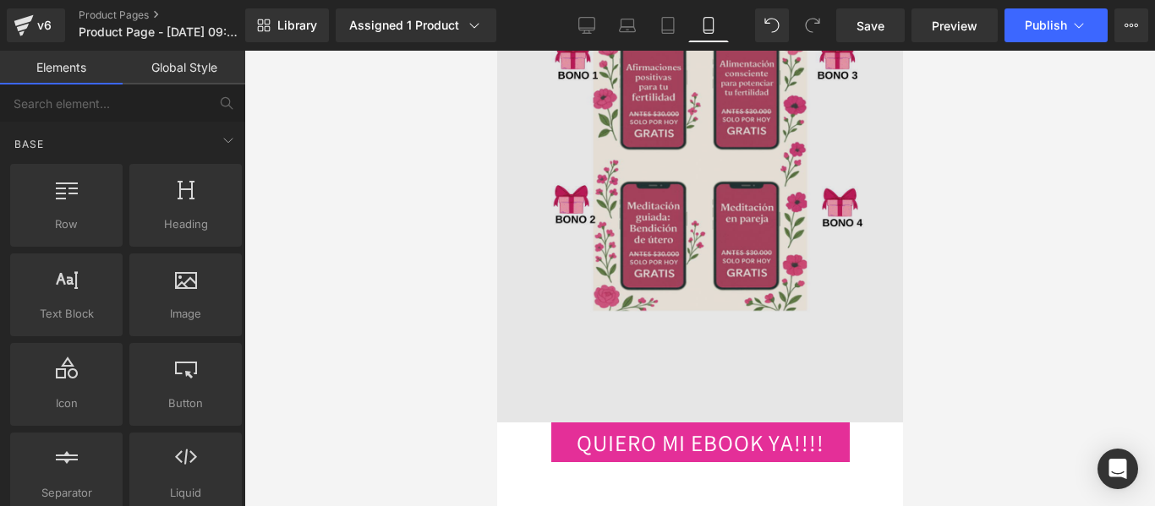
scroll to position [3446, 0]
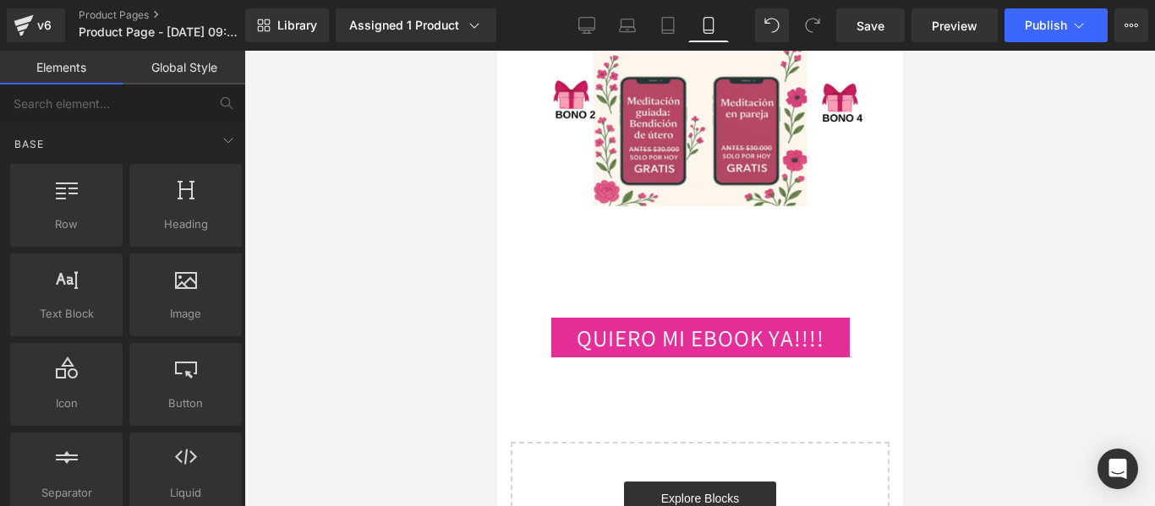
click at [1019, 319] on div at bounding box center [699, 279] width 910 height 456
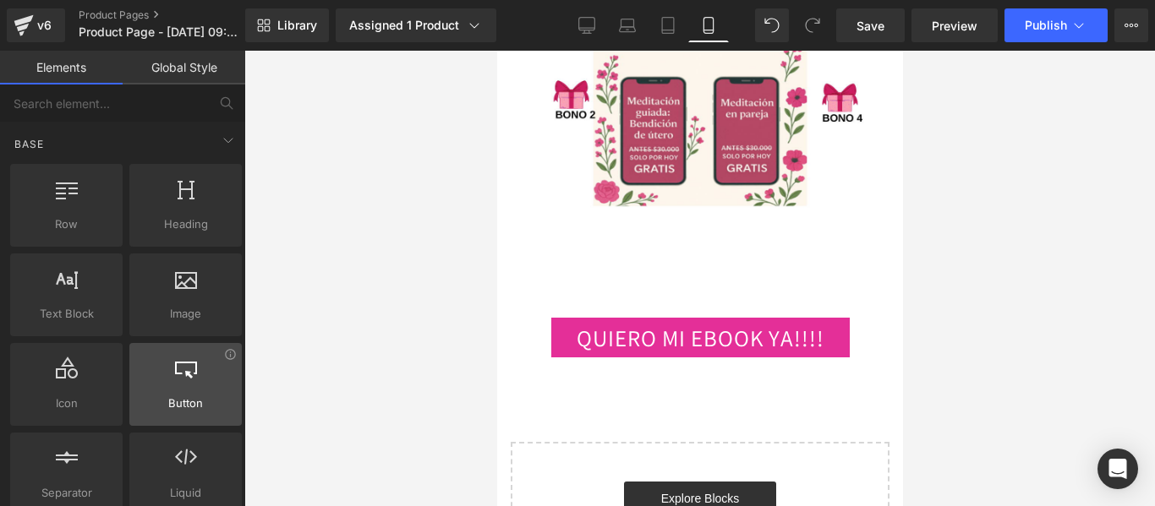
click at [197, 392] on div at bounding box center [185, 376] width 102 height 38
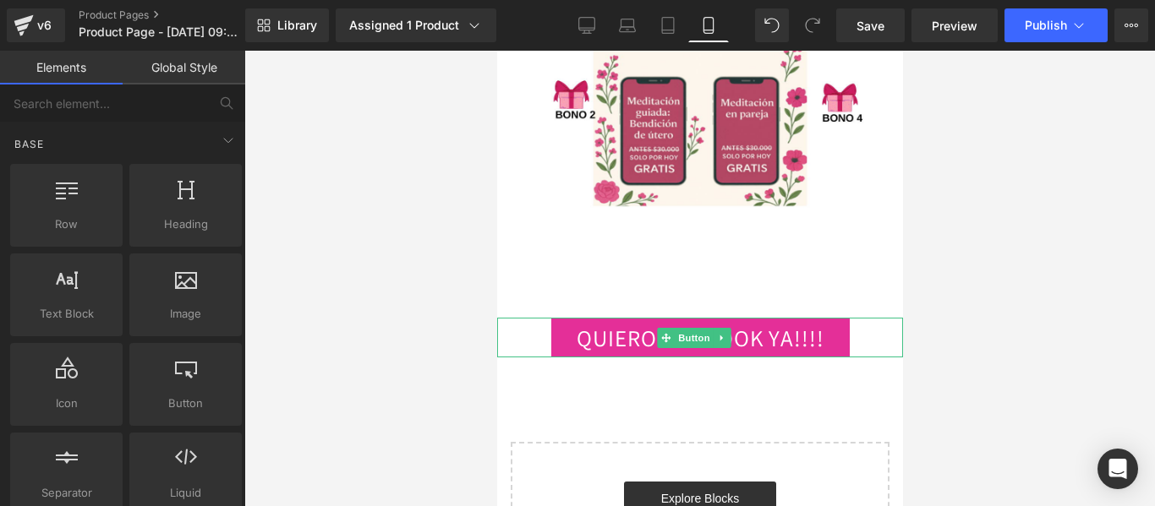
click at [627, 318] on link "QUIERO MI EBOOK YA!!!!" at bounding box center [699, 338] width 298 height 40
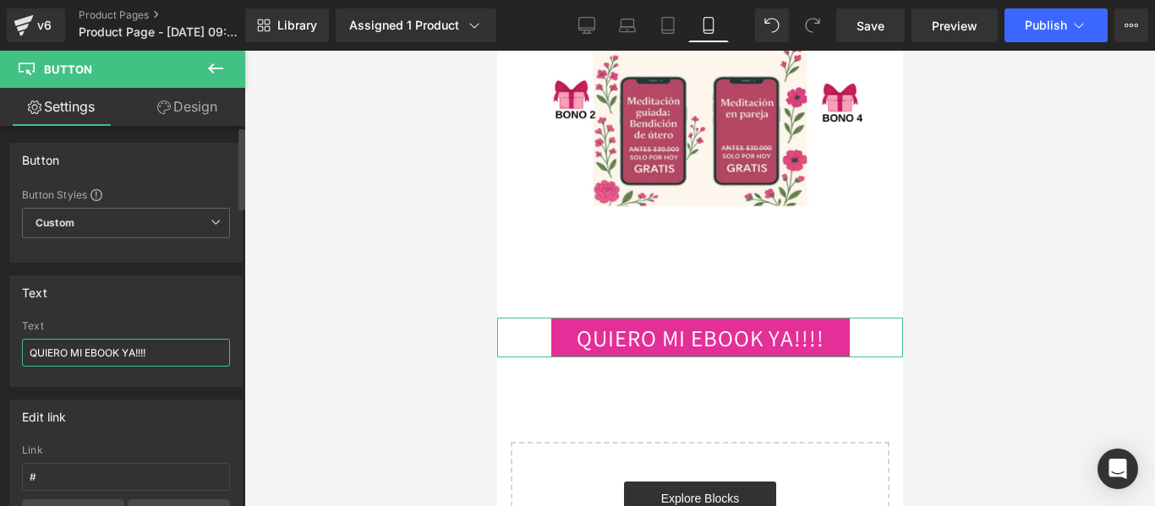
click at [90, 353] on input "QUIERO MI EBOOK YA!!!!" at bounding box center [126, 353] width 208 height 28
type input "QUIERO MI E-BOOK YA!!!!"
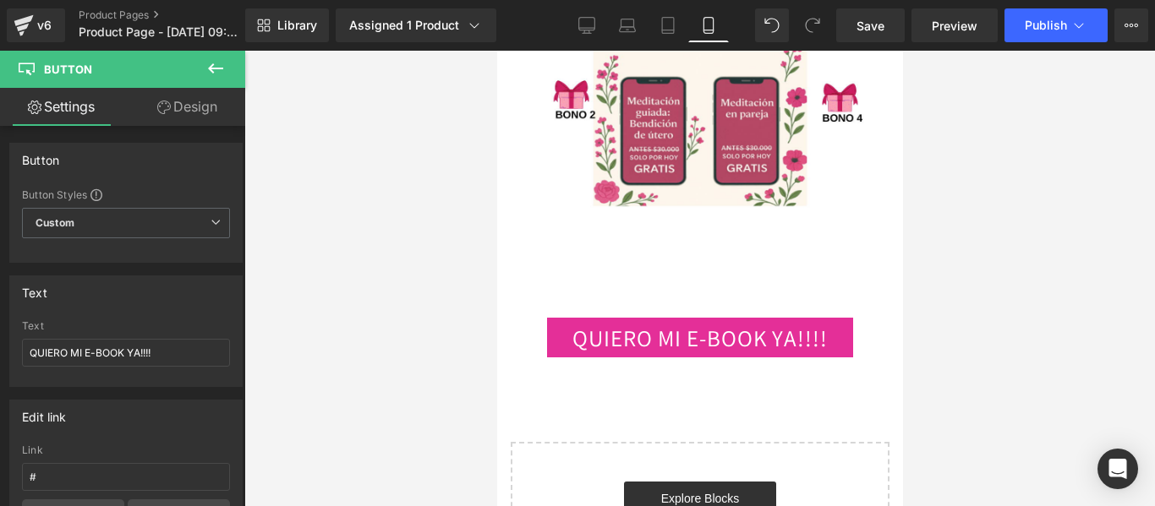
click at [986, 291] on div at bounding box center [699, 279] width 910 height 456
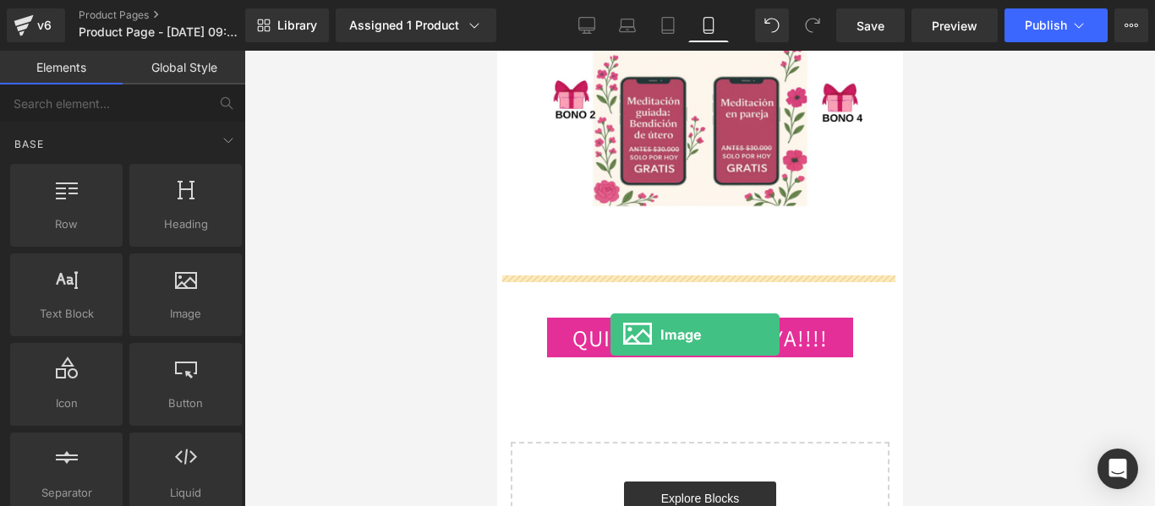
drag, startPoint x: 678, startPoint y: 358, endPoint x: 609, endPoint y: 335, distance: 72.2
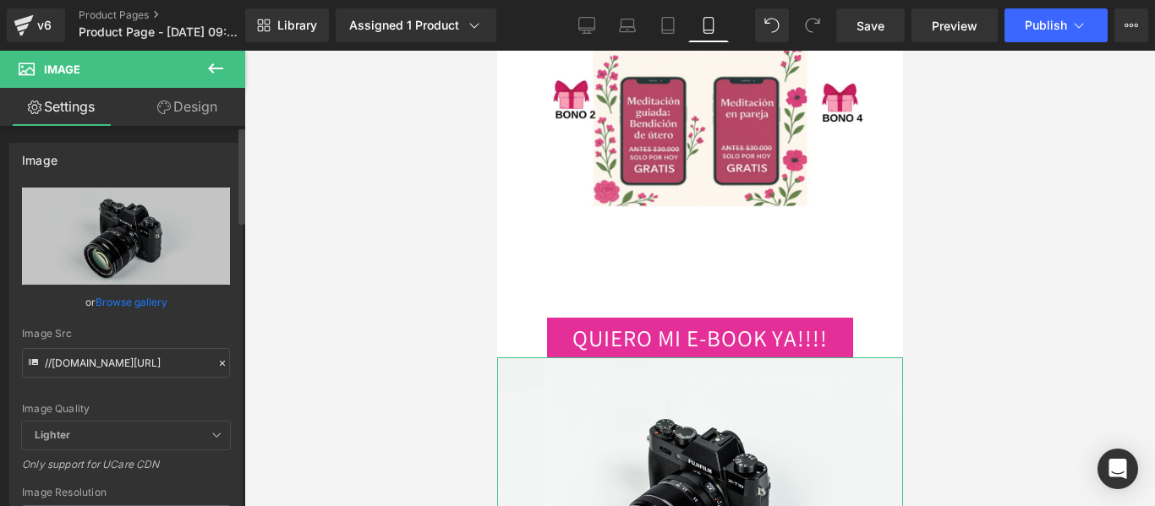
click at [142, 302] on link "Browse gallery" at bounding box center [132, 302] width 72 height 30
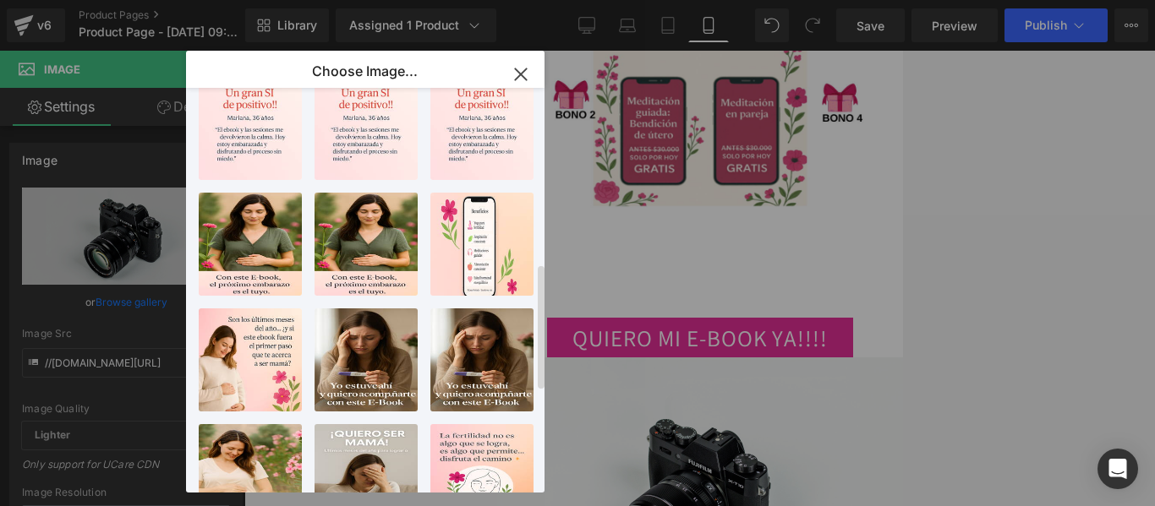
scroll to position [218, 0]
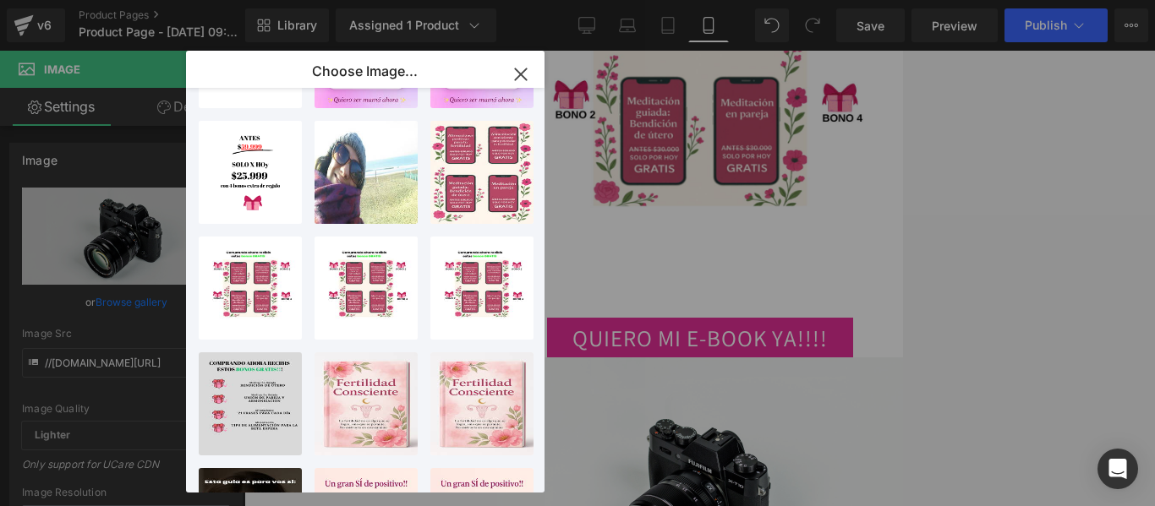
click at [523, 73] on icon "button" at bounding box center [520, 73] width 11 height 11
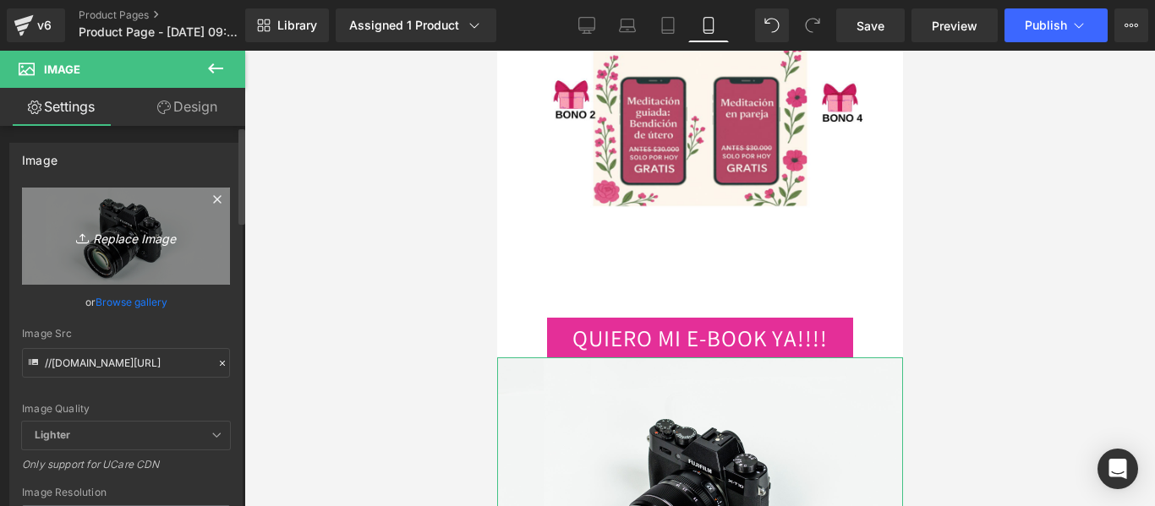
click at [136, 239] on icon "Replace Image" at bounding box center [125, 236] width 135 height 21
click at [139, 243] on icon "Replace Image" at bounding box center [125, 236] width 135 height 21
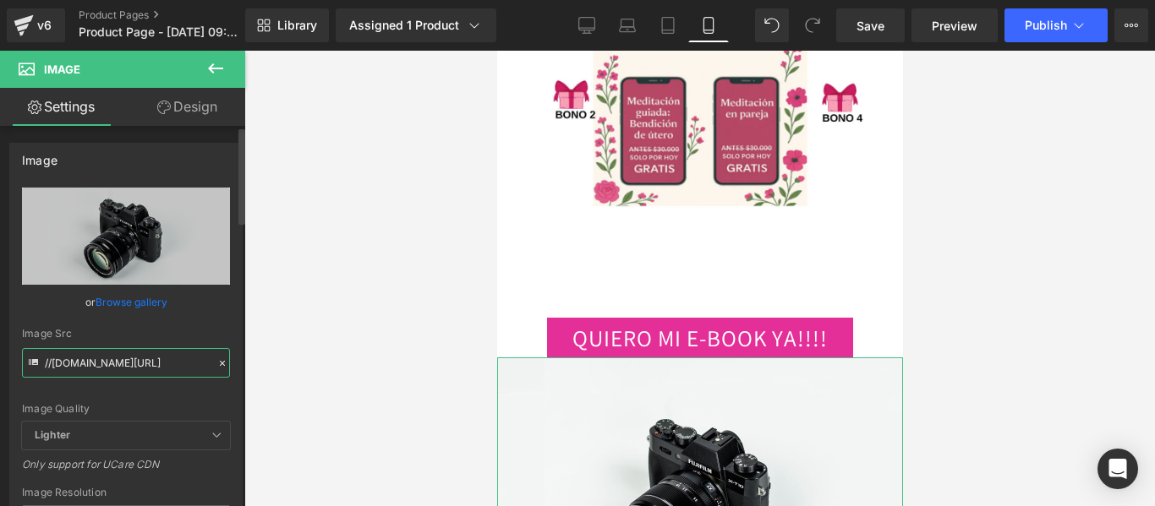
click at [144, 363] on input "//[DOMAIN_NAME][URL]" at bounding box center [126, 363] width 208 height 30
paste input "[URL][DOMAIN_NAME]"
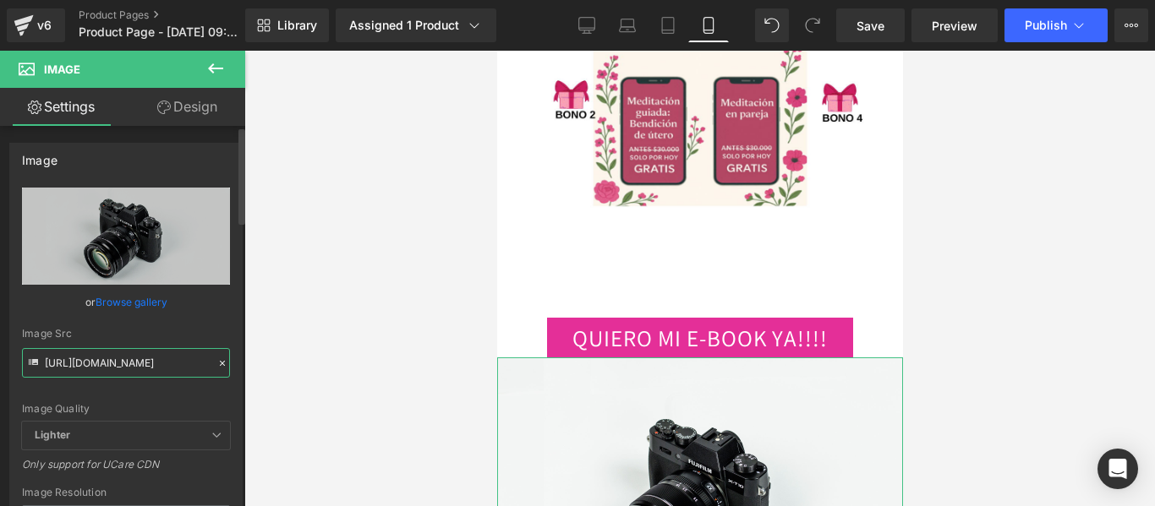
scroll to position [0, 347]
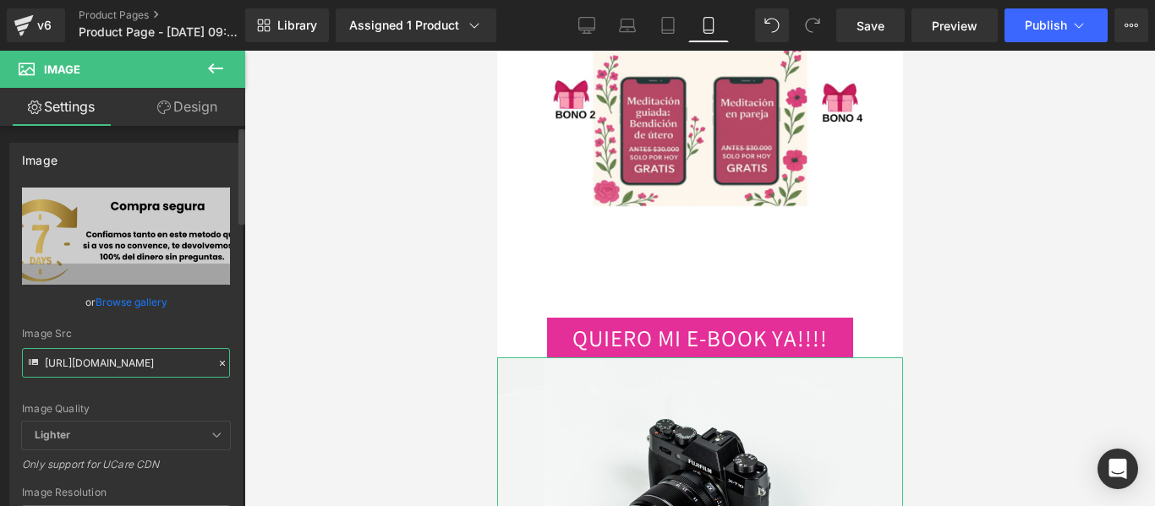
type input "[URL][DOMAIN_NAME]"
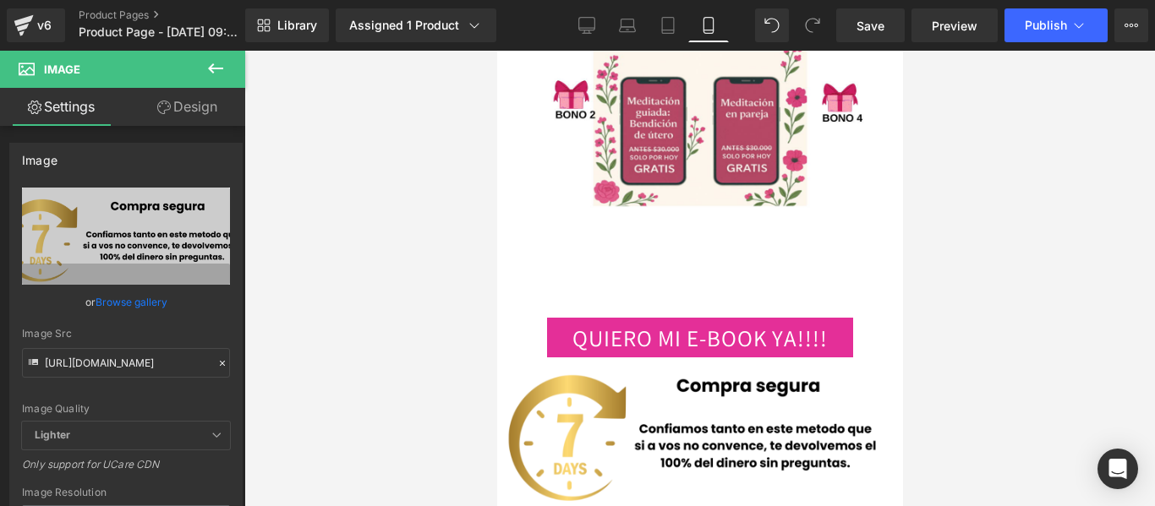
click at [1030, 300] on div at bounding box center [699, 279] width 910 height 456
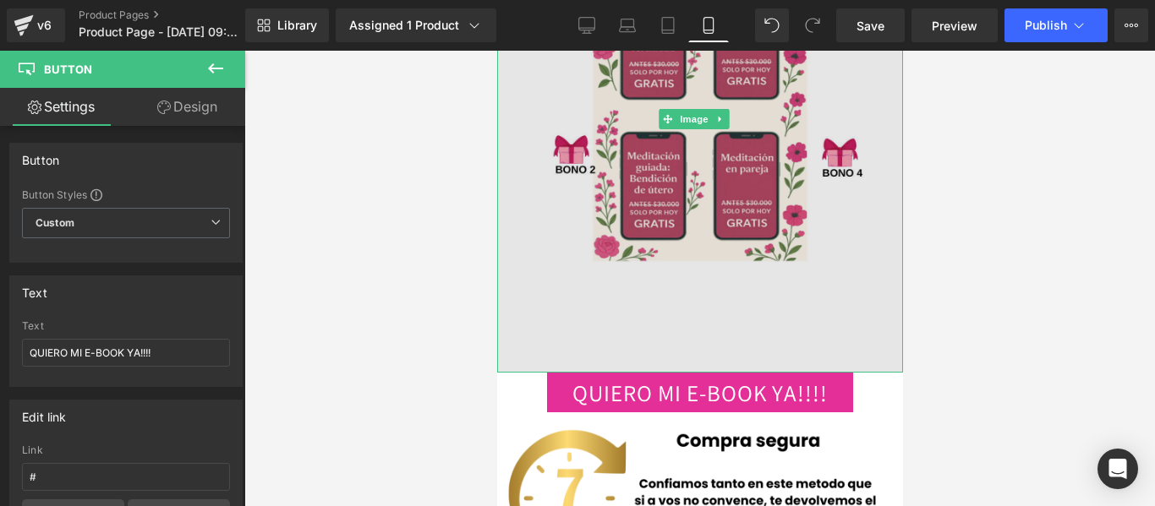
scroll to position [3362, 0]
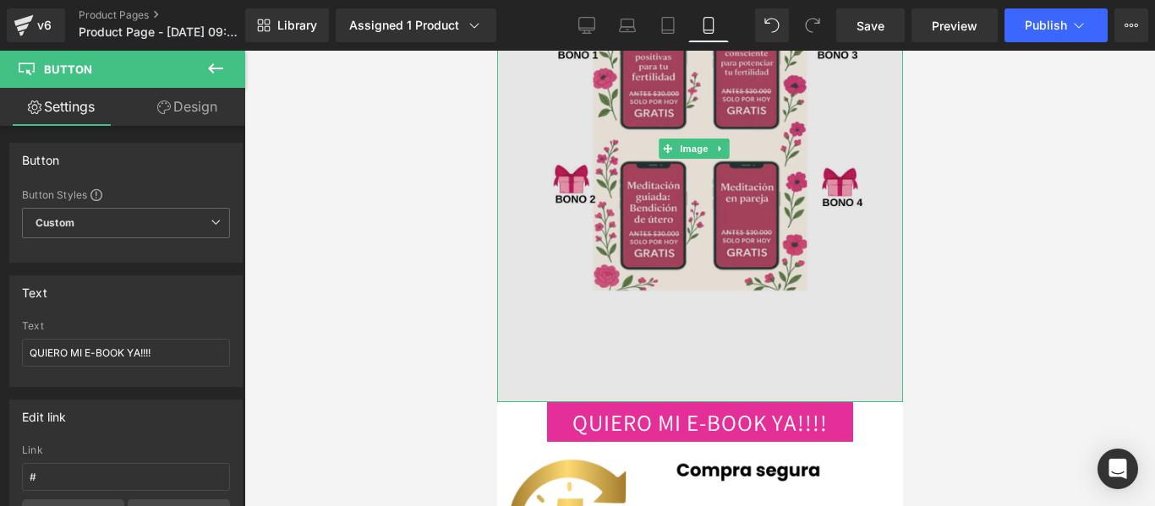
click at [797, 275] on img at bounding box center [699, 148] width 406 height 507
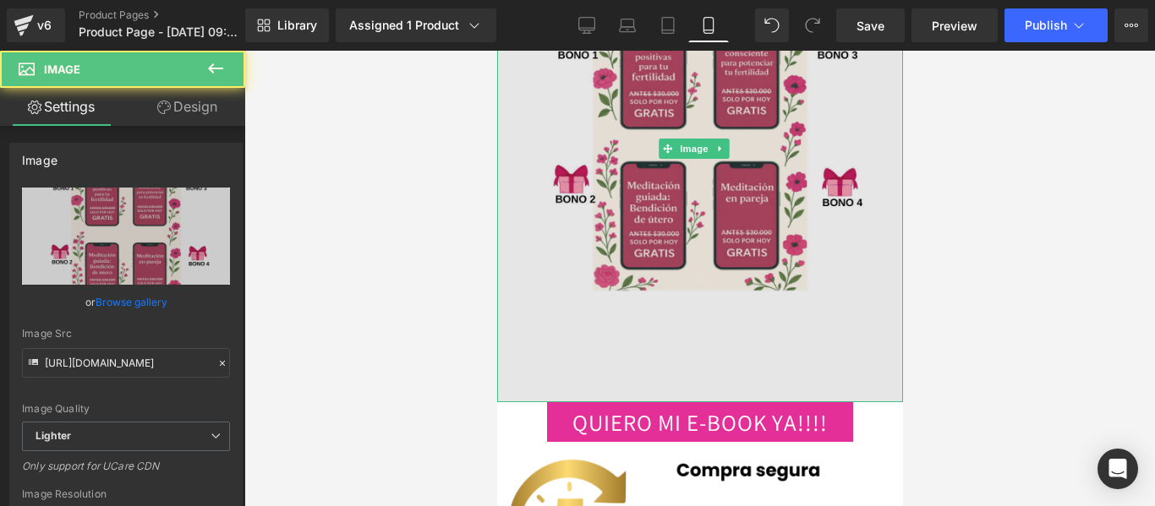
click at [839, 279] on img at bounding box center [699, 148] width 406 height 507
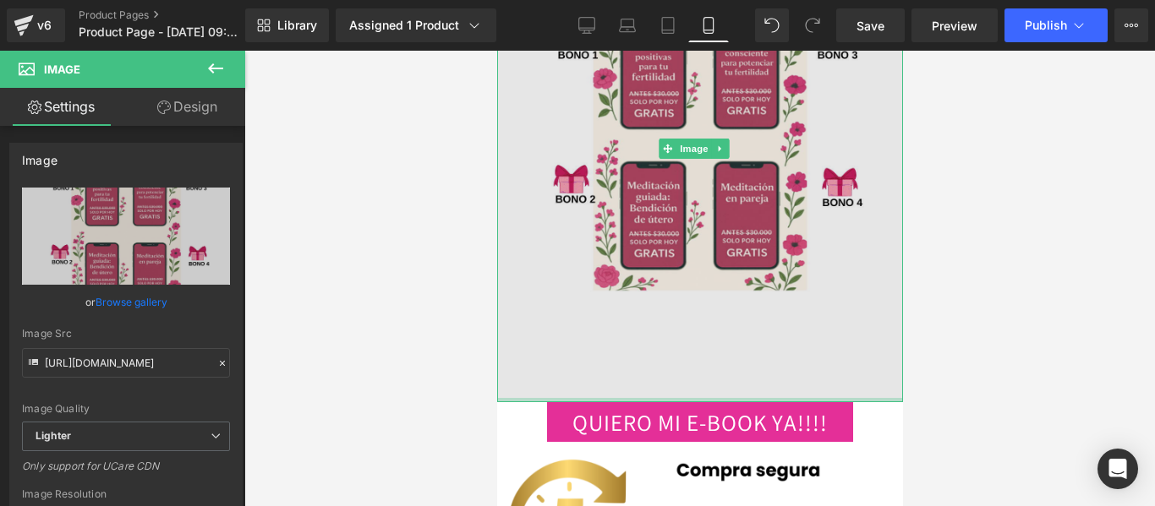
drag, startPoint x: 875, startPoint y: 317, endPoint x: 866, endPoint y: 267, distance: 50.6
click at [860, 262] on div "Image" at bounding box center [699, 148] width 406 height 507
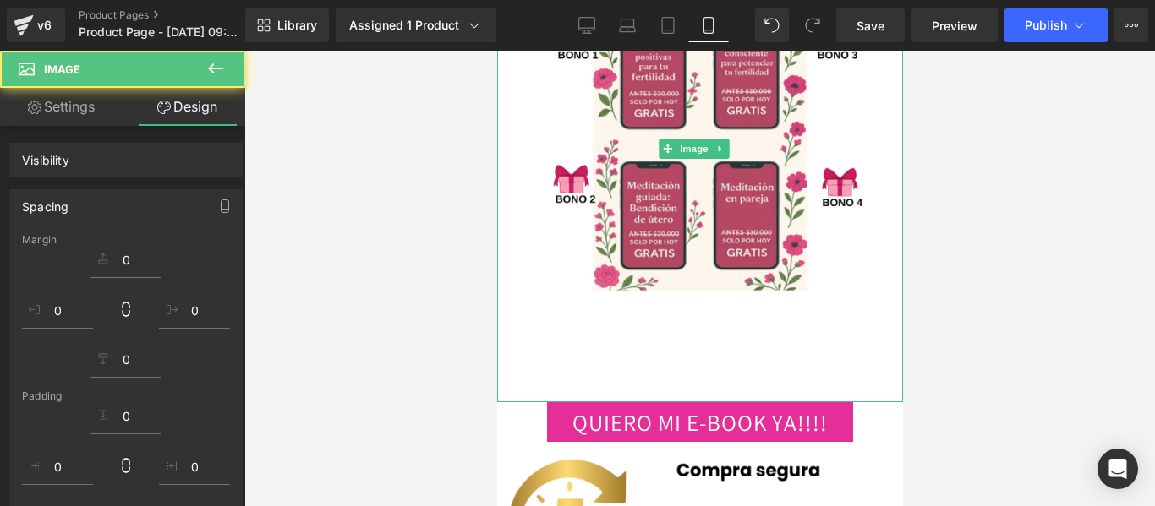
click at [990, 263] on div at bounding box center [699, 279] width 910 height 456
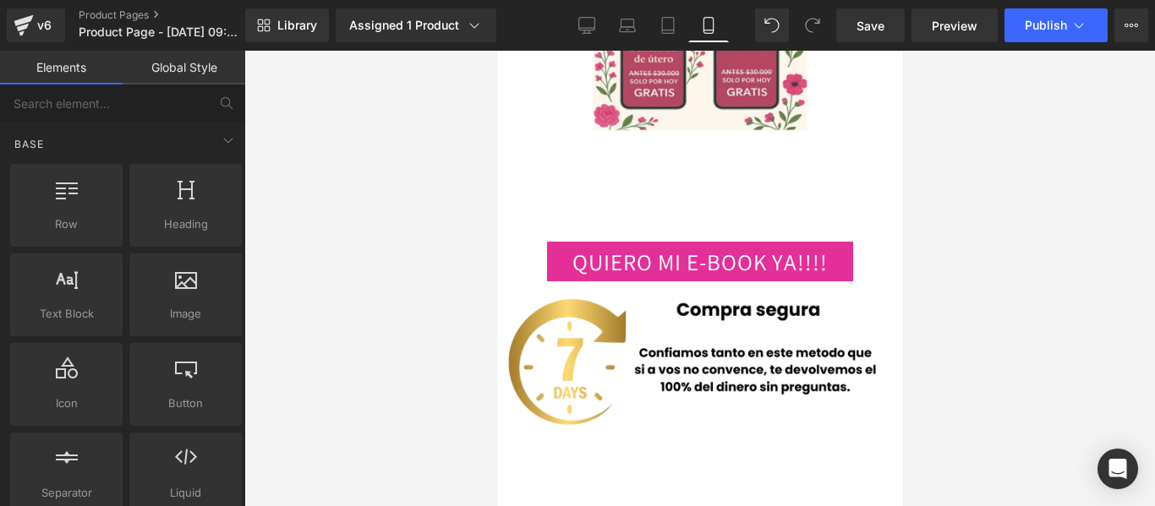
scroll to position [3615, 0]
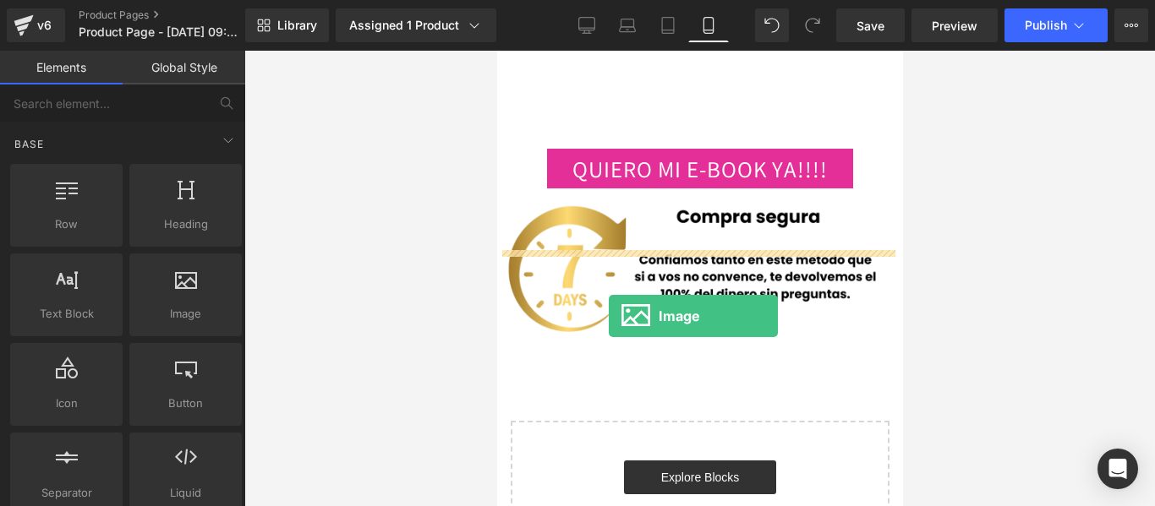
drag, startPoint x: 986, startPoint y: 404, endPoint x: 608, endPoint y: 316, distance: 387.9
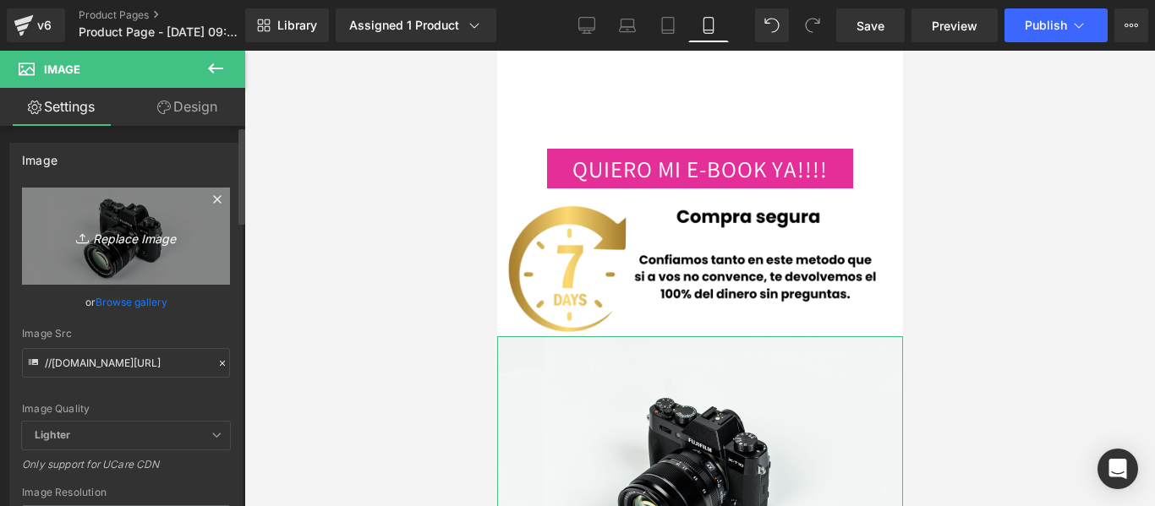
click at [122, 233] on icon "Replace Image" at bounding box center [125, 236] width 135 height 21
type input "C:\fakepath\ChatGPT Image [DATE], 04_54_39 p.m..png"
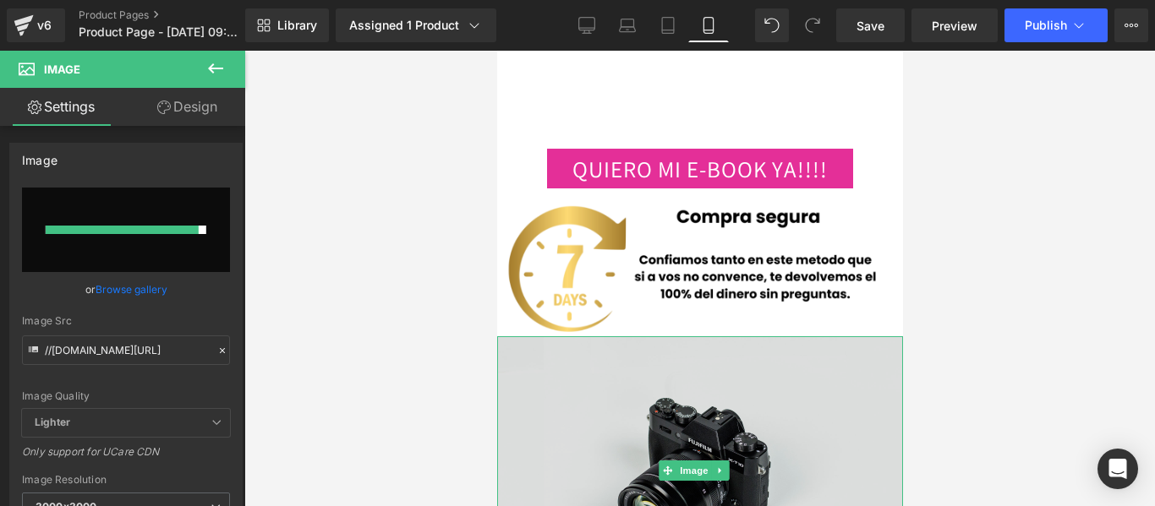
type input "[URL][DOMAIN_NAME][DATE]"
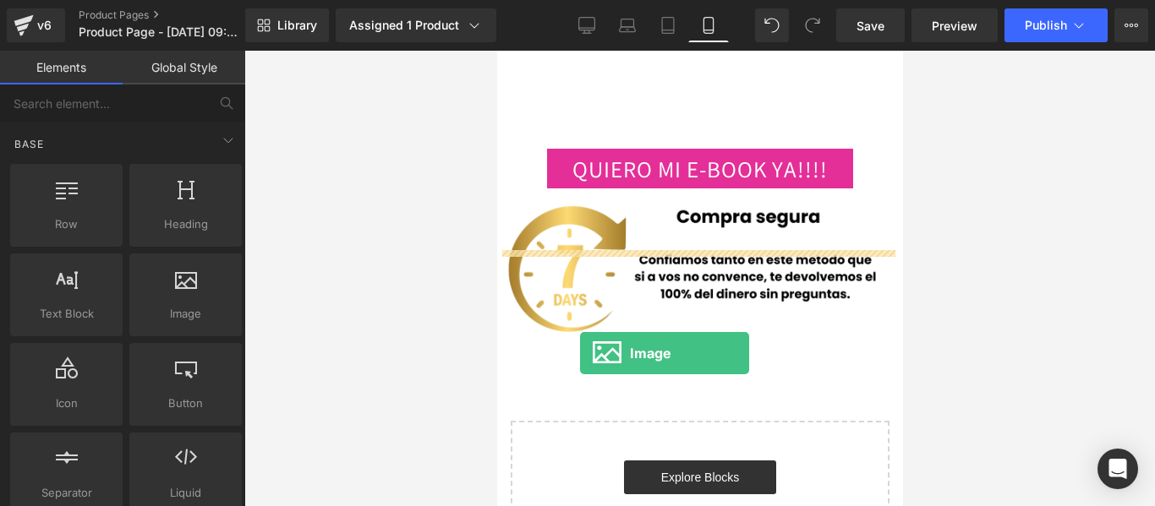
drag, startPoint x: 686, startPoint y: 355, endPoint x: 579, endPoint y: 353, distance: 106.5
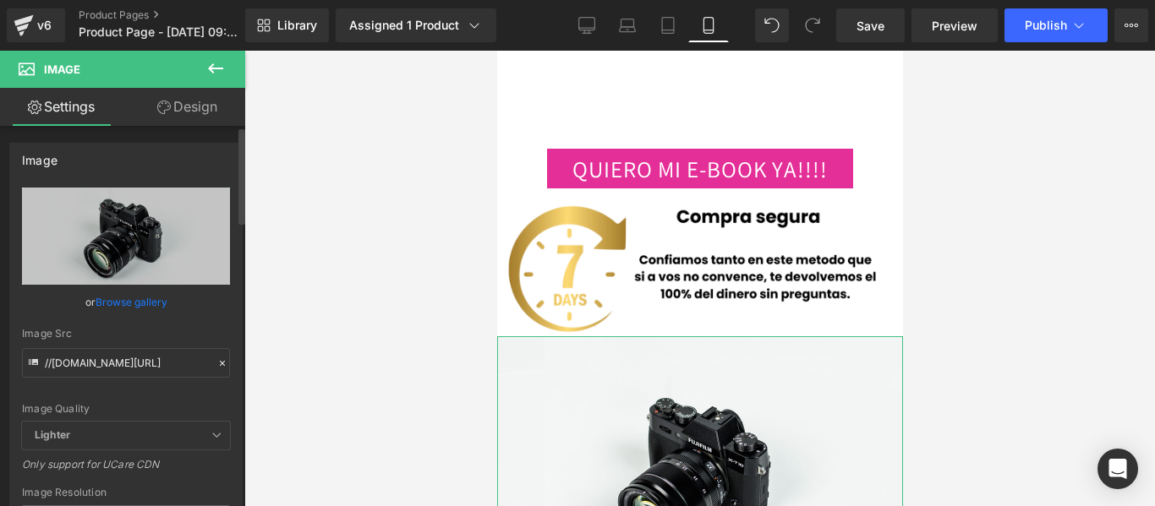
click at [139, 299] on link "Browse gallery" at bounding box center [132, 302] width 72 height 30
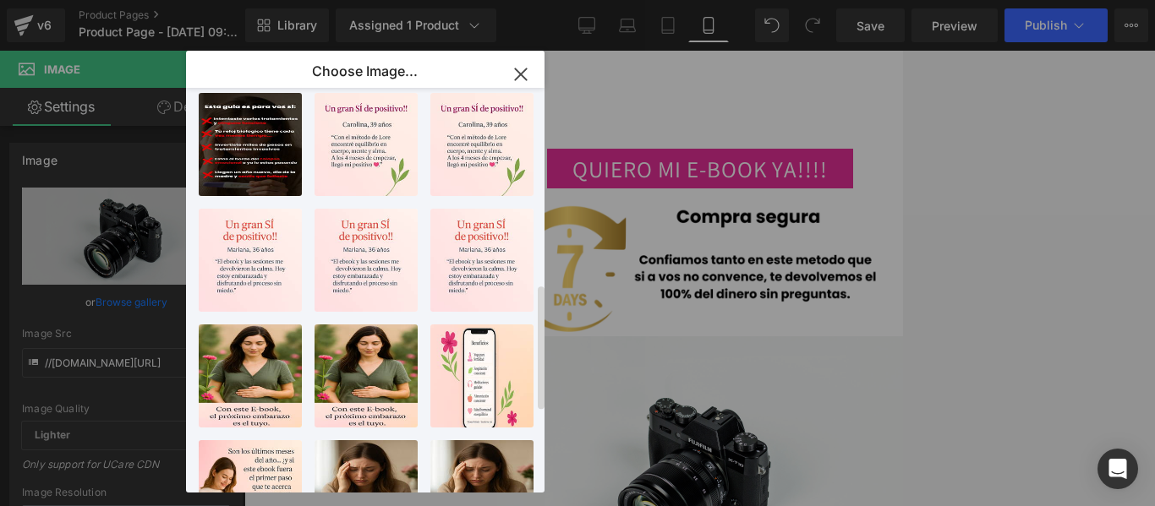
scroll to position [641, 0]
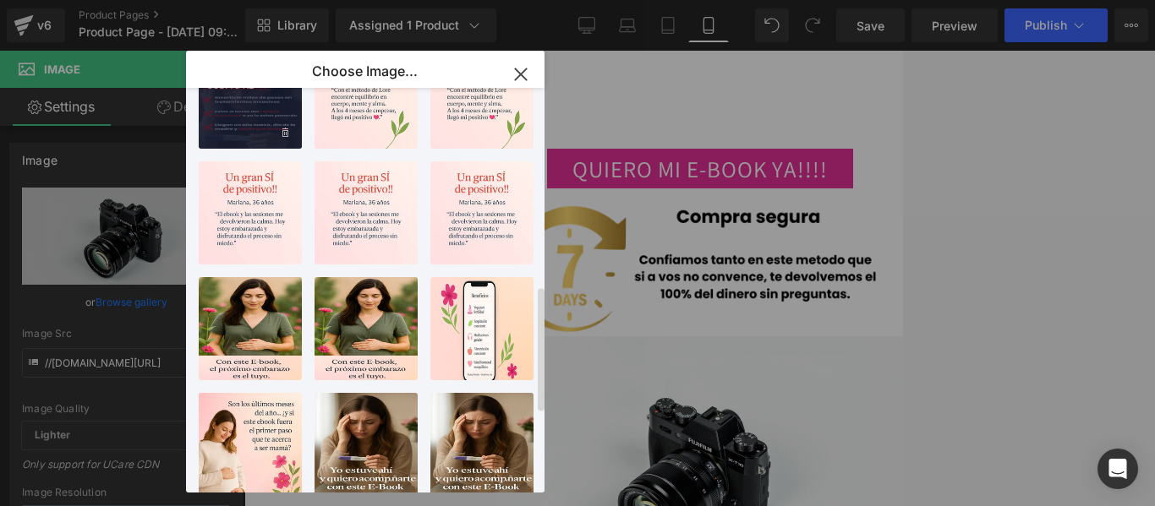
click at [259, 117] on div "Tú dolo...iví….png 903.46 KB" at bounding box center [250, 97] width 103 height 103
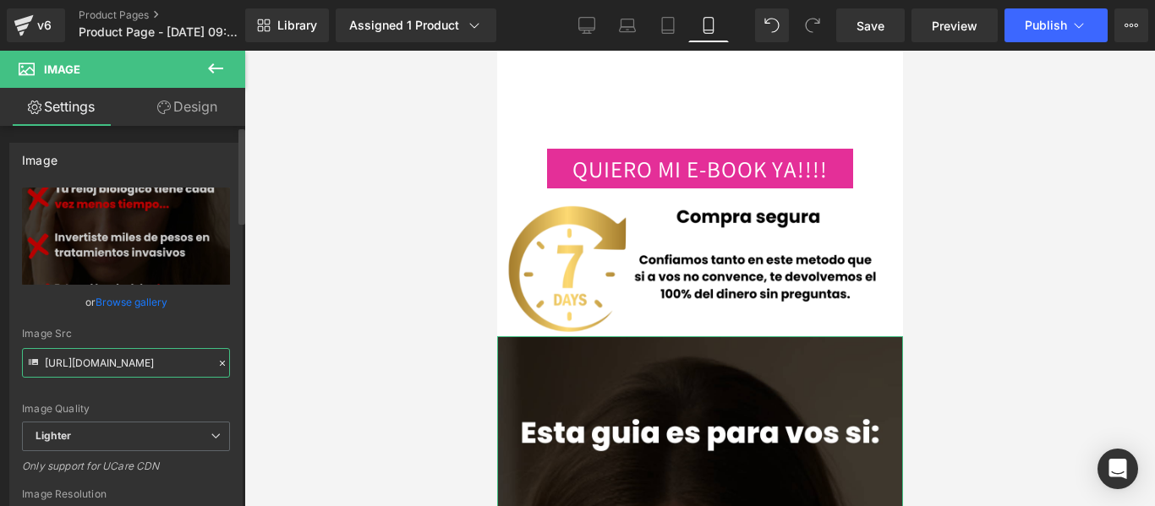
click at [148, 353] on input "[URL][DOMAIN_NAME]" at bounding box center [126, 363] width 208 height 30
paste input "[DOMAIN_NAME][URL]"
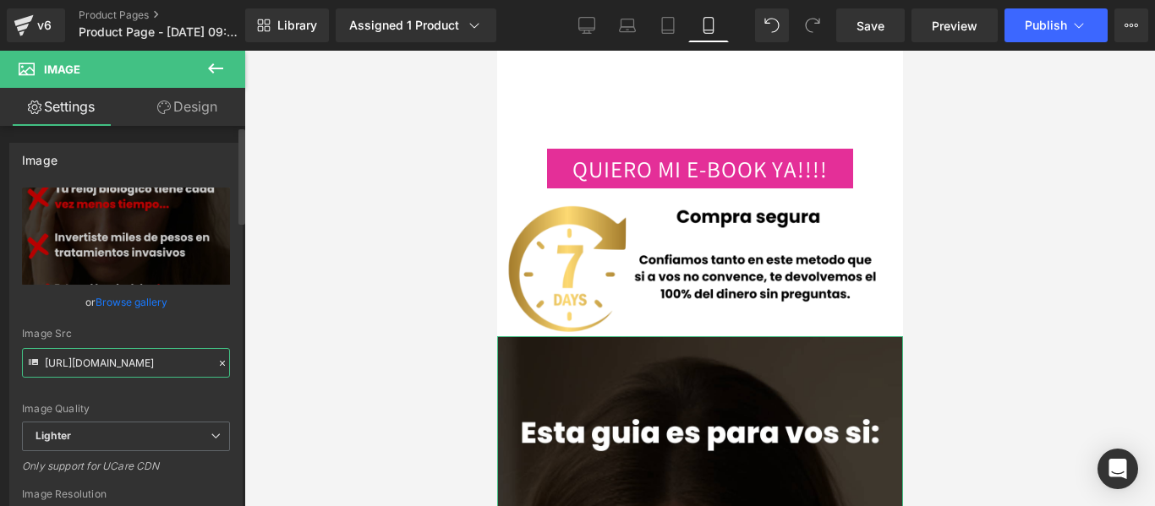
scroll to position [0, 420]
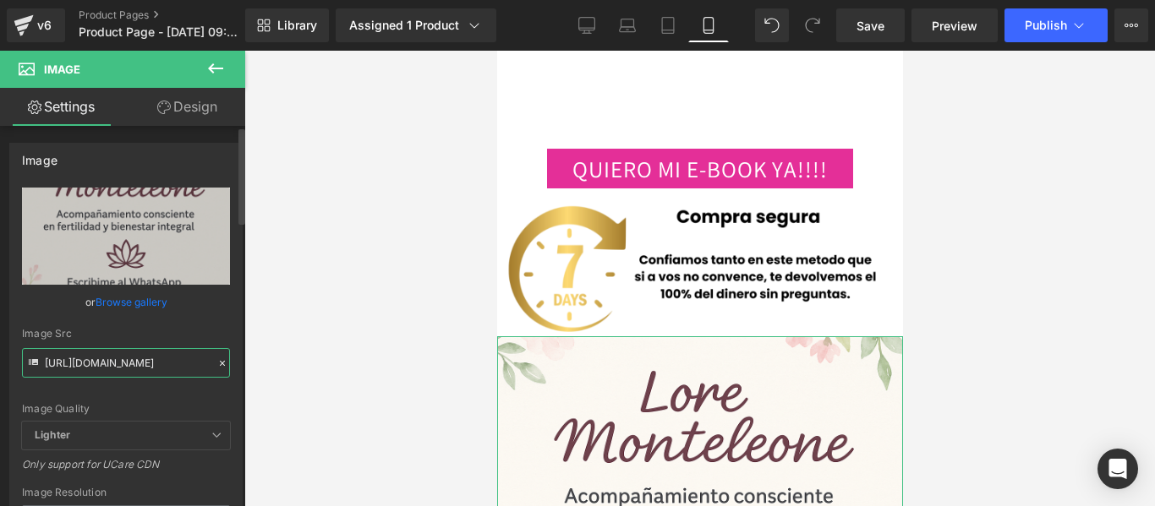
type input "[URL][DOMAIN_NAME]"
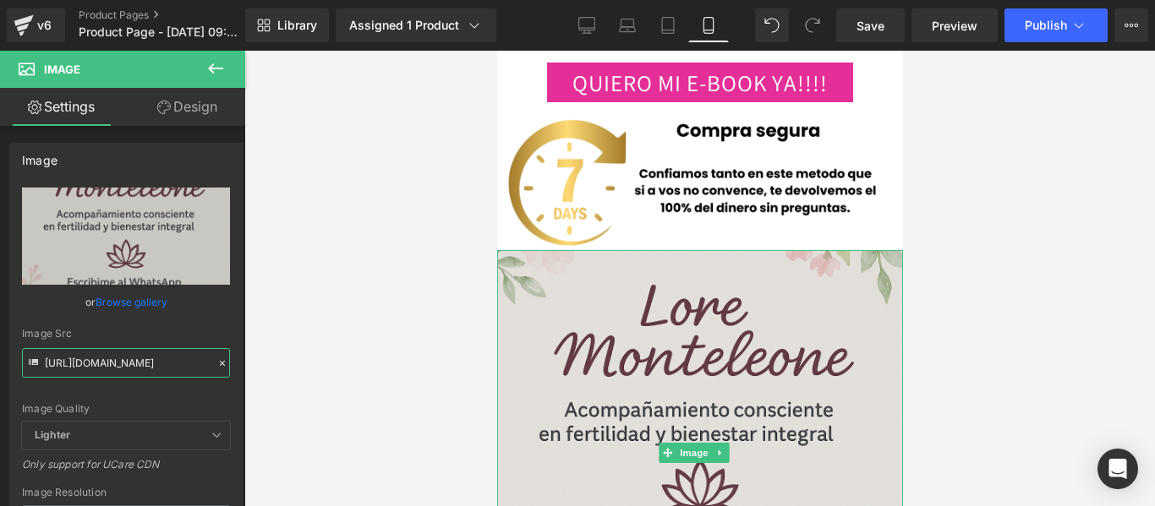
scroll to position [3784, 0]
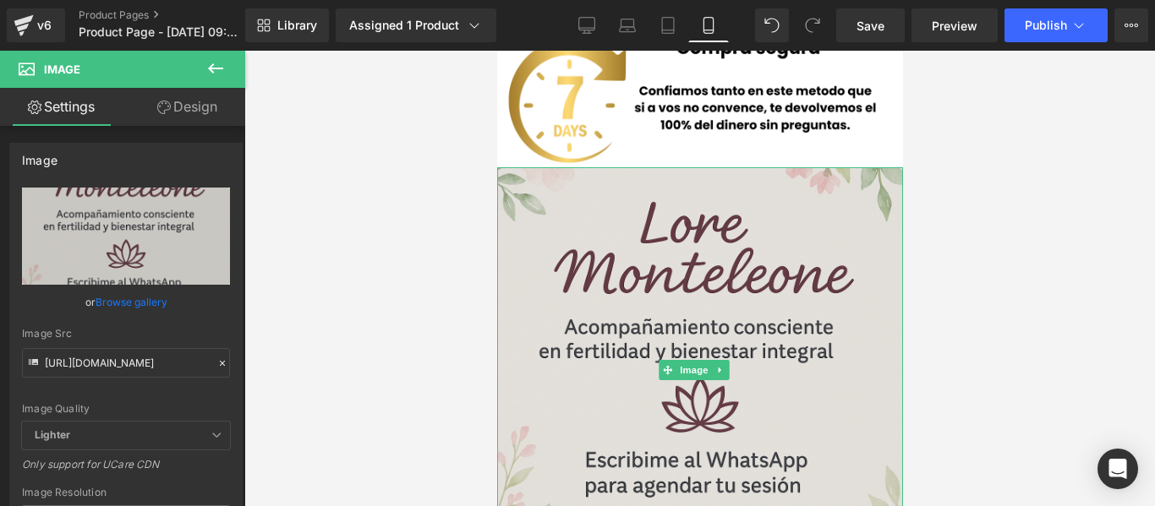
click at [733, 167] on img at bounding box center [699, 370] width 406 height 406
